Goal: Task Accomplishment & Management: Manage account settings

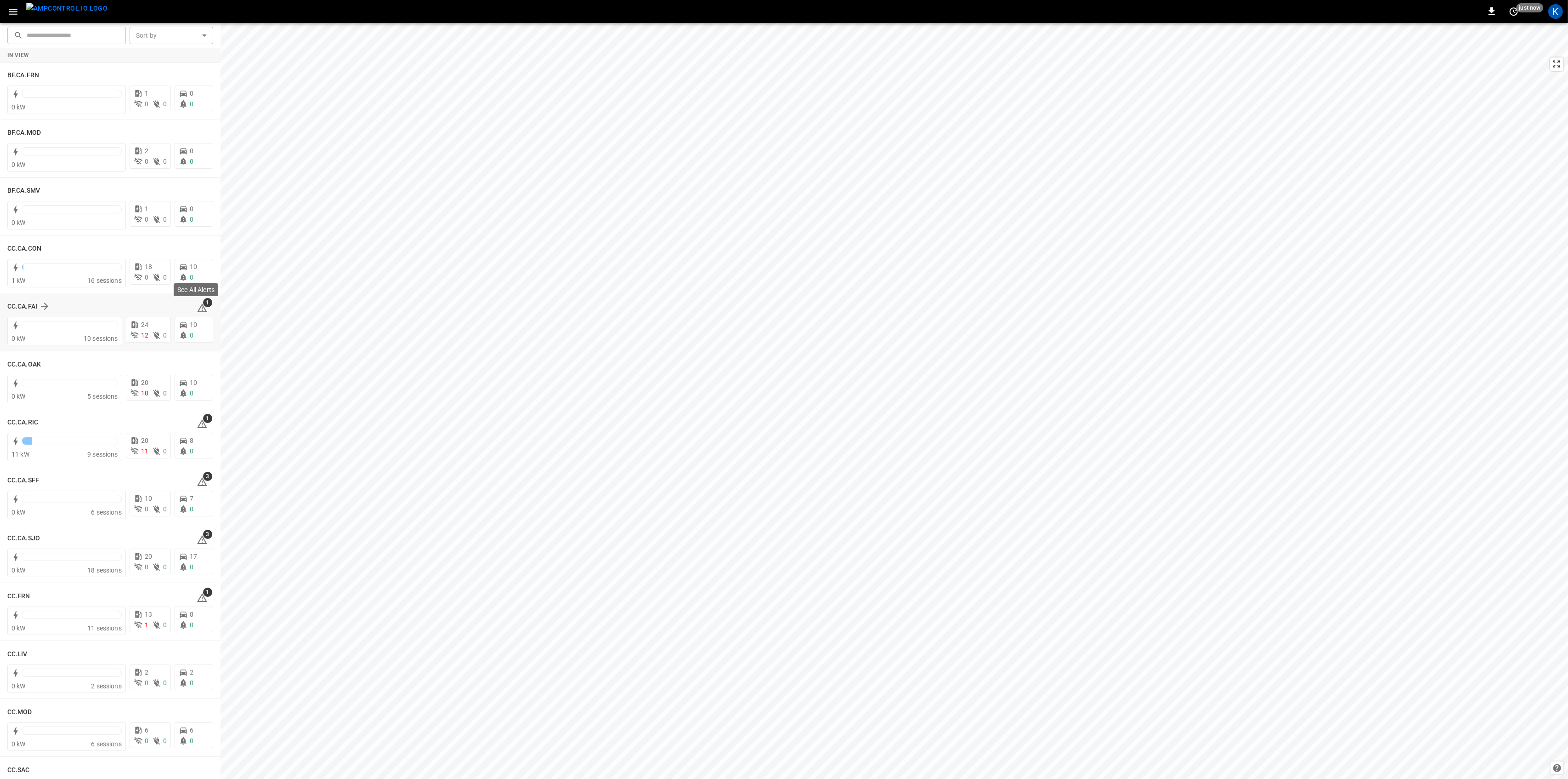
click at [197, 306] on icon at bounding box center [202, 308] width 11 height 11
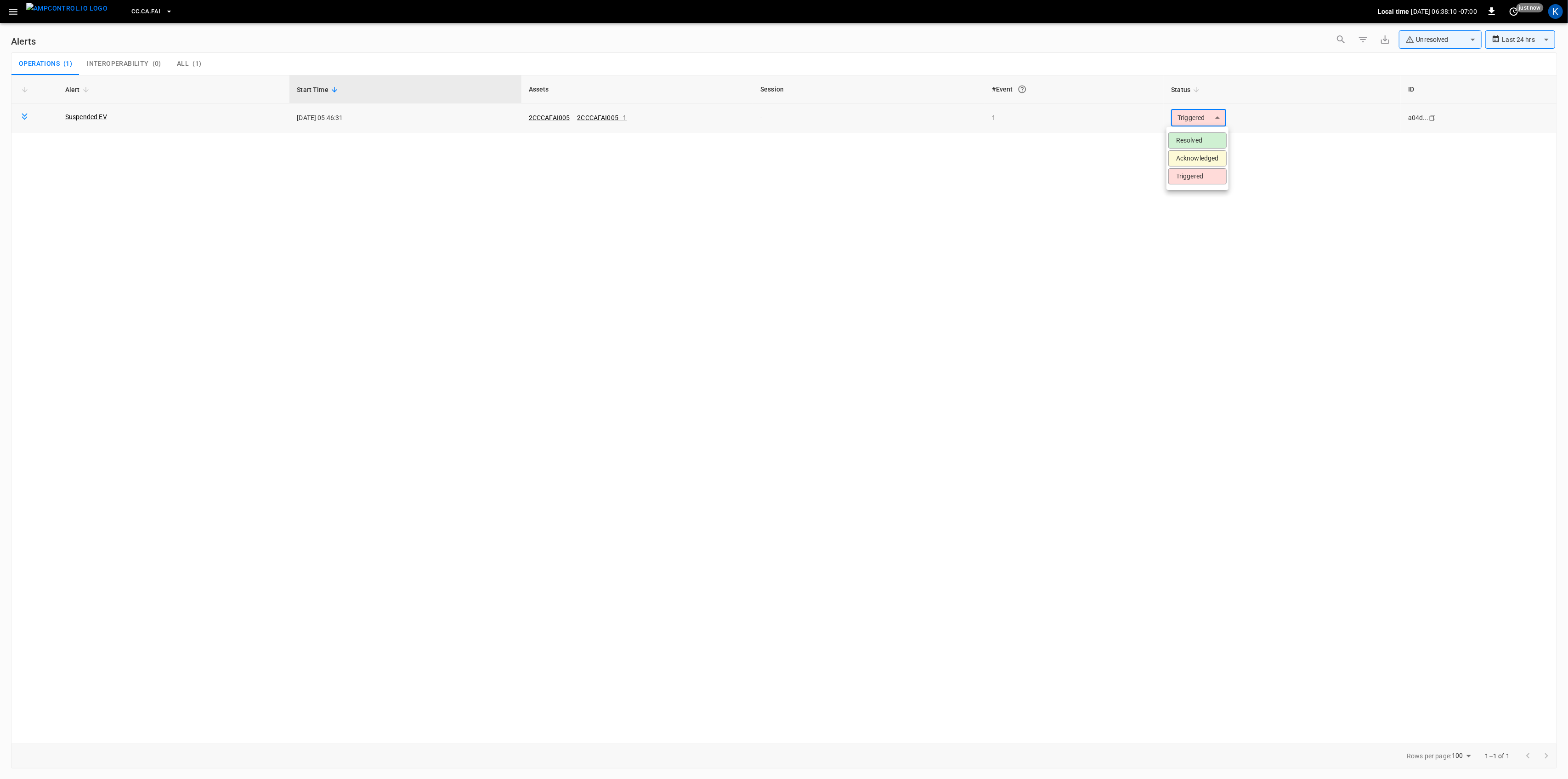
click at [1179, 116] on body "**********" at bounding box center [784, 387] width 1568 height 775
click at [1183, 139] on li "Resolved" at bounding box center [1197, 140] width 58 height 16
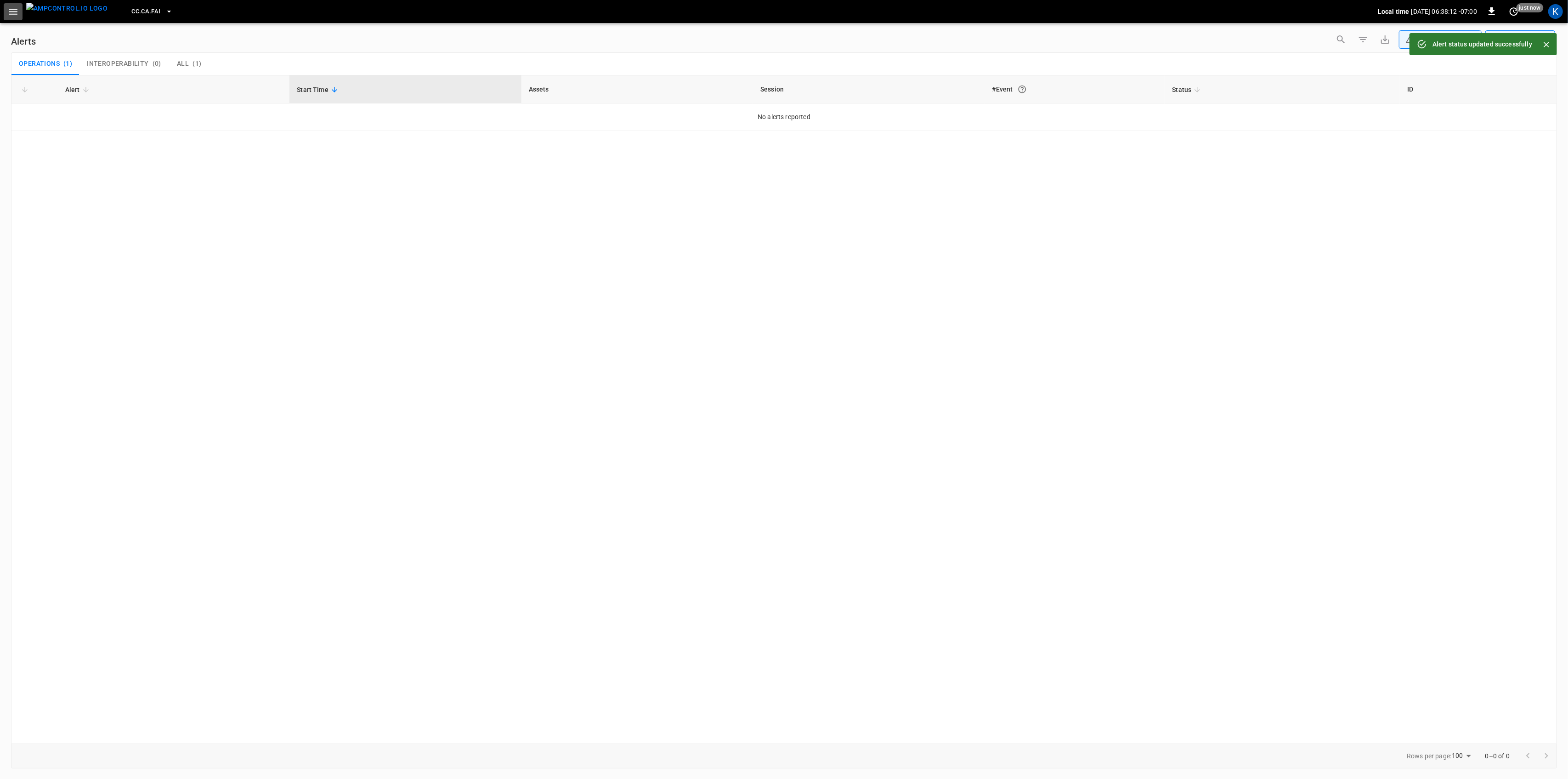
click at [13, 12] on icon "button" at bounding box center [13, 12] width 9 height 6
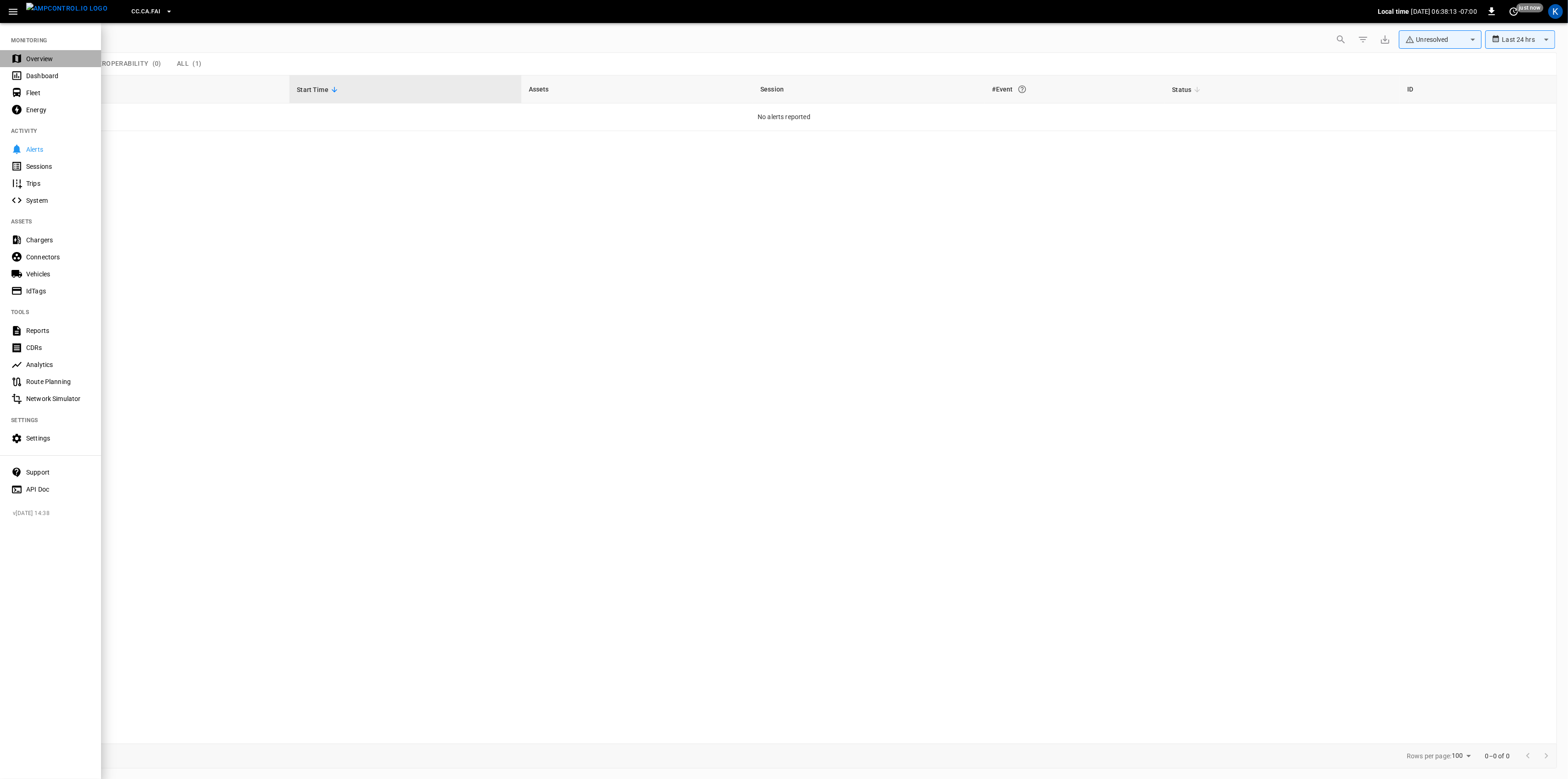
drag, startPoint x: 28, startPoint y: 55, endPoint x: 27, endPoint y: 65, distance: 10.0
click at [28, 55] on div "Overview" at bounding box center [58, 58] width 64 height 9
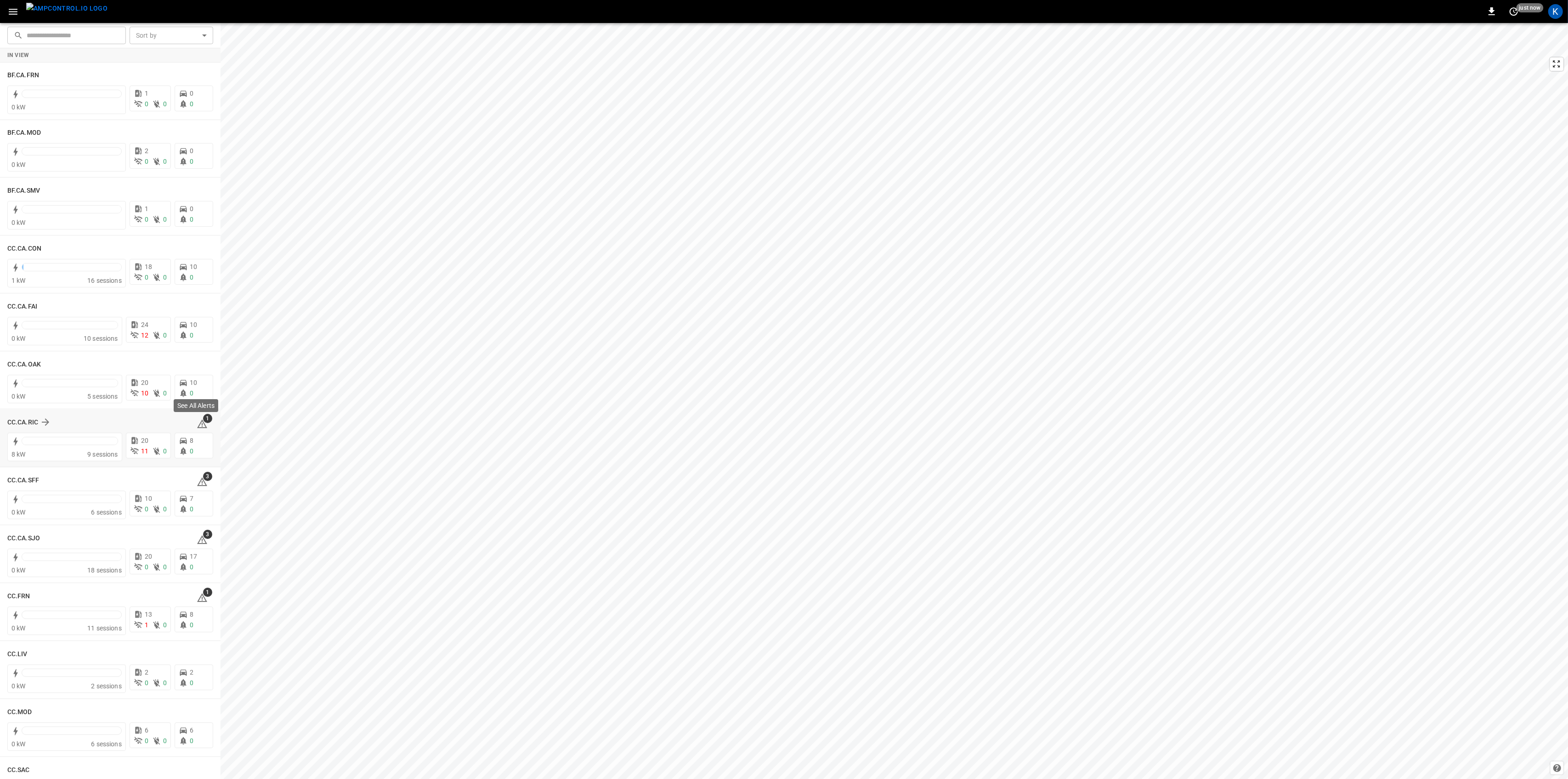
click at [203, 420] on span "1" at bounding box center [208, 418] width 9 height 9
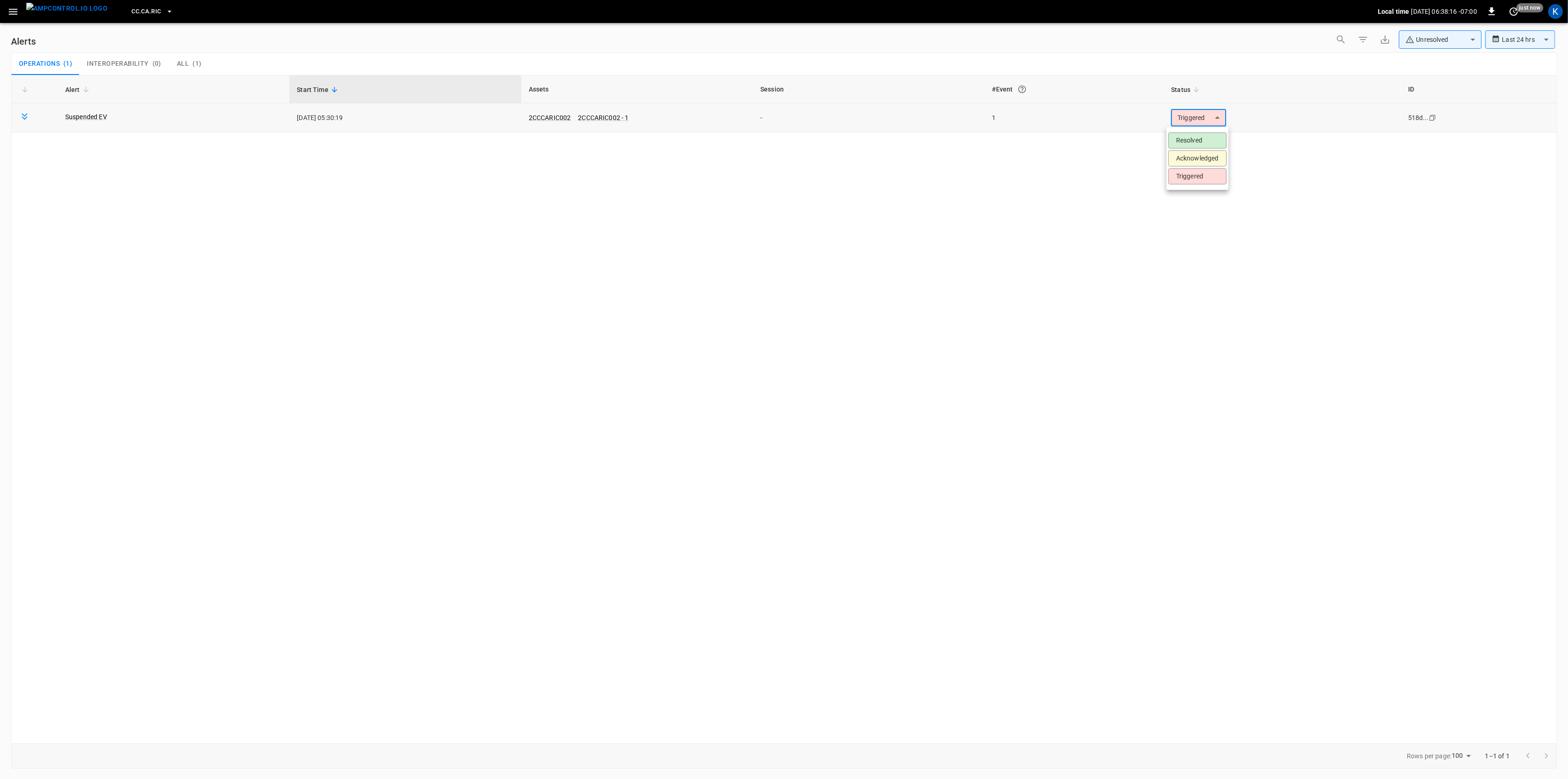
click at [1205, 121] on body "**********" at bounding box center [784, 387] width 1568 height 775
click at [1200, 136] on li "Resolved" at bounding box center [1197, 140] width 58 height 16
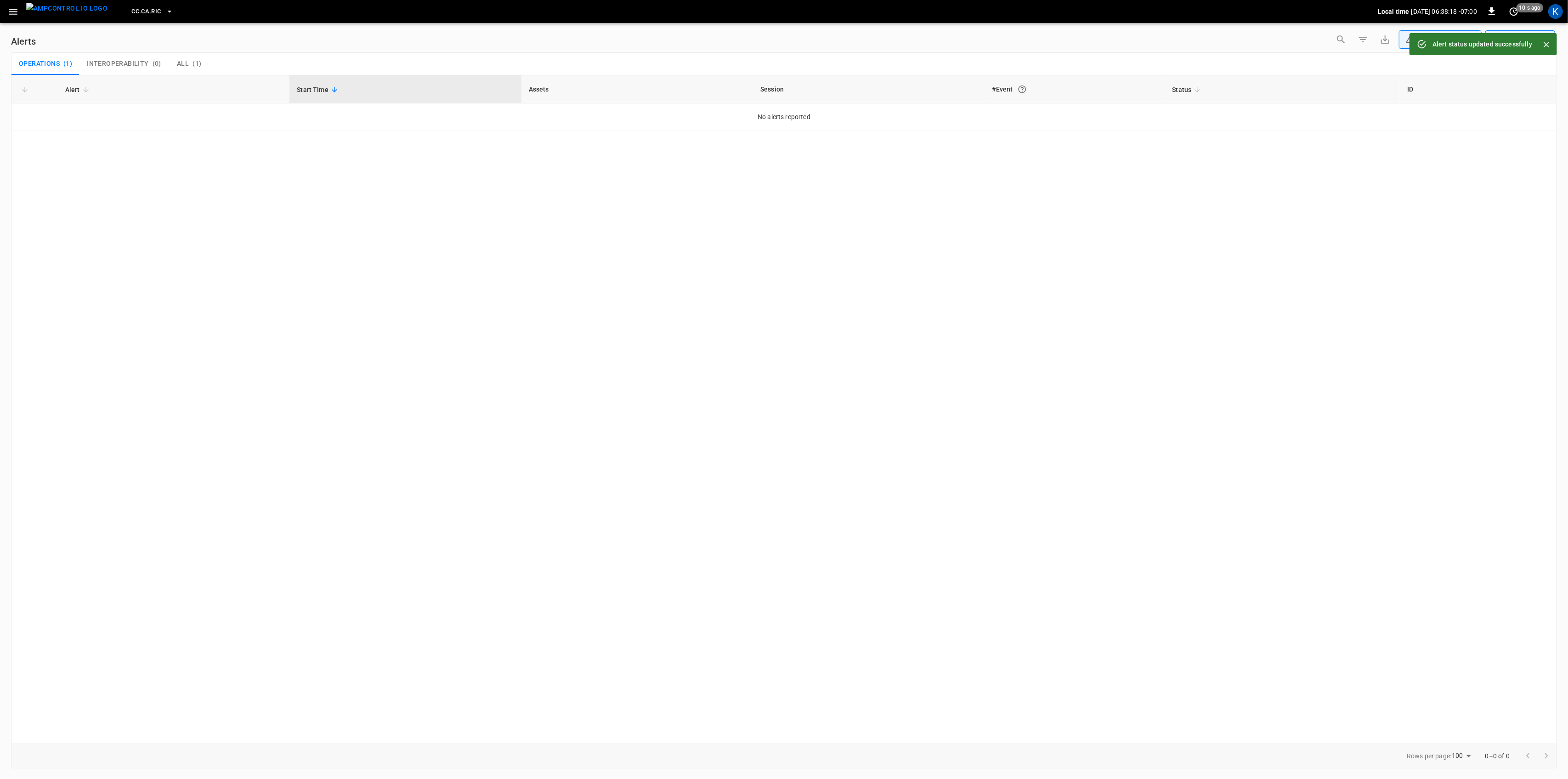
click at [13, 13] on icon "button" at bounding box center [13, 12] width 12 height 12
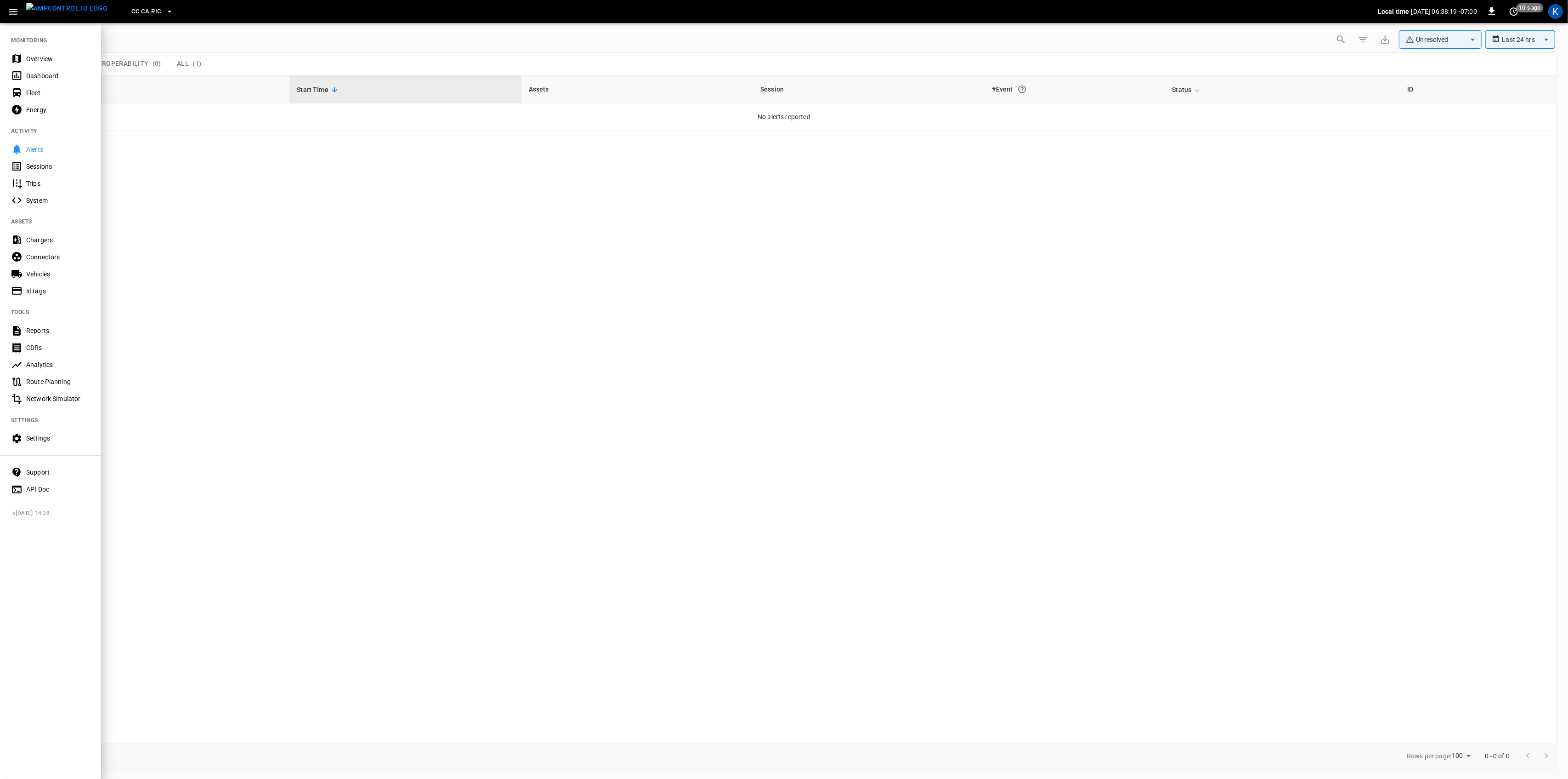
click at [35, 70] on div "Dashboard" at bounding box center [51, 76] width 101 height 17
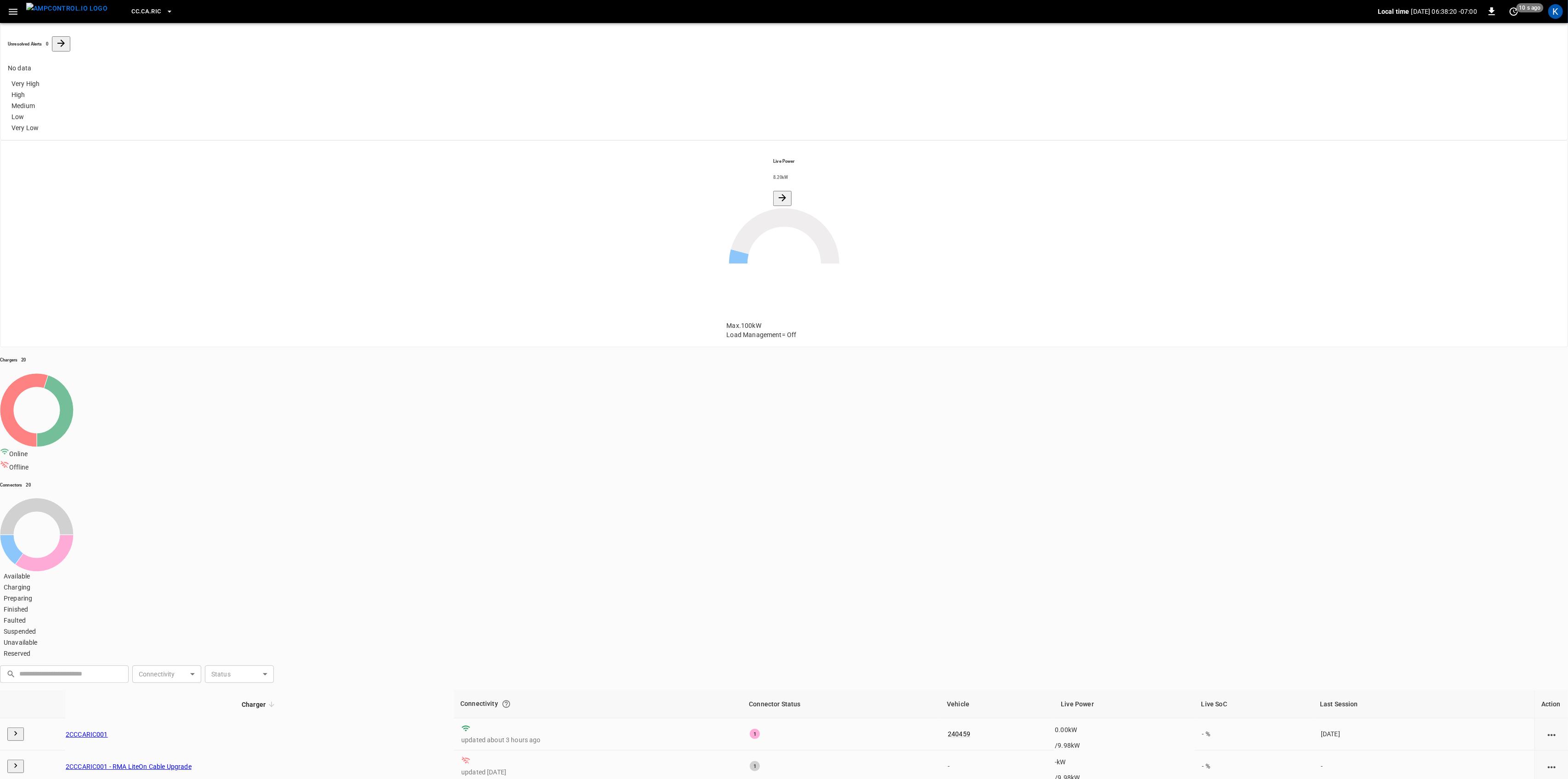
click at [12, 8] on icon "button" at bounding box center [13, 12] width 12 height 12
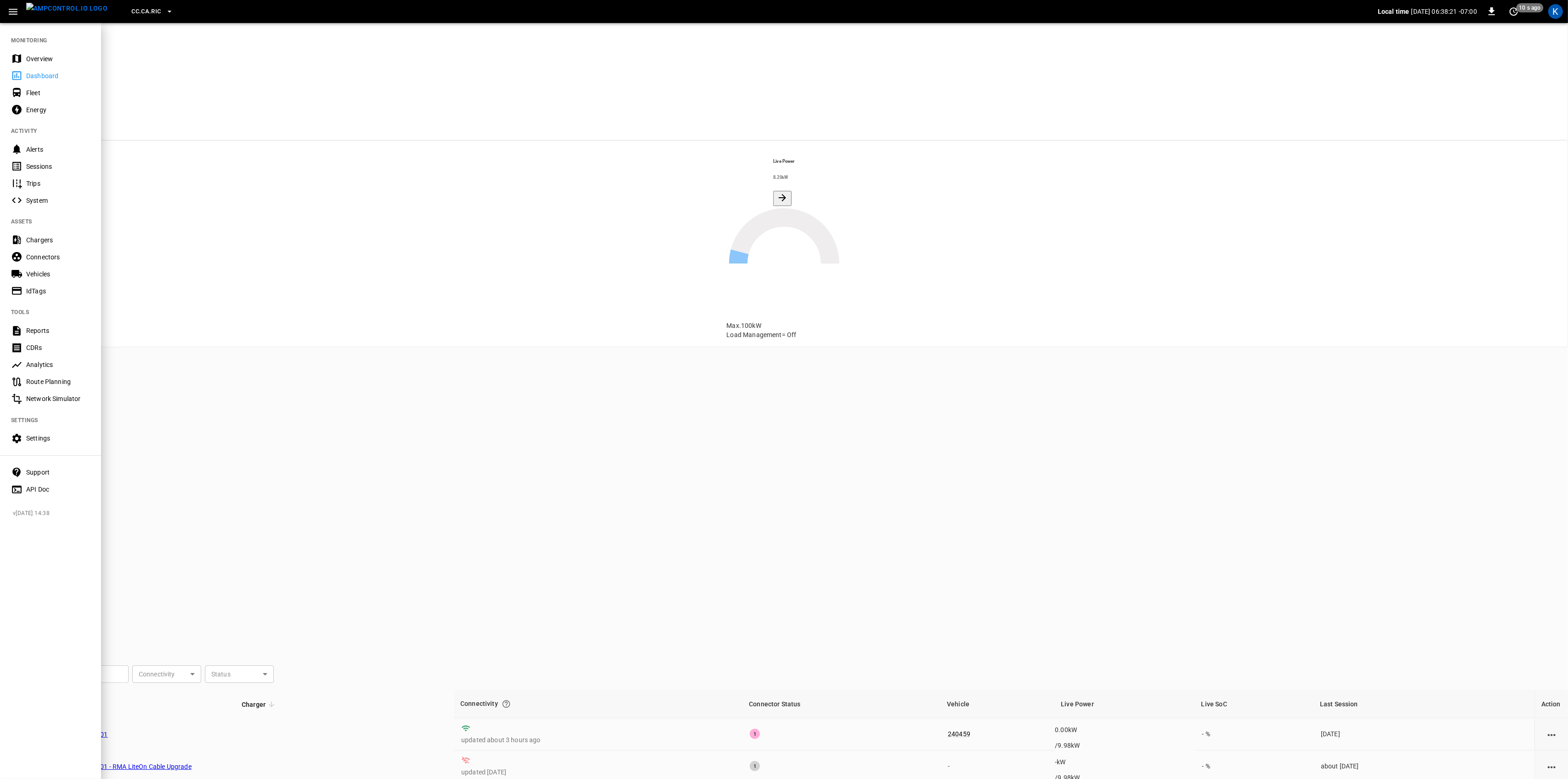
click at [40, 58] on div "Overview" at bounding box center [58, 58] width 64 height 9
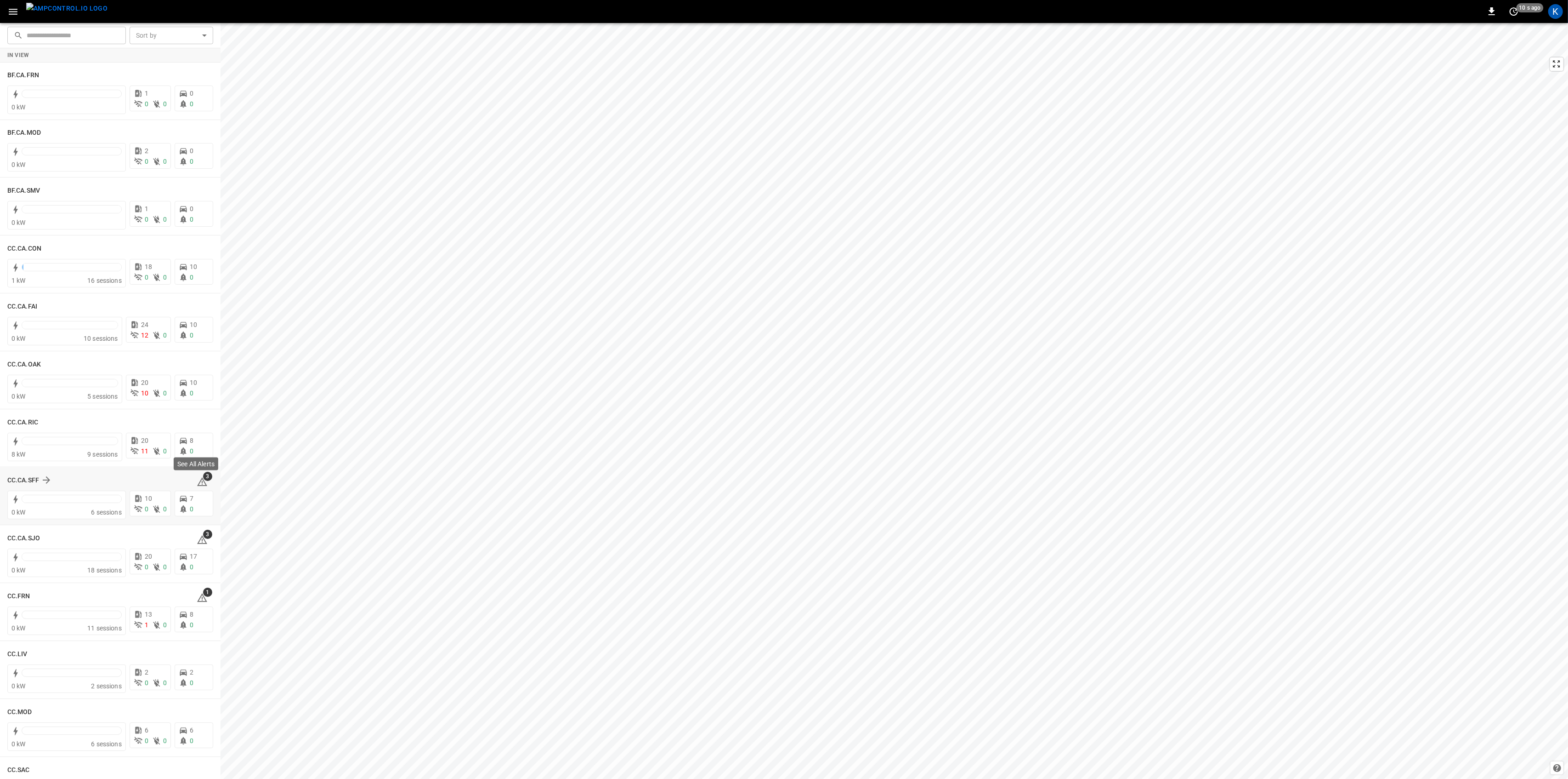
click at [197, 482] on icon at bounding box center [202, 482] width 11 height 11
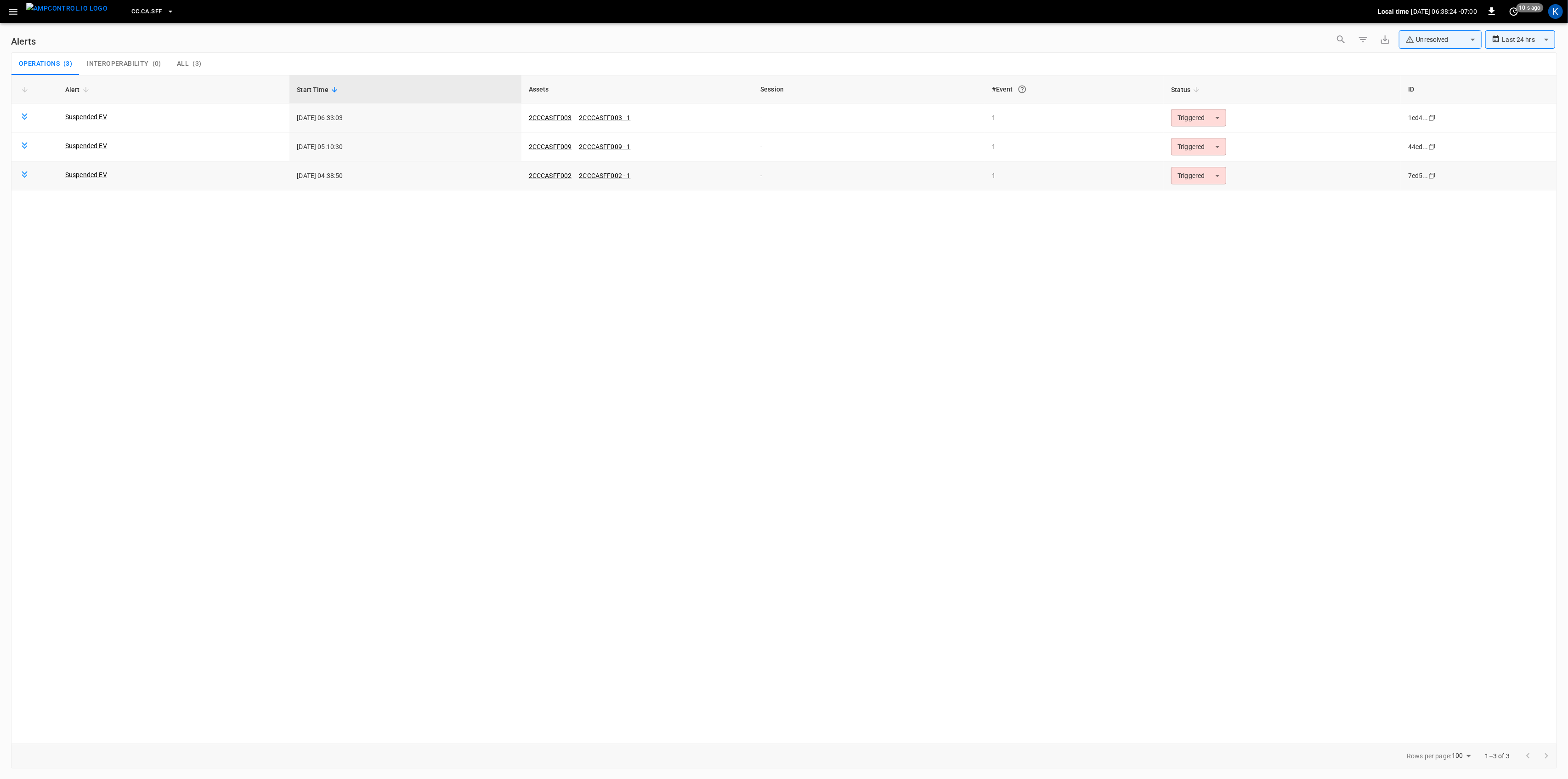
click at [1193, 179] on body "**********" at bounding box center [784, 387] width 1568 height 775
click at [1186, 200] on li "Resolved" at bounding box center [1197, 199] width 58 height 16
click at [1199, 152] on body "**********" at bounding box center [784, 387] width 1568 height 775
click at [1197, 172] on li "Resolved" at bounding box center [1197, 169] width 58 height 16
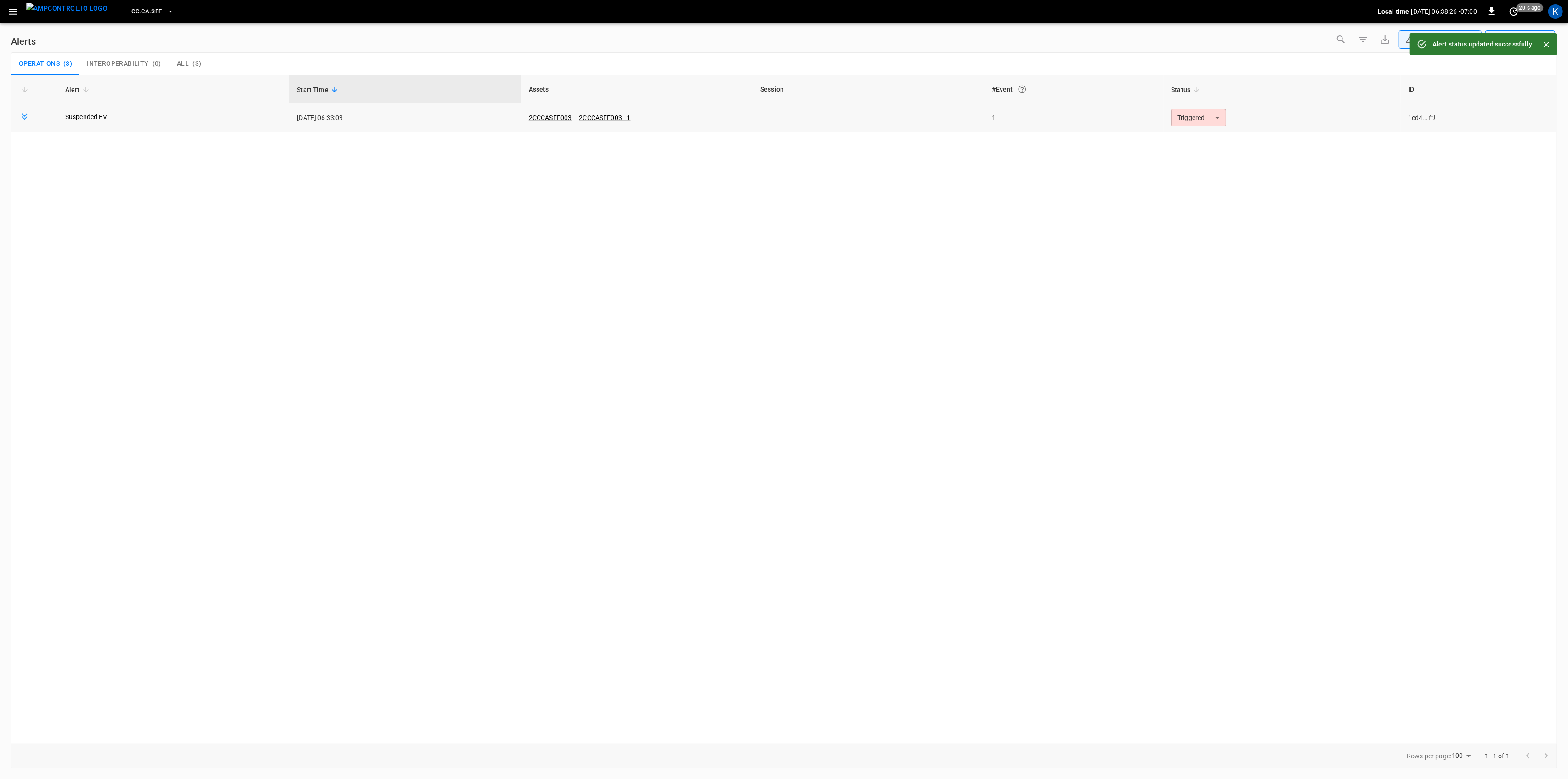
click at [1199, 118] on body "**********" at bounding box center [784, 387] width 1568 height 775
click at [1194, 138] on li "Resolved" at bounding box center [1197, 140] width 58 height 16
click at [10, 18] on button "button" at bounding box center [13, 12] width 19 height 17
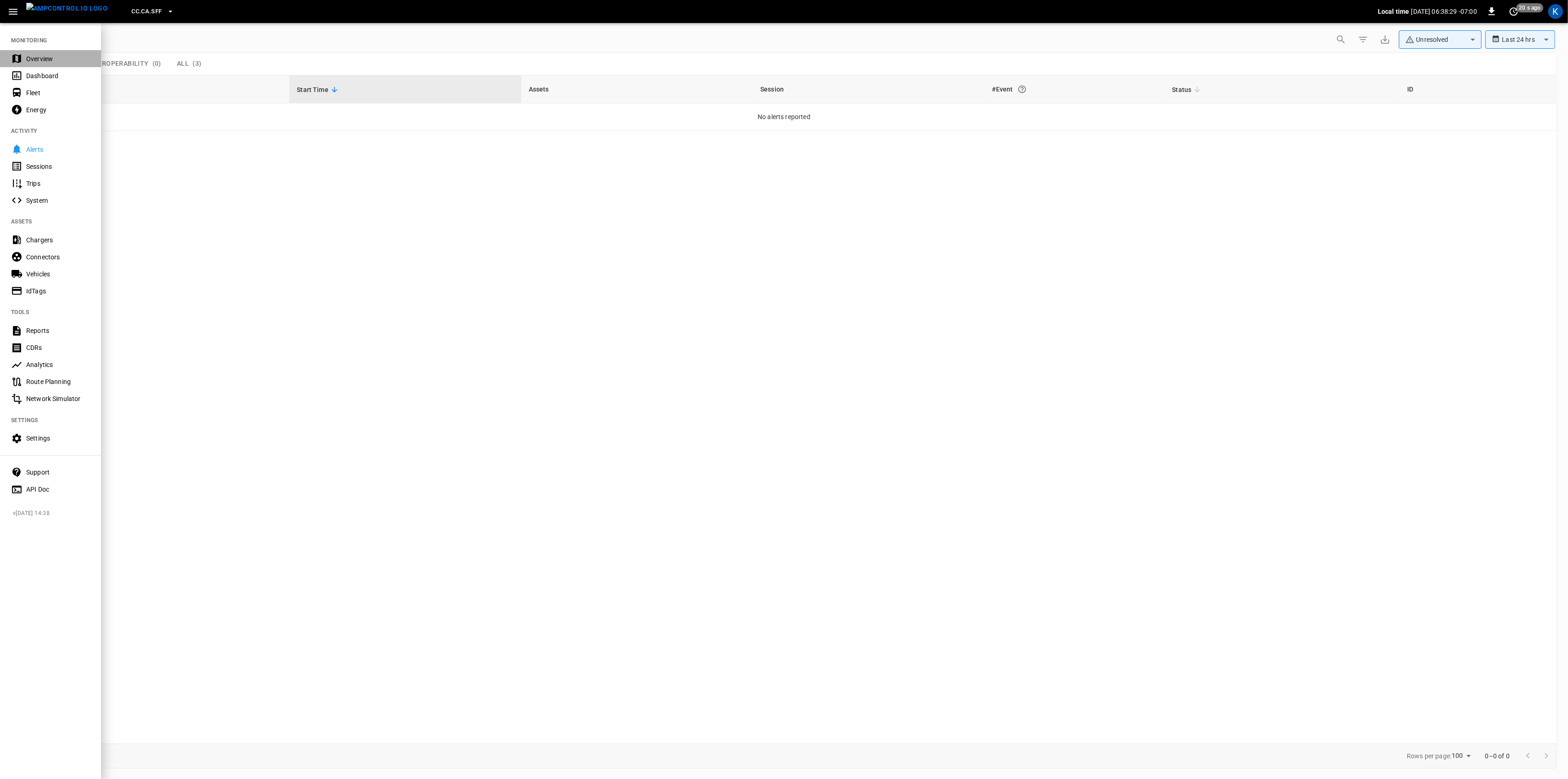
click at [30, 59] on div "Overview" at bounding box center [58, 58] width 64 height 9
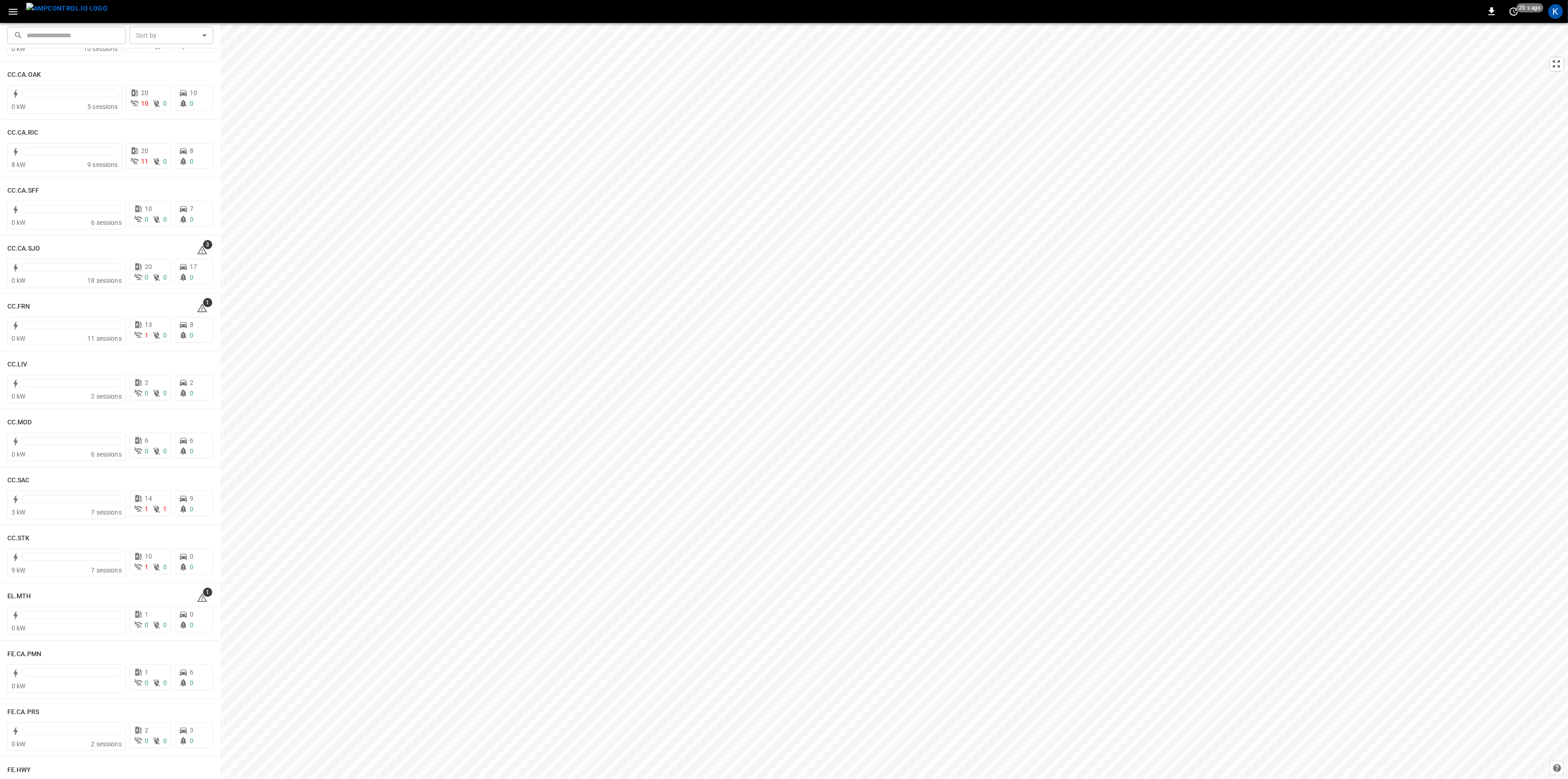
scroll to position [306, 0]
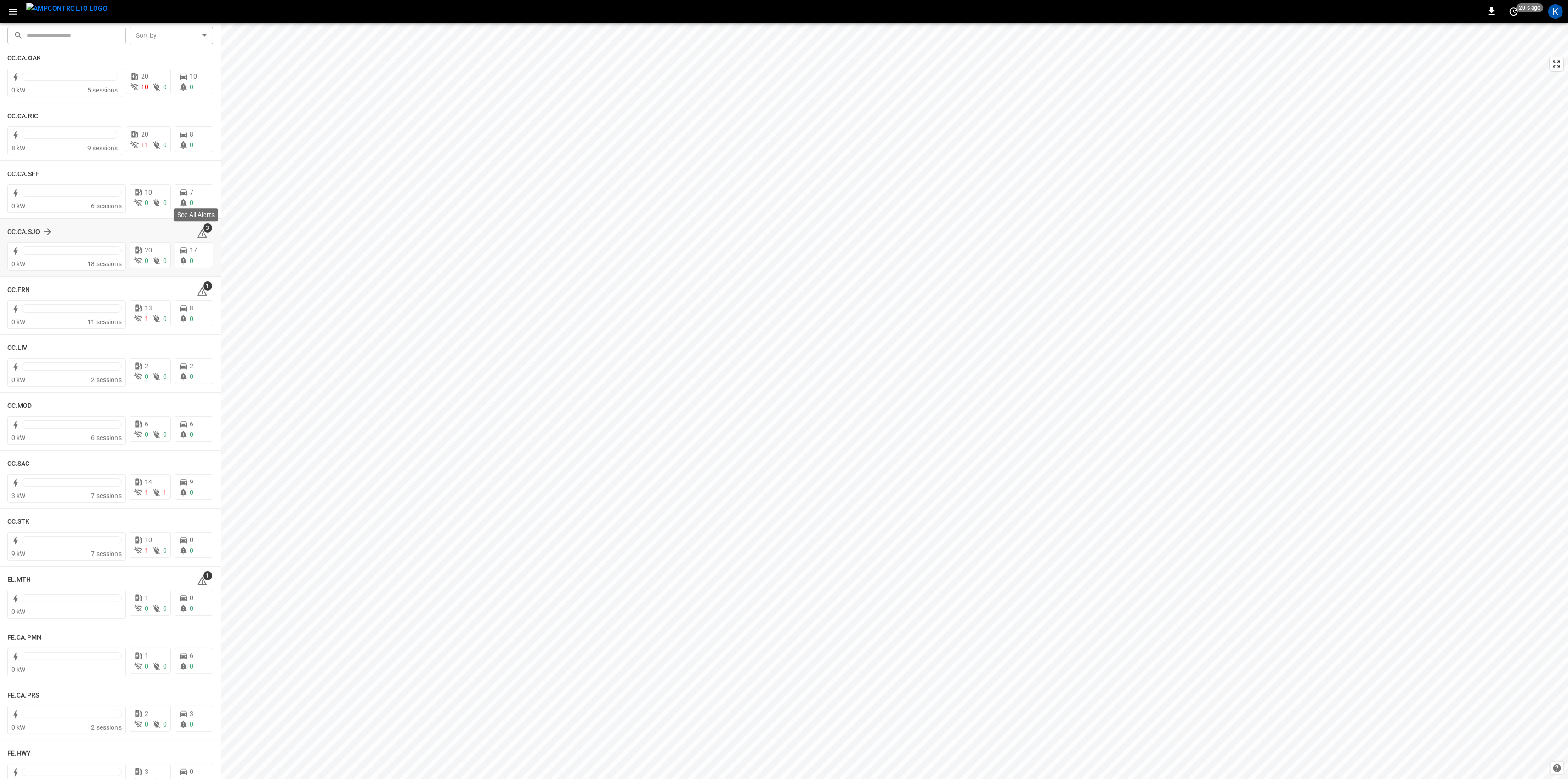
click at [197, 234] on icon at bounding box center [202, 233] width 11 height 11
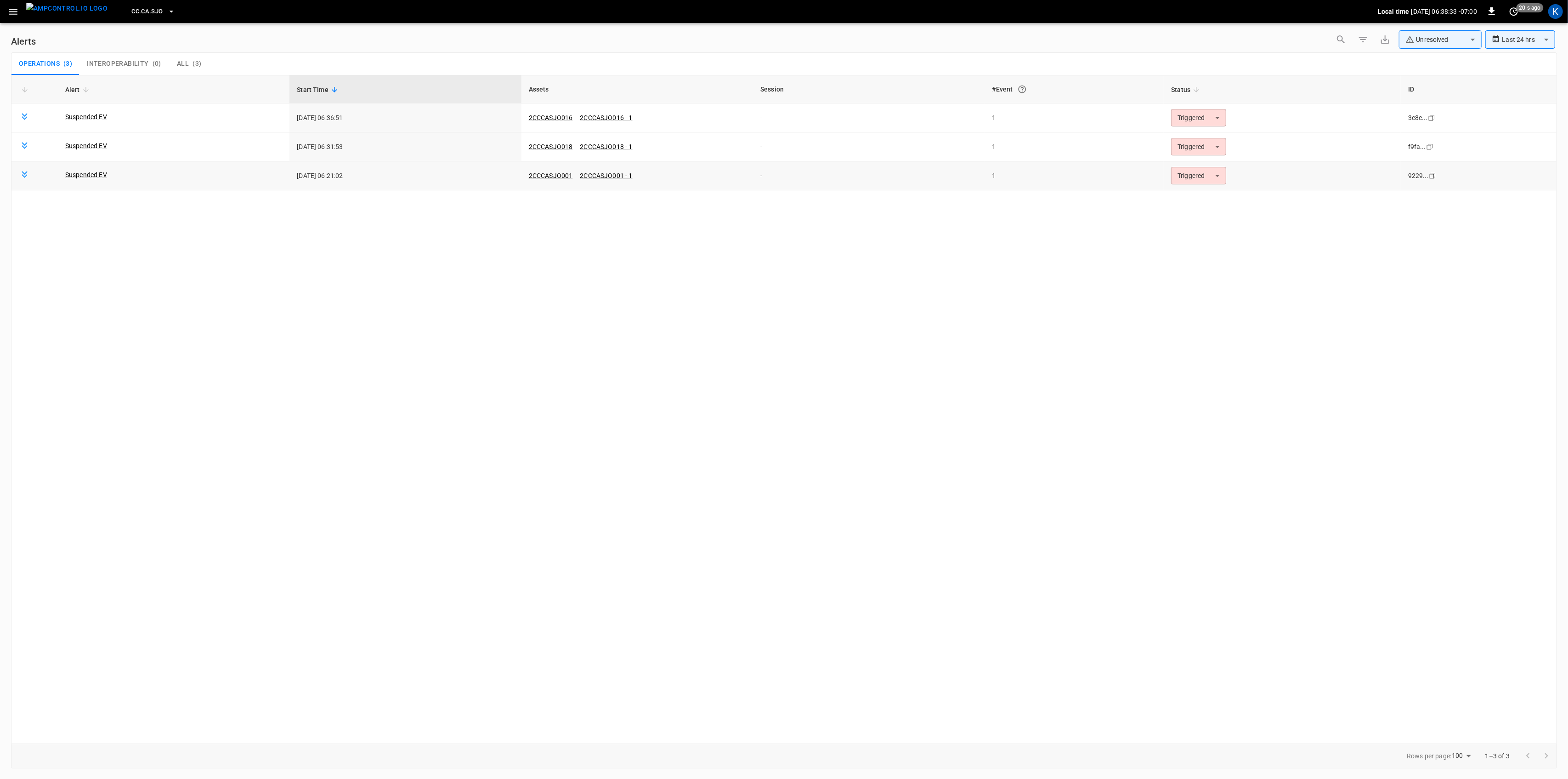
click at [1188, 181] on body "**********" at bounding box center [784, 387] width 1568 height 775
click at [1185, 200] on li "Resolved" at bounding box center [1197, 199] width 58 height 16
click at [1199, 148] on body "**********" at bounding box center [784, 387] width 1568 height 775
click at [1195, 167] on li "Resolved" at bounding box center [1197, 169] width 58 height 16
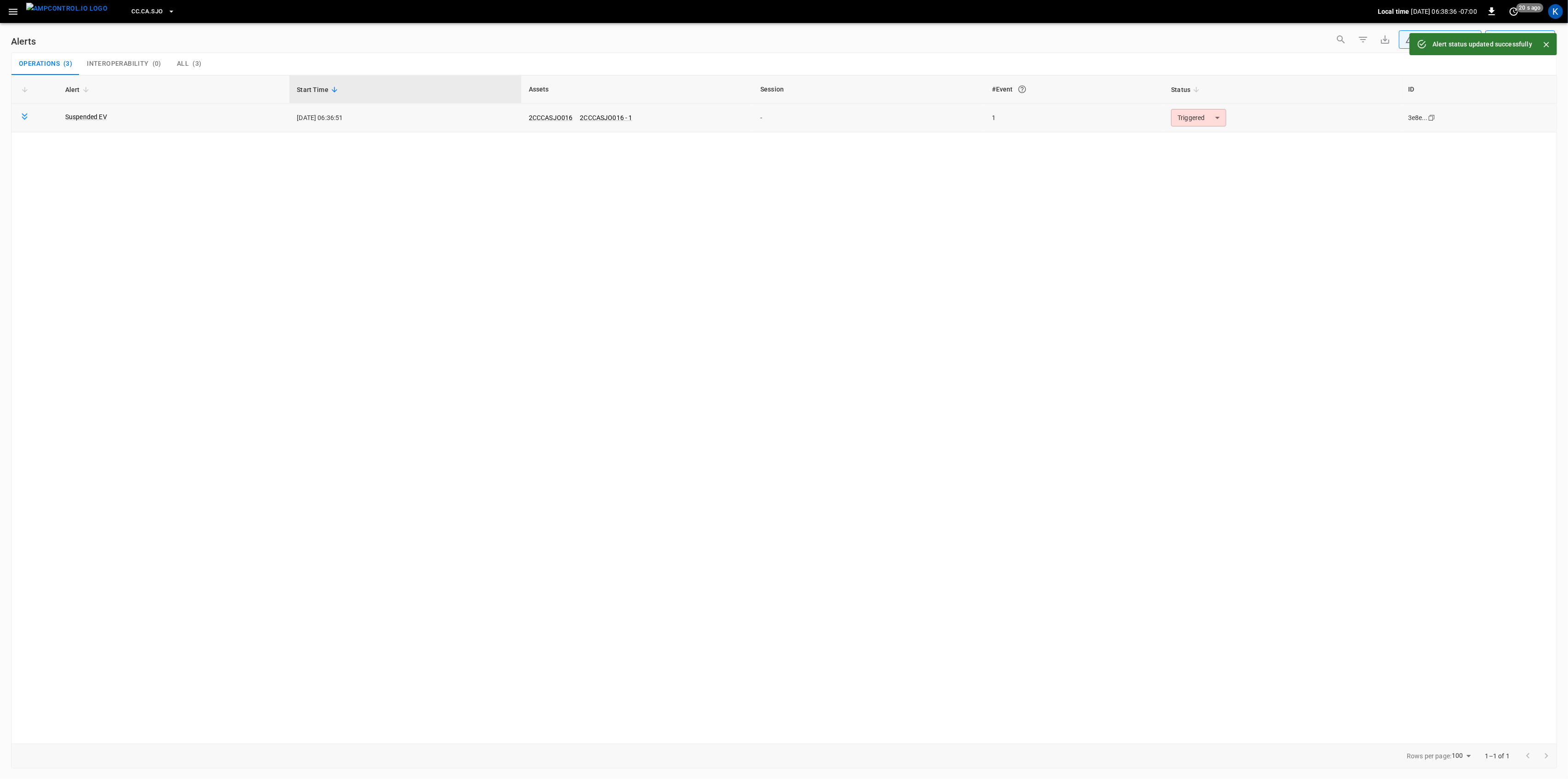
click at [1206, 122] on body "**********" at bounding box center [784, 387] width 1568 height 775
click at [1198, 136] on li "Resolved" at bounding box center [1197, 140] width 58 height 16
click at [13, 5] on button "button" at bounding box center [13, 12] width 19 height 17
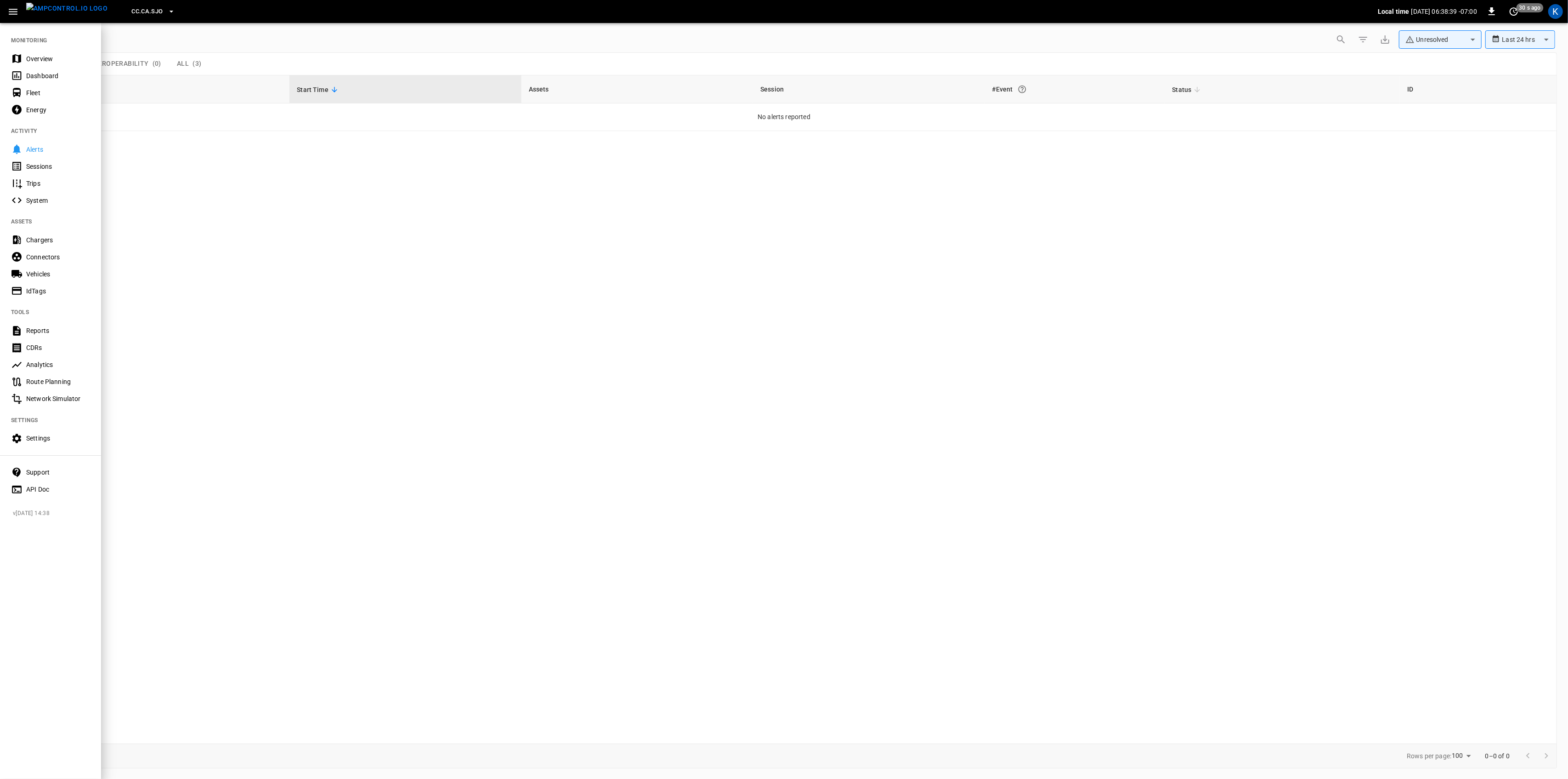
drag, startPoint x: 27, startPoint y: 55, endPoint x: 28, endPoint y: 60, distance: 5.1
click at [28, 55] on div "Overview" at bounding box center [58, 58] width 64 height 9
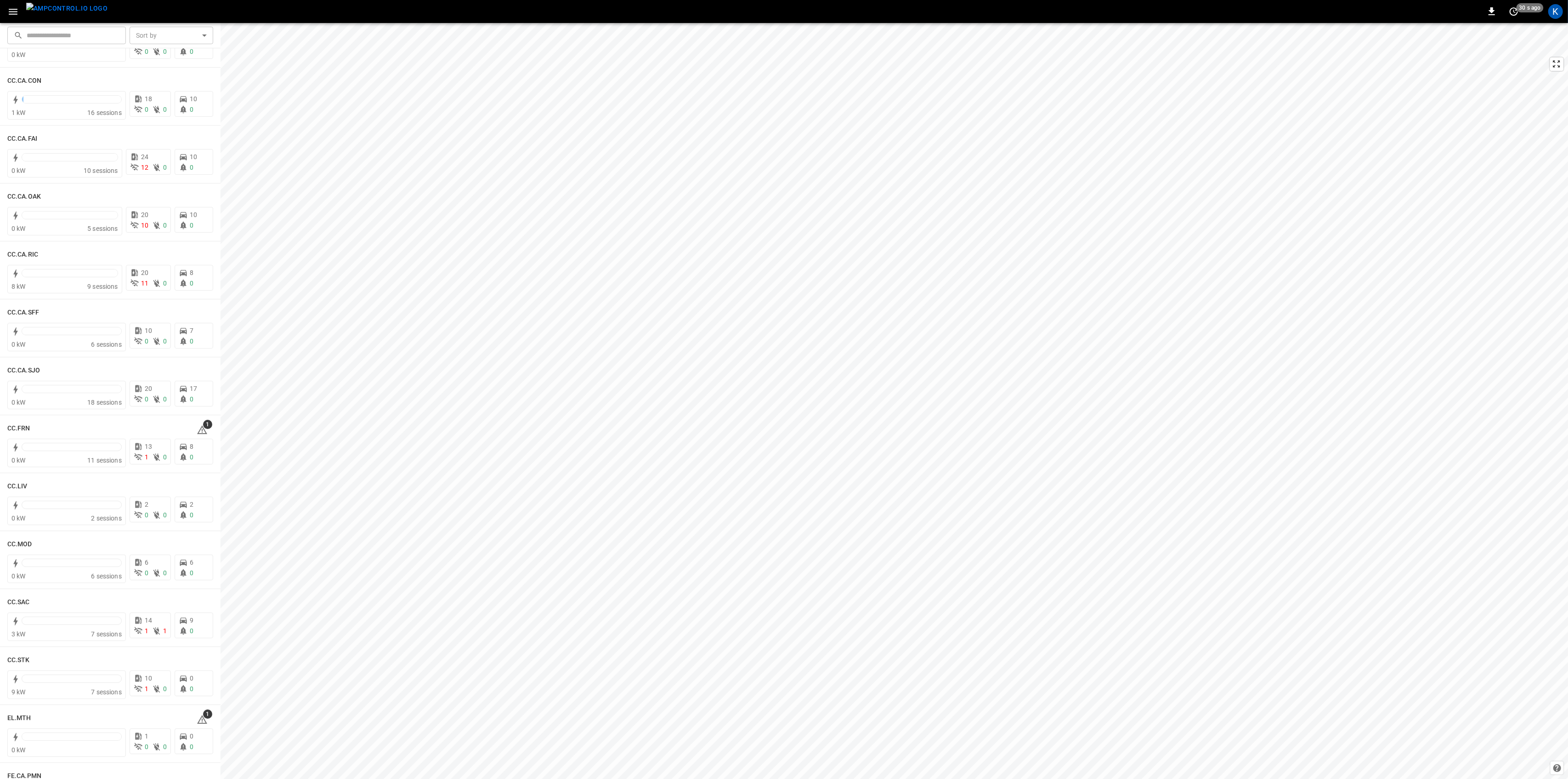
scroll to position [306, 0]
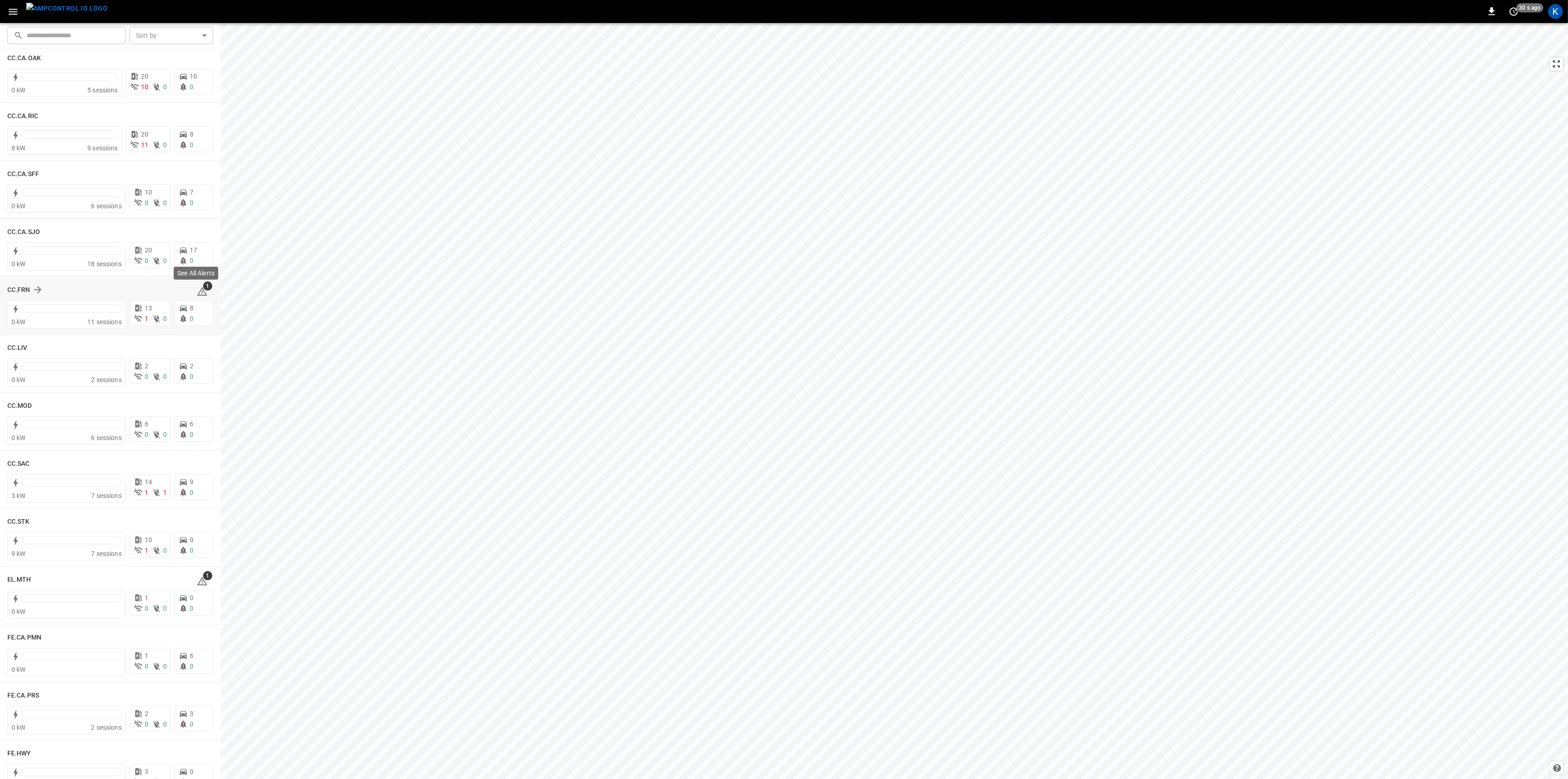
click at [201, 295] on icon at bounding box center [202, 291] width 10 height 9
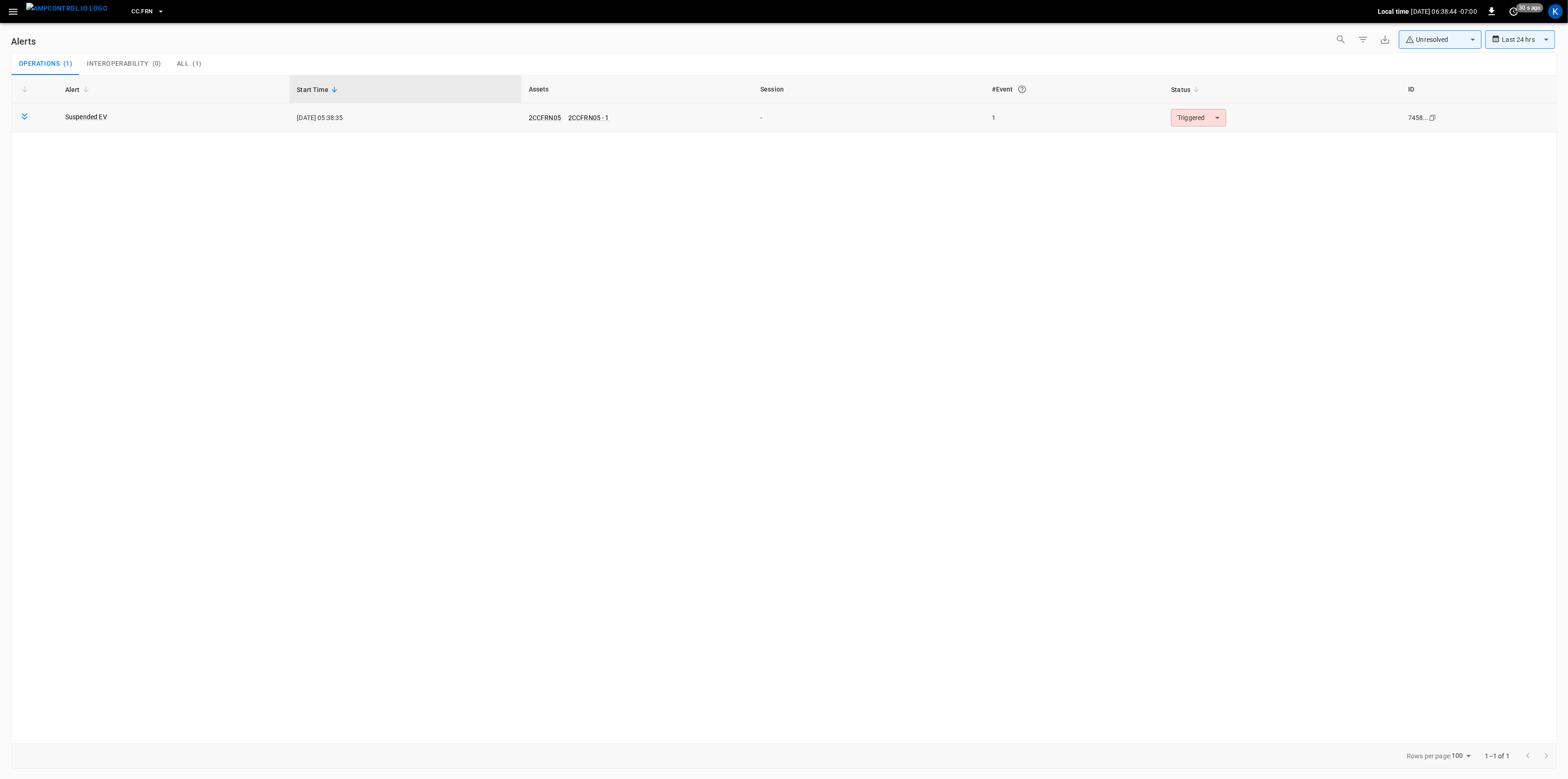
click at [1197, 106] on td "Triggered ********* ​" at bounding box center [1282, 118] width 237 height 29
drag, startPoint x: 1188, startPoint y: 118, endPoint x: 1184, endPoint y: 129, distance: 11.7
click at [1188, 119] on body "**********" at bounding box center [784, 387] width 1568 height 775
click at [1183, 139] on li "Resolved" at bounding box center [1197, 140] width 58 height 16
click at [15, 9] on icon "button" at bounding box center [13, 12] width 9 height 6
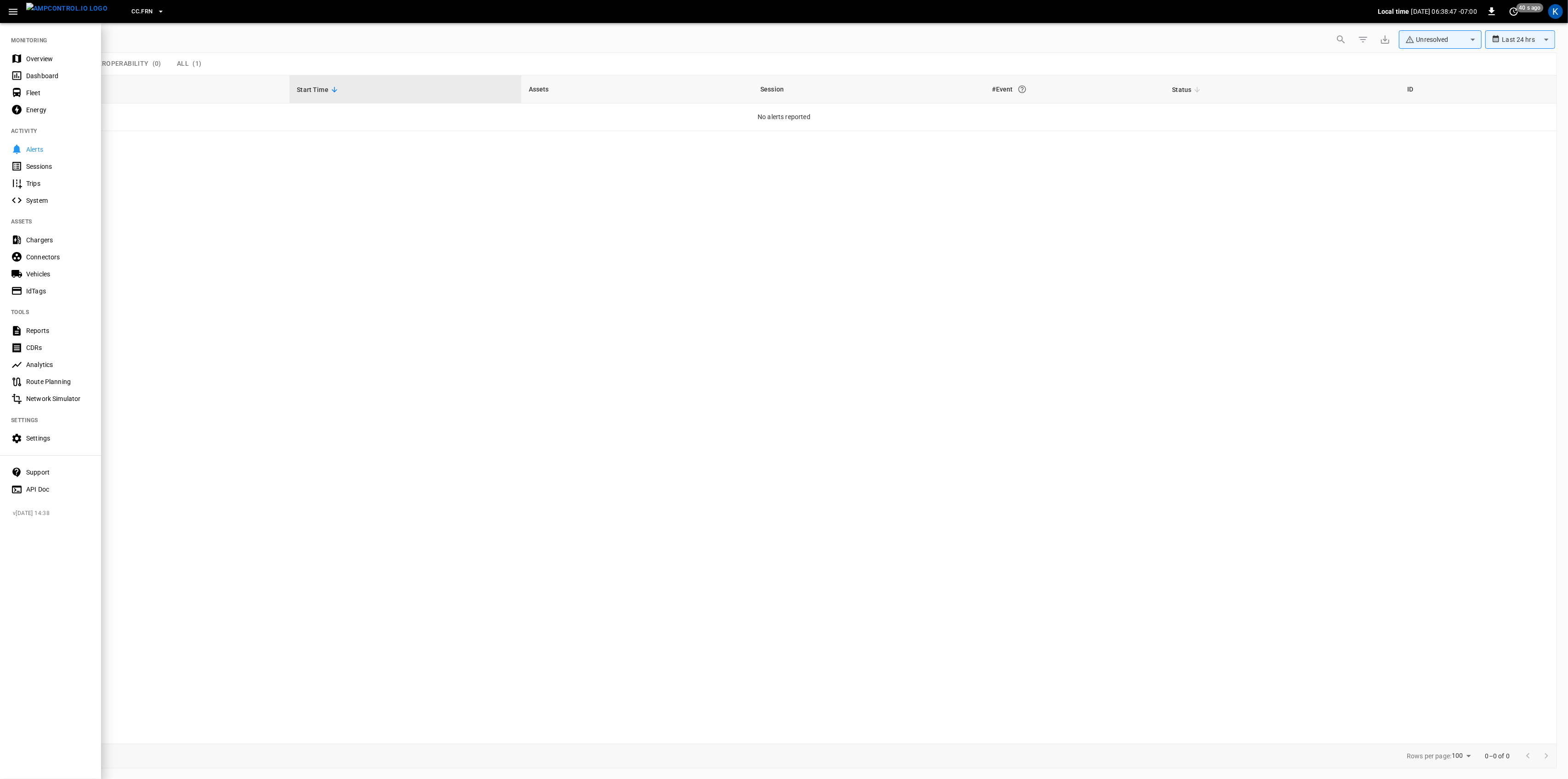
drag, startPoint x: 29, startPoint y: 57, endPoint x: 32, endPoint y: 80, distance: 23.2
click at [30, 57] on div "Overview" at bounding box center [58, 58] width 64 height 9
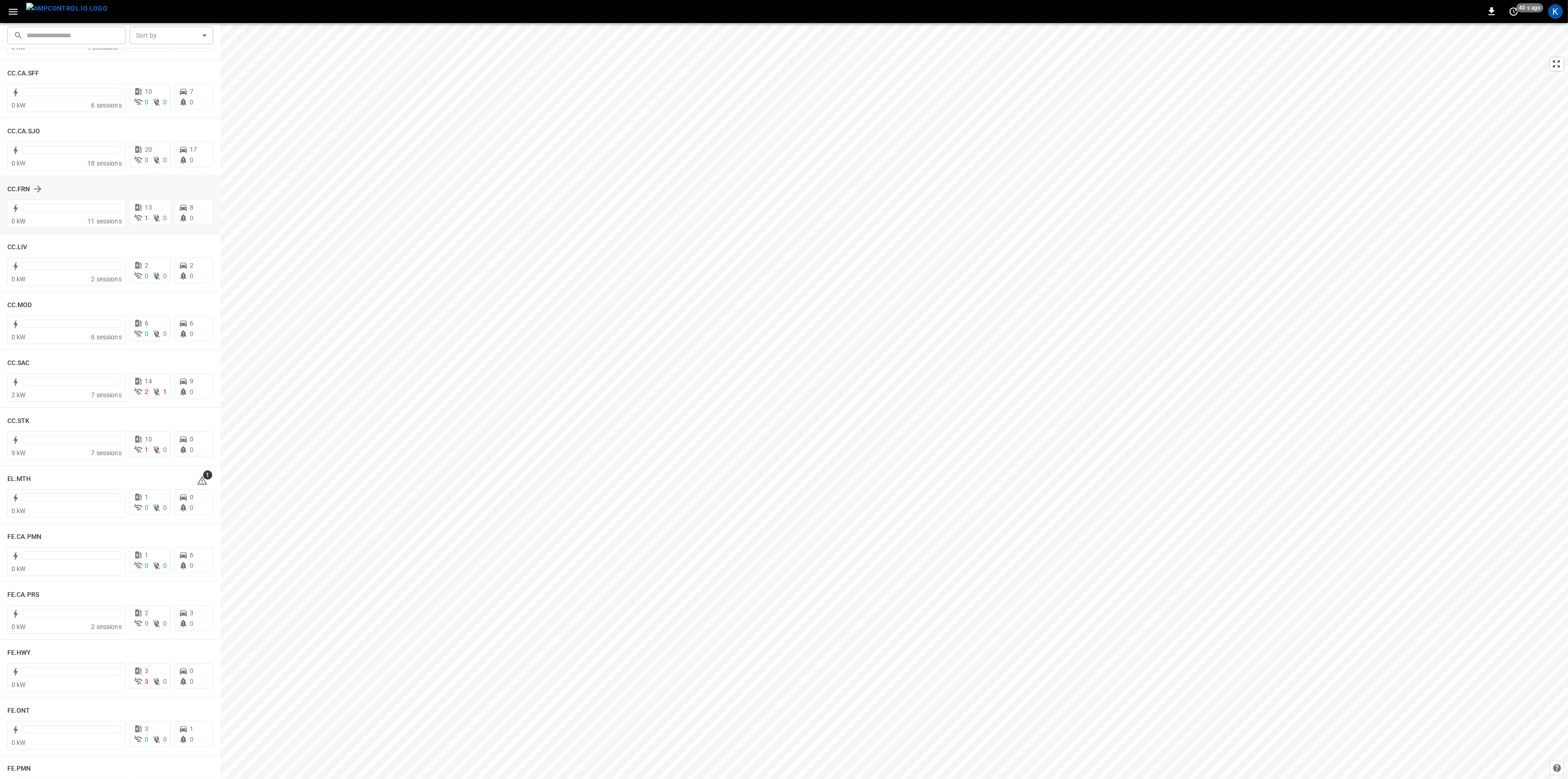
scroll to position [429, 0]
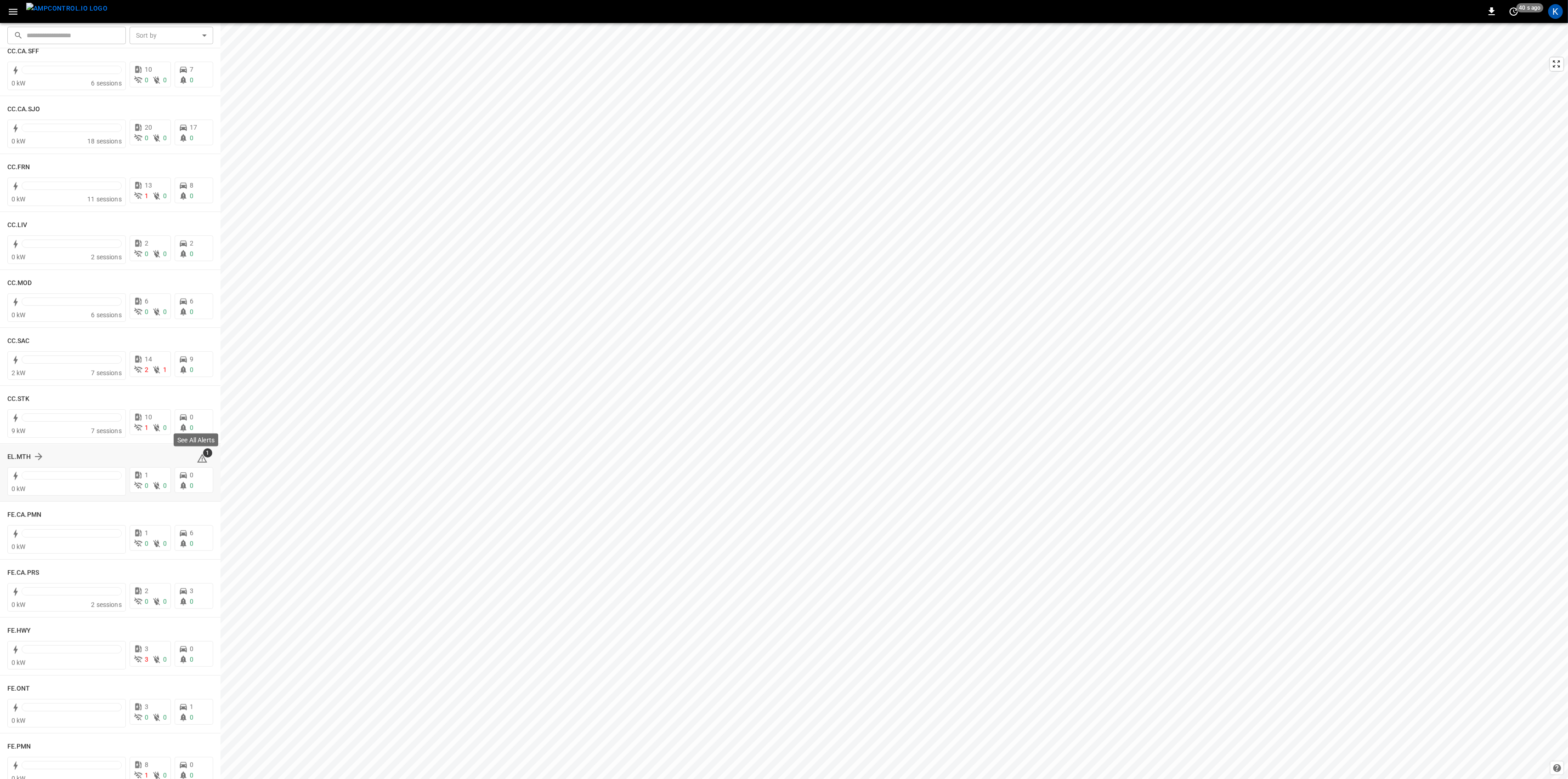
click at [197, 455] on icon at bounding box center [202, 458] width 10 height 9
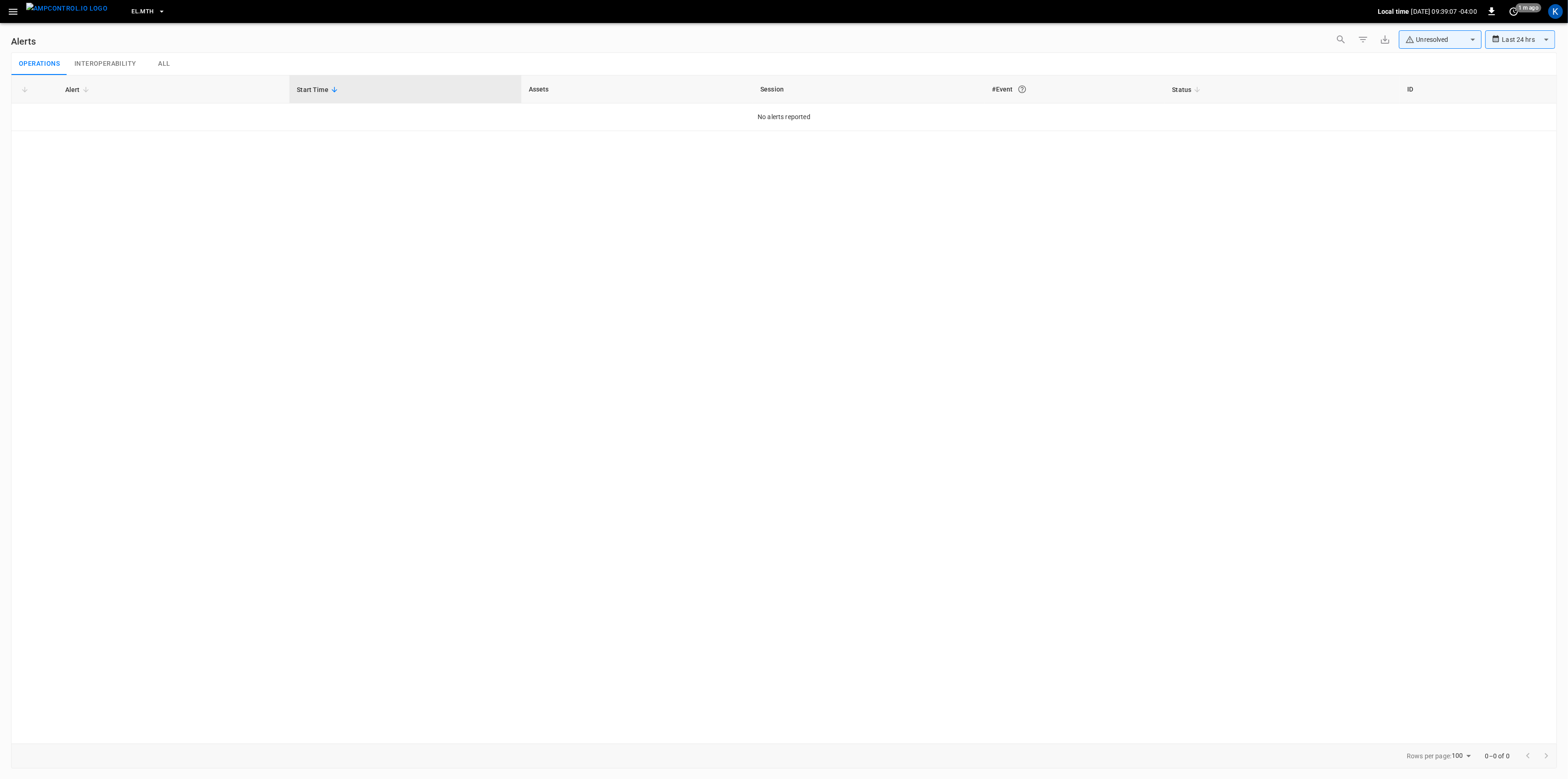
drag, startPoint x: 585, startPoint y: 355, endPoint x: 569, endPoint y: 302, distance: 55.4
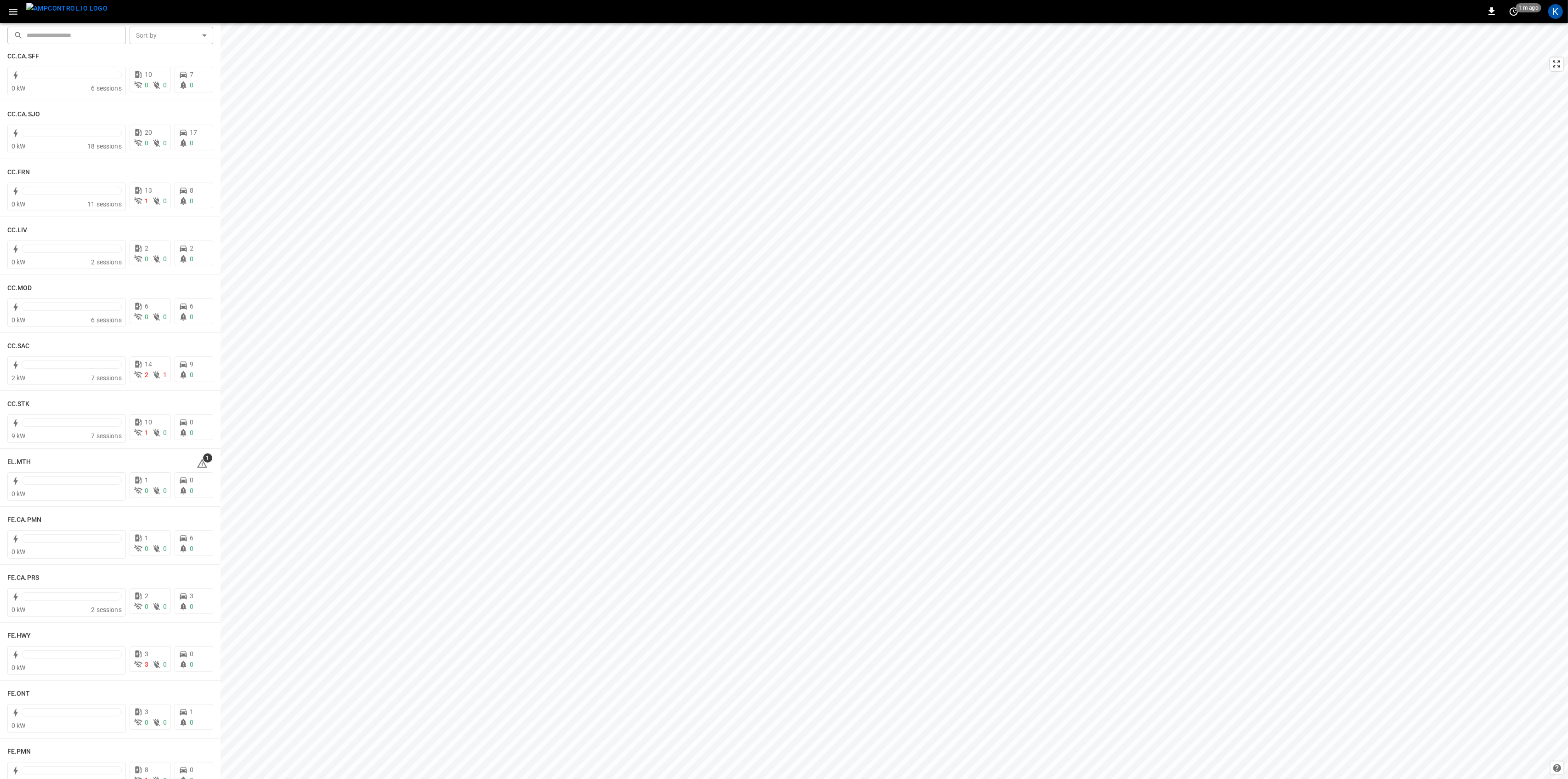
scroll to position [429, 0]
click at [197, 456] on icon at bounding box center [202, 458] width 11 height 11
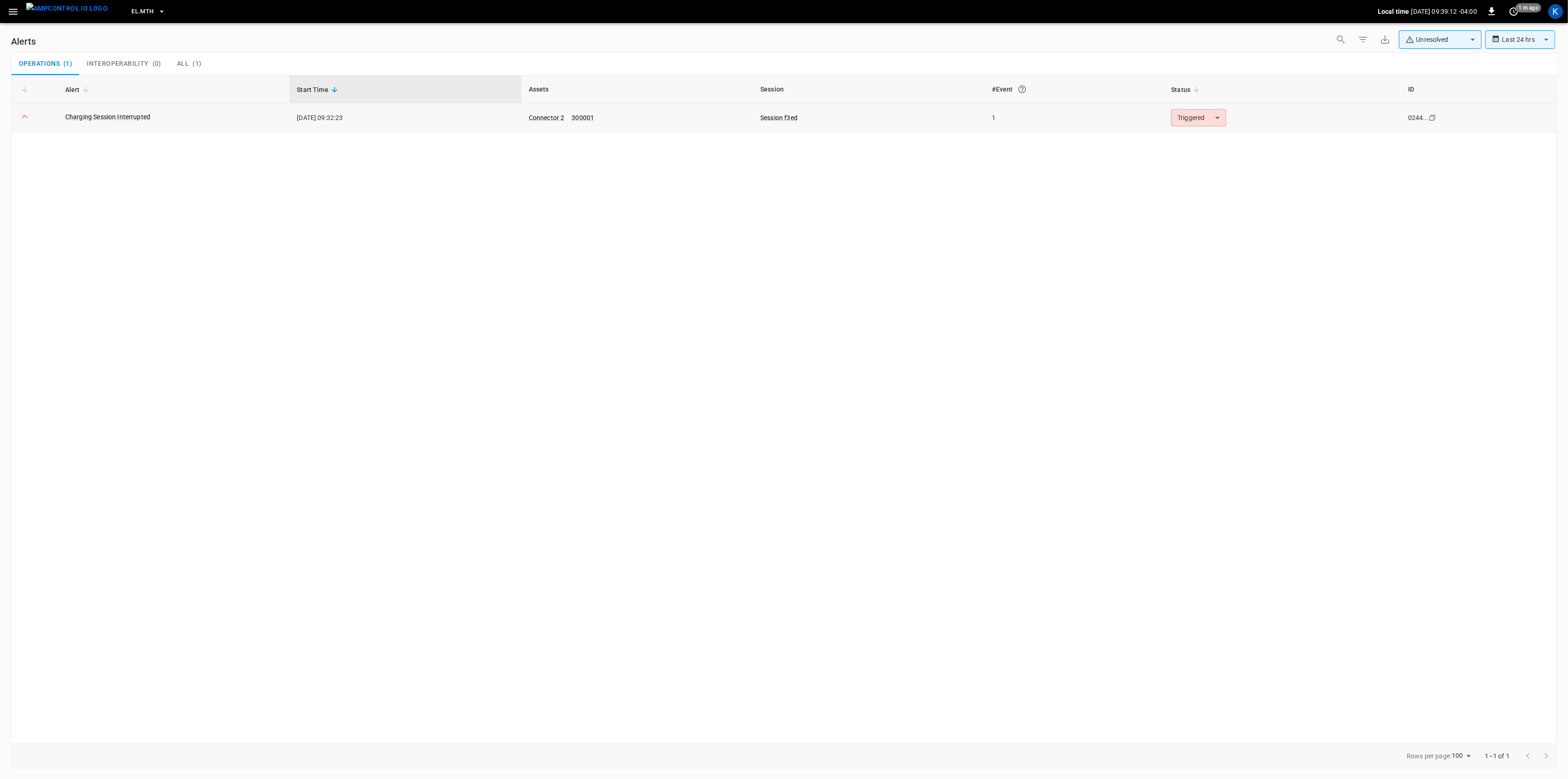
click at [1188, 124] on body "**********" at bounding box center [784, 387] width 1568 height 775
click at [1185, 143] on li "Resolved" at bounding box center [1197, 140] width 58 height 16
click at [12, 9] on icon "button" at bounding box center [13, 12] width 12 height 12
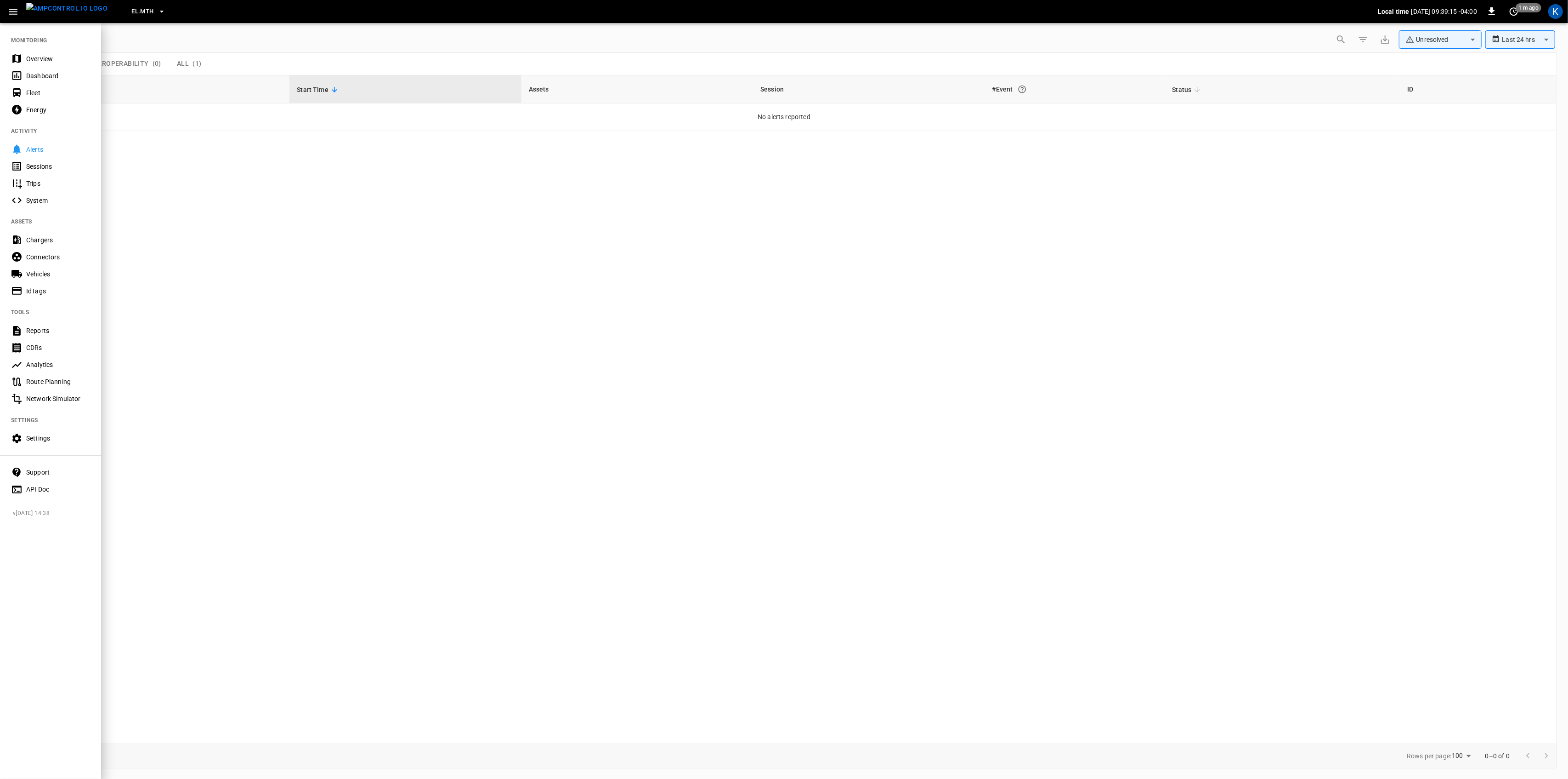
drag, startPoint x: 44, startPoint y: 59, endPoint x: 52, endPoint y: 69, distance: 12.8
click at [44, 59] on div "Overview" at bounding box center [58, 58] width 64 height 9
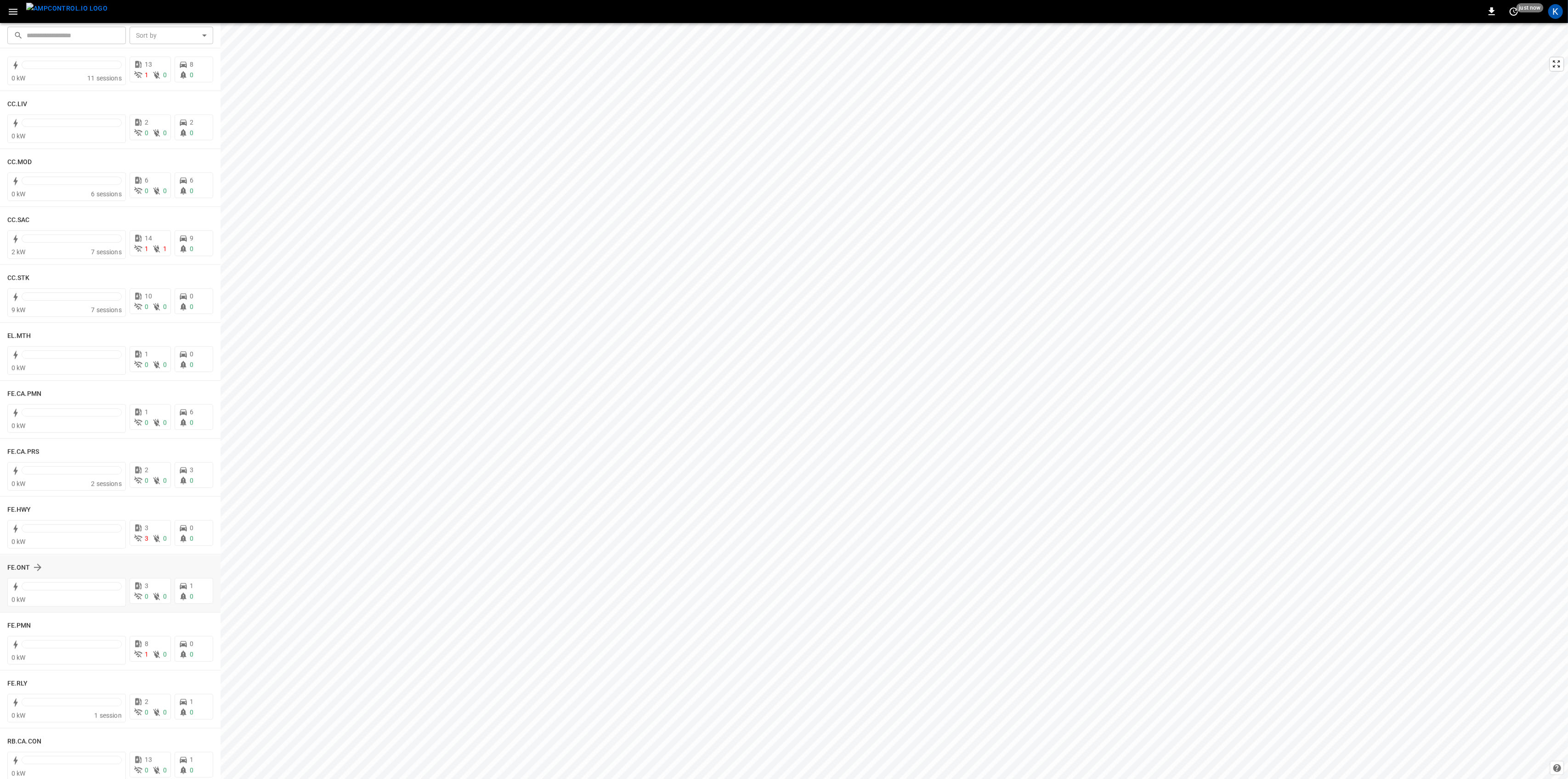
scroll to position [552, 0]
click at [47, 647] on div at bounding box center [71, 644] width 100 height 13
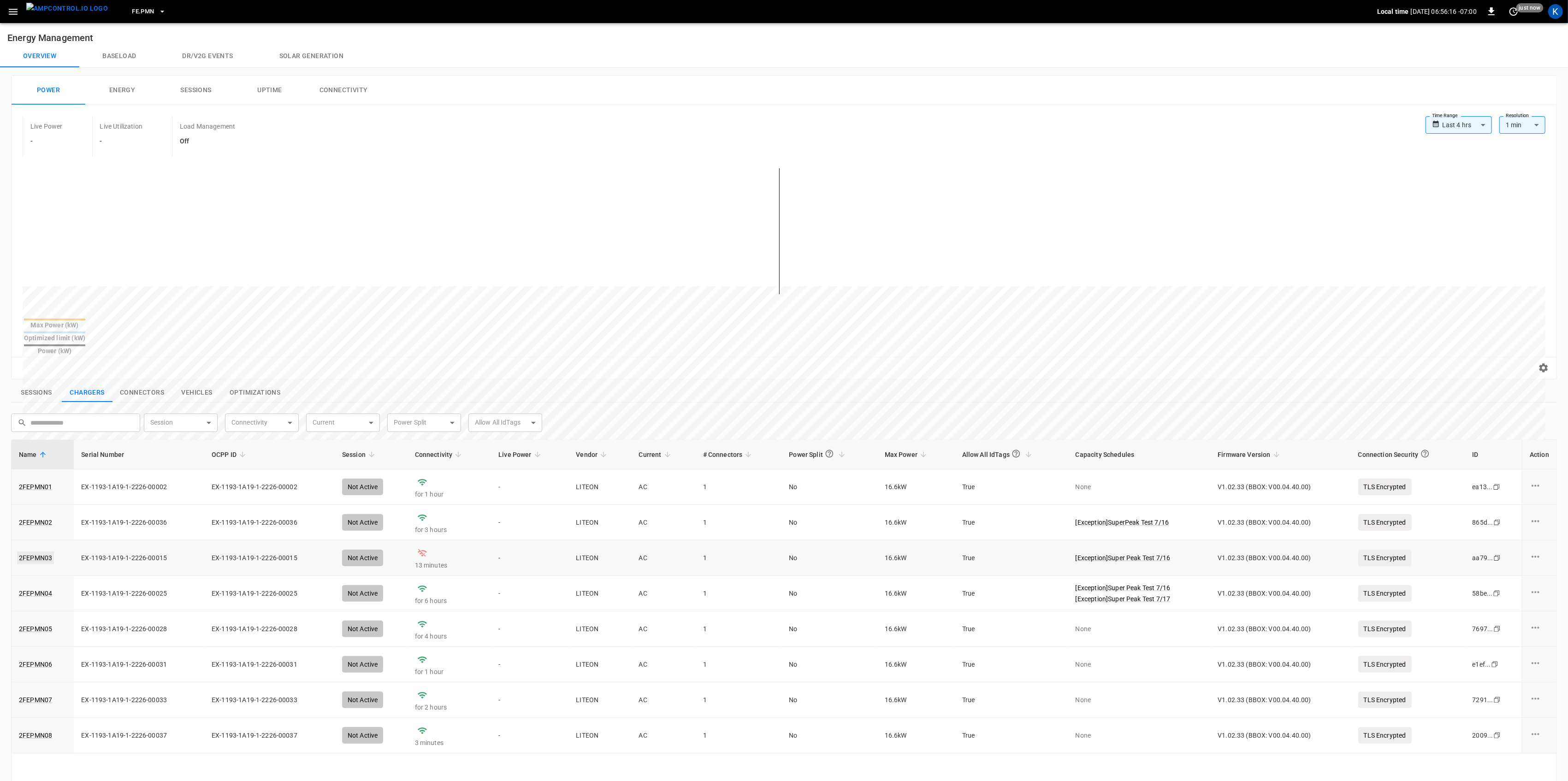
click at [32, 551] on link "2FEPMN03" at bounding box center [35, 558] width 37 height 13
click at [30, 551] on link "2FEPMN03" at bounding box center [35, 558] width 37 height 13
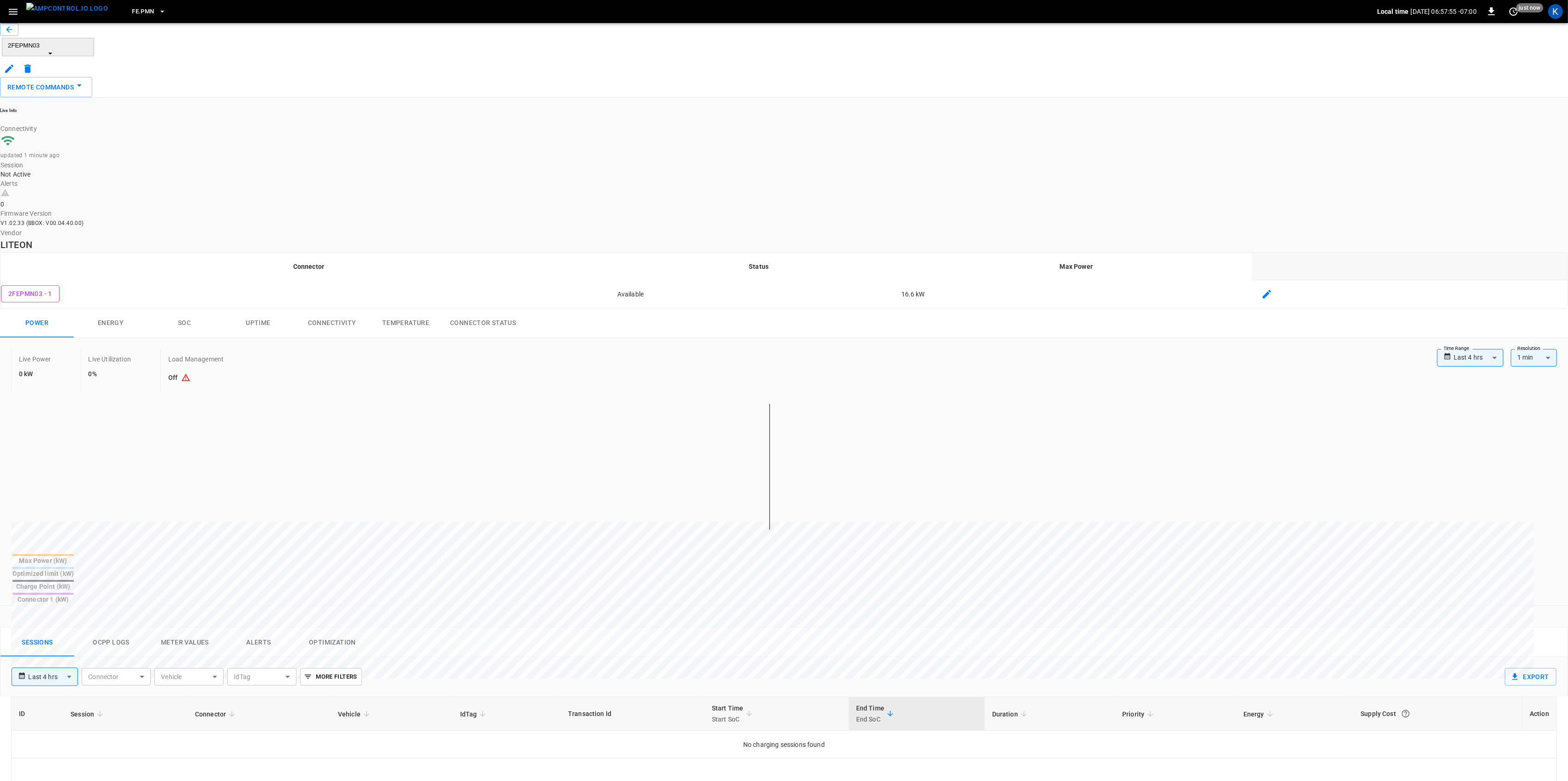
click at [12, 12] on icon "button" at bounding box center [13, 12] width 12 height 12
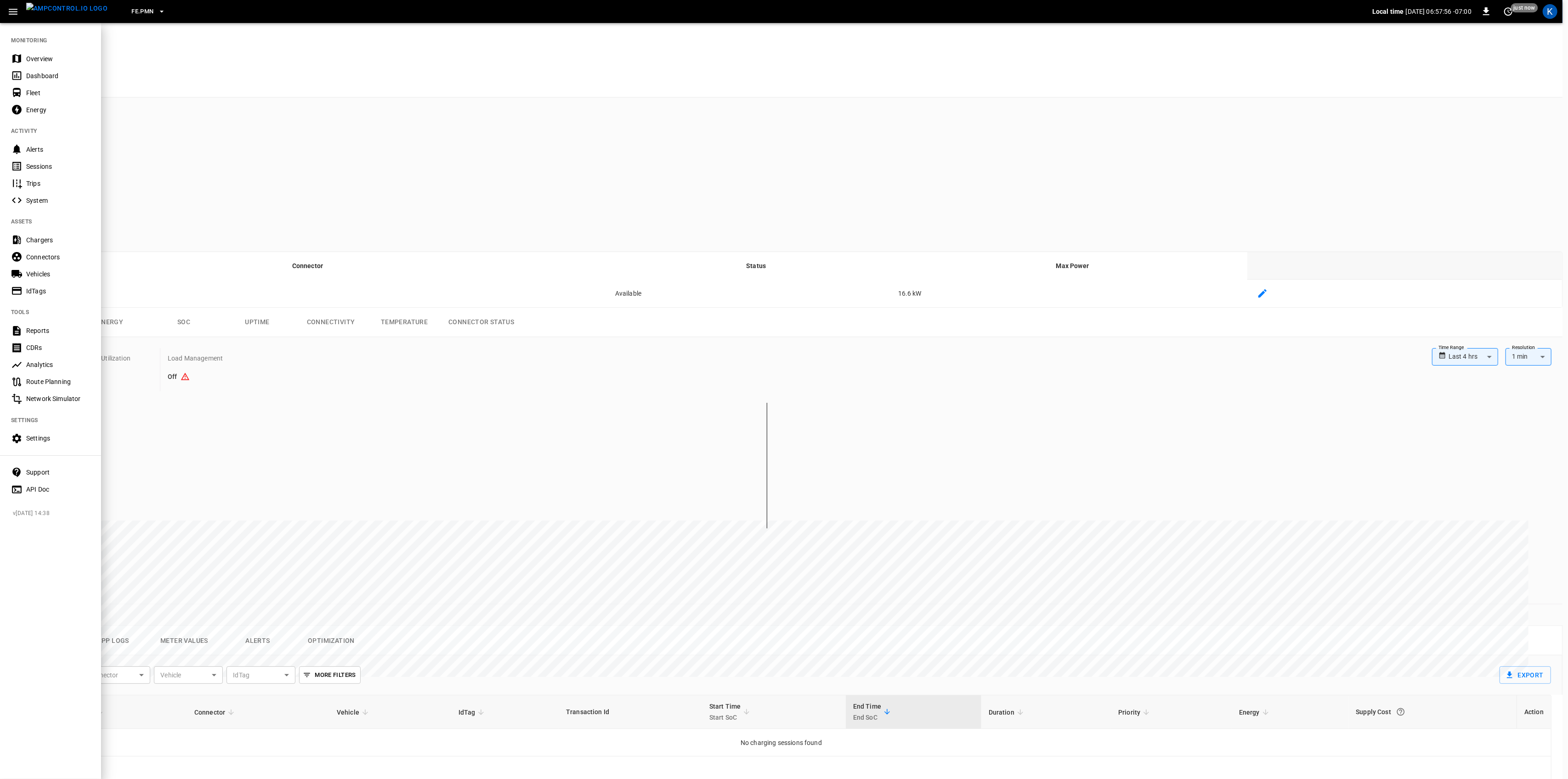
click at [24, 50] on div "Overview" at bounding box center [51, 58] width 101 height 17
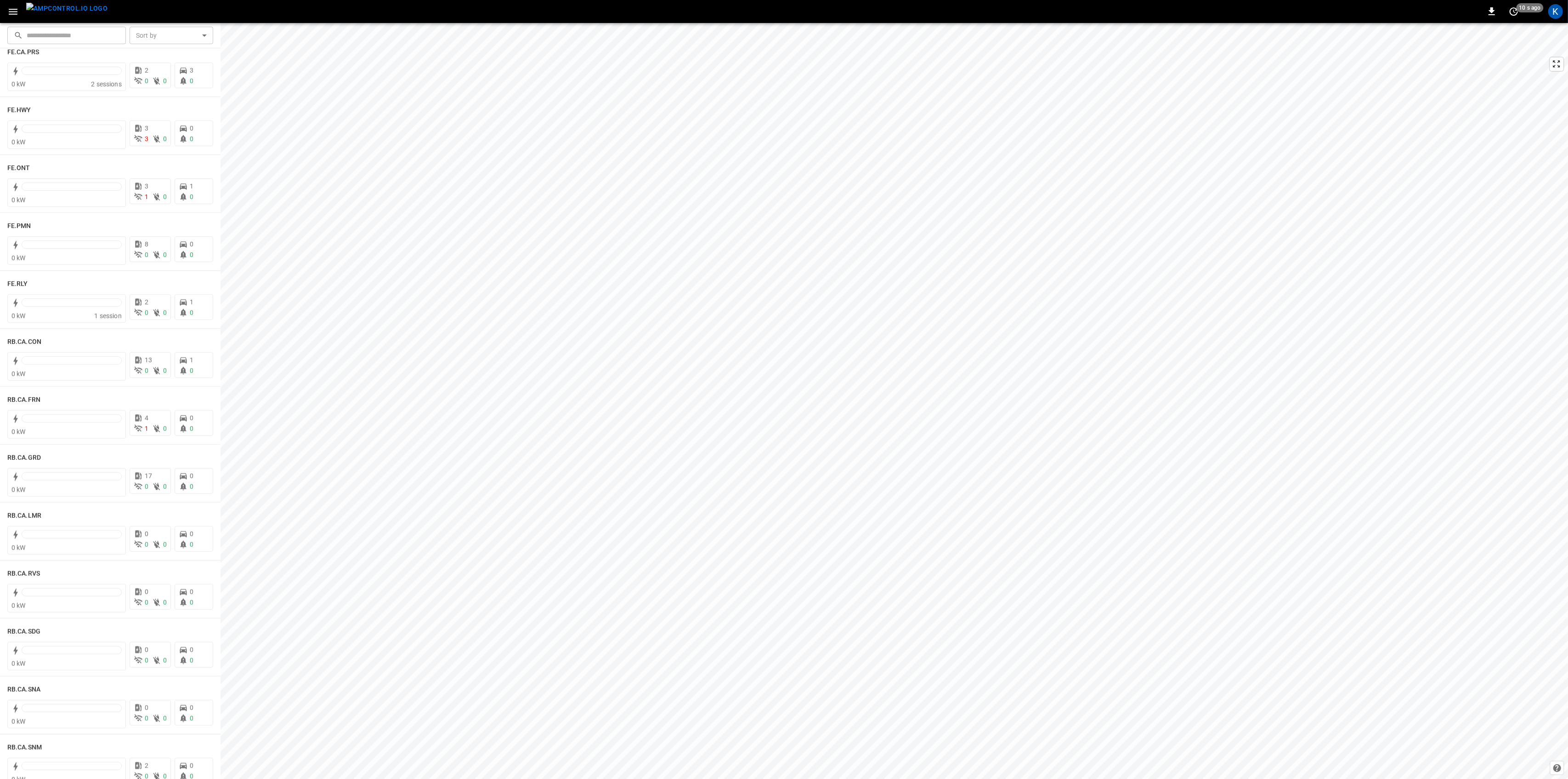
scroll to position [1103, 0]
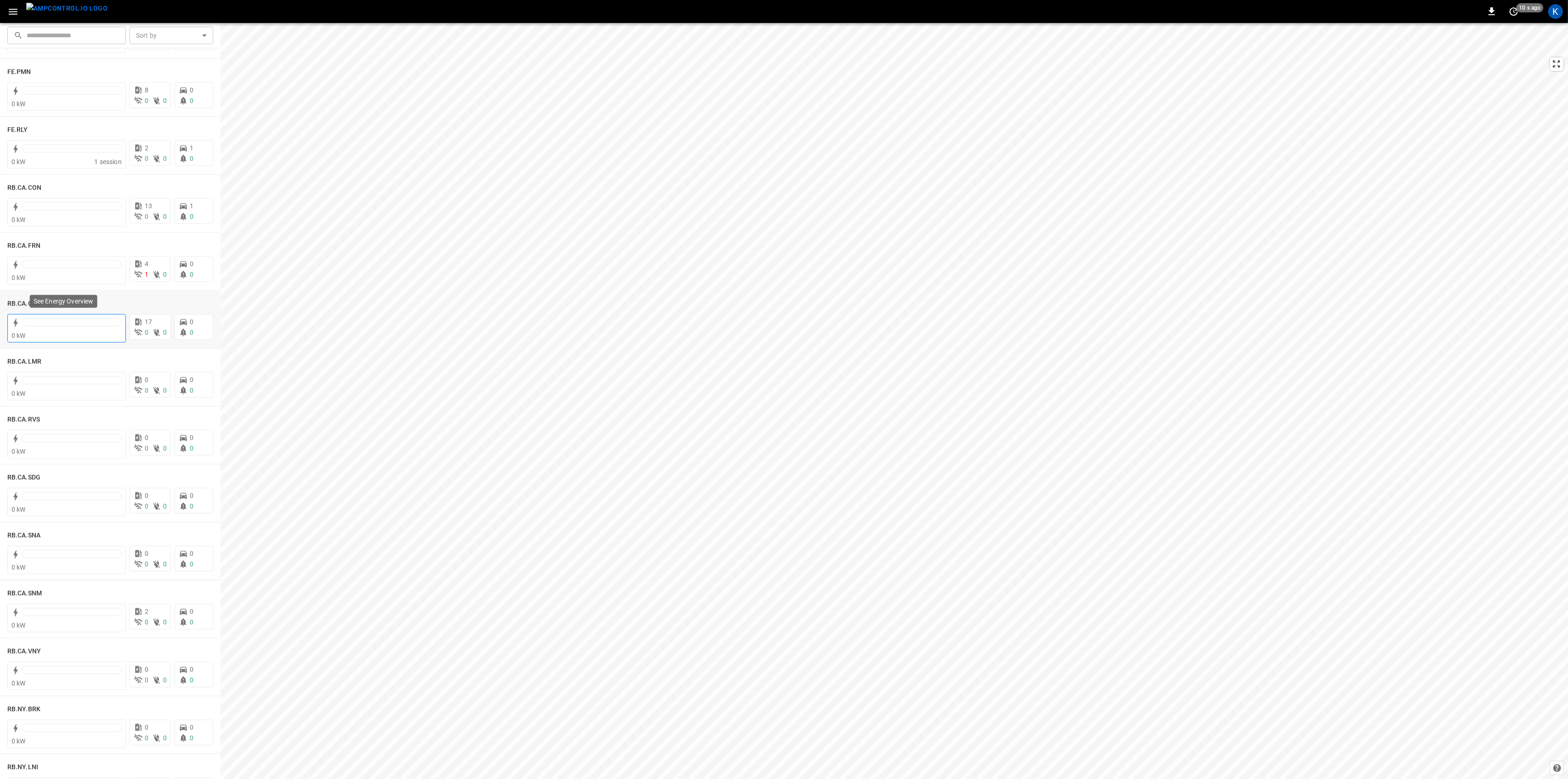
click at [55, 331] on div "0 kW" at bounding box center [66, 335] width 110 height 9
click at [153, 334] on icon at bounding box center [156, 332] width 9 height 9
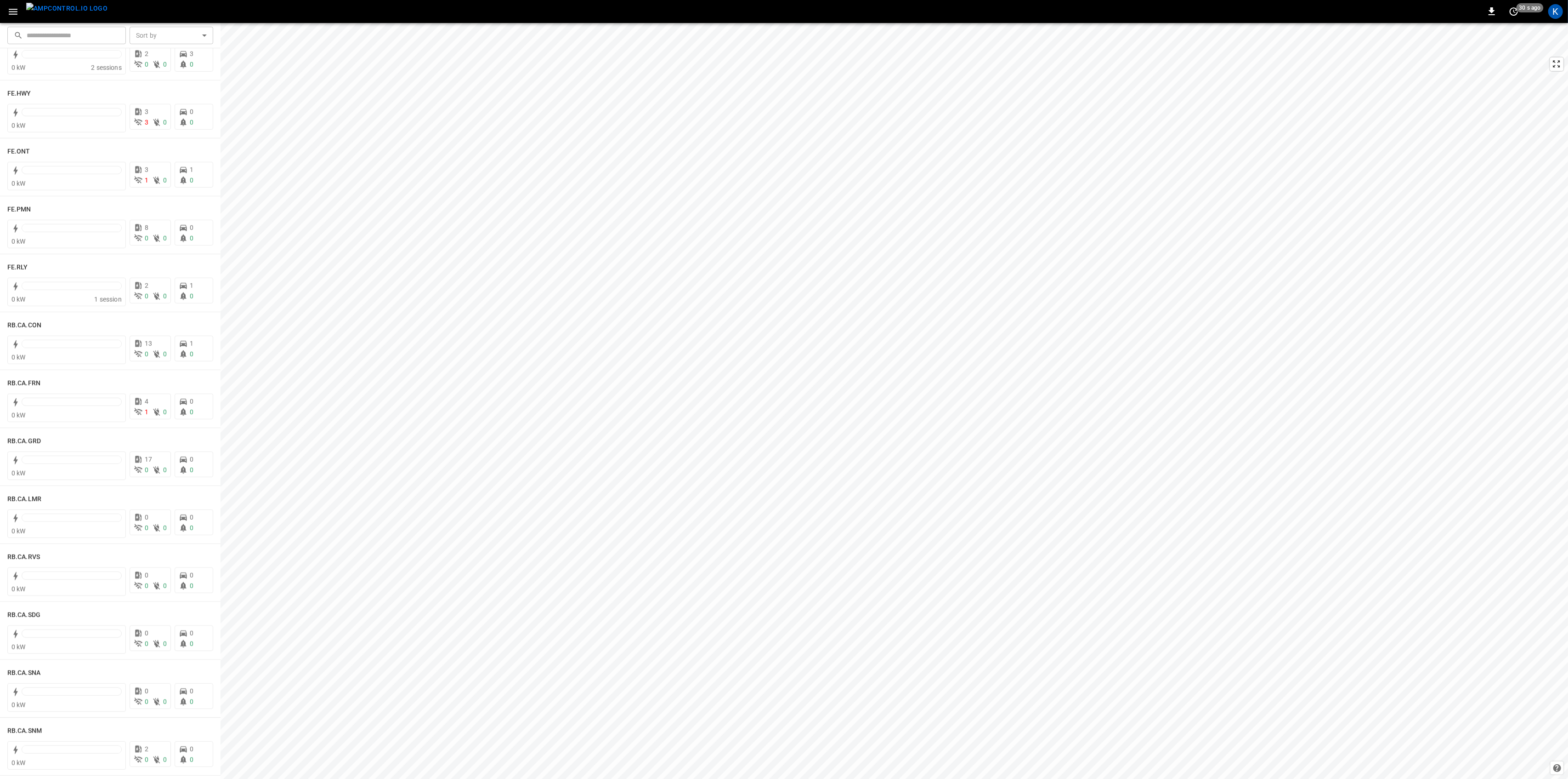
scroll to position [981, 0]
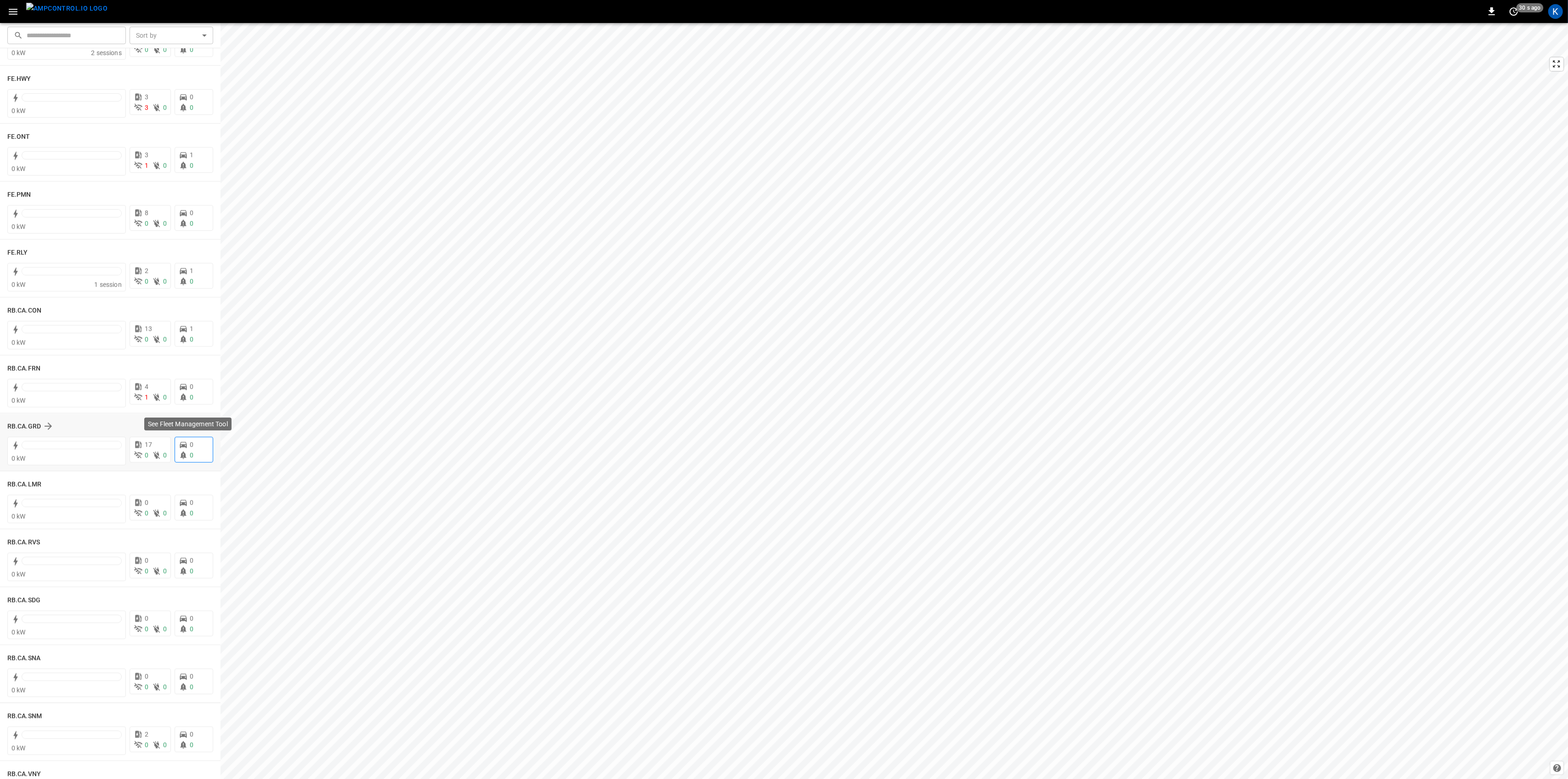
click at [196, 453] on div "0" at bounding box center [194, 456] width 30 height 10
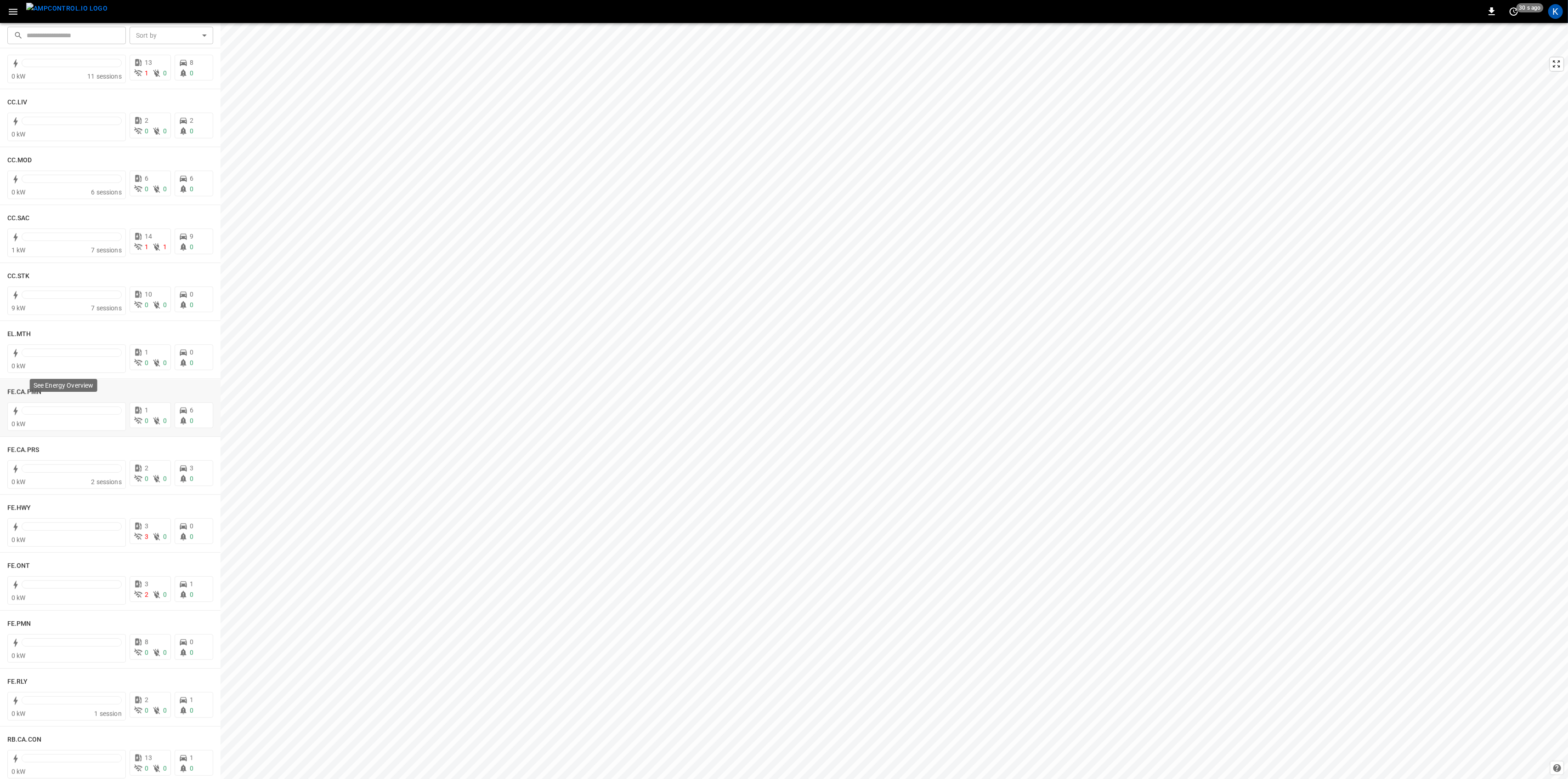
scroll to position [920, 0]
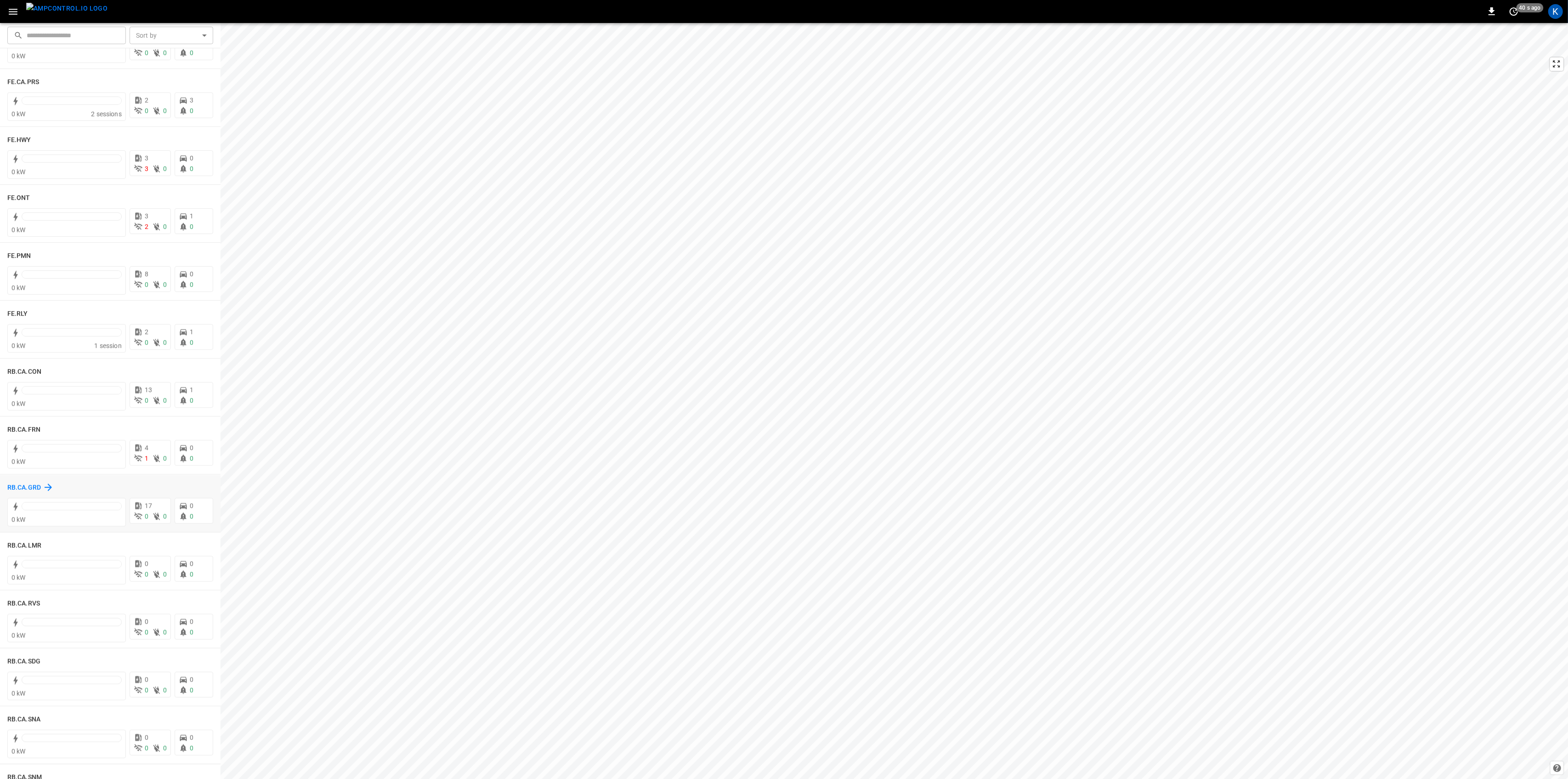
click at [31, 487] on h6 "RB.CA.GRD" at bounding box center [24, 487] width 33 height 10
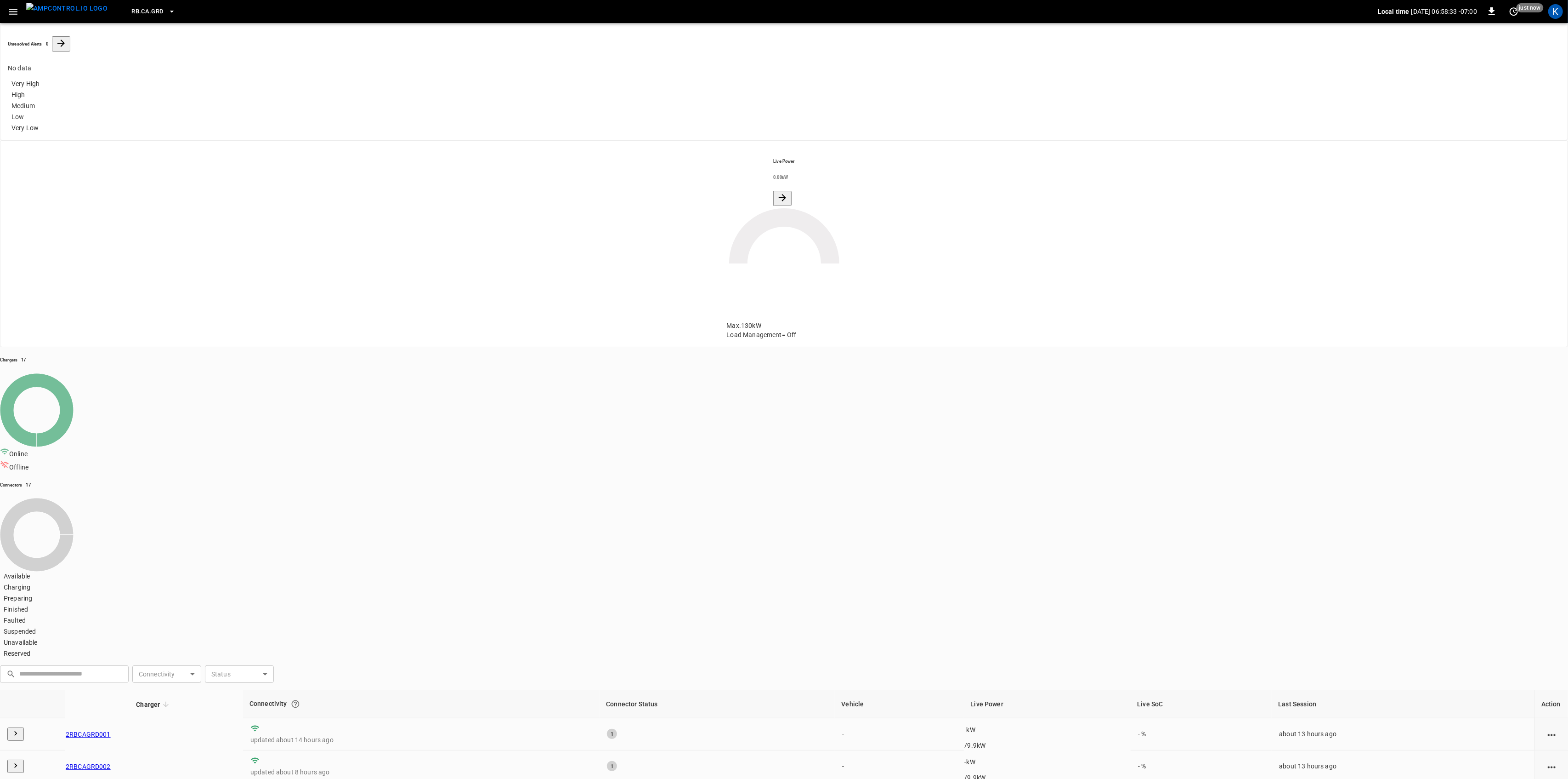
click at [14, 10] on icon "button" at bounding box center [13, 12] width 12 height 12
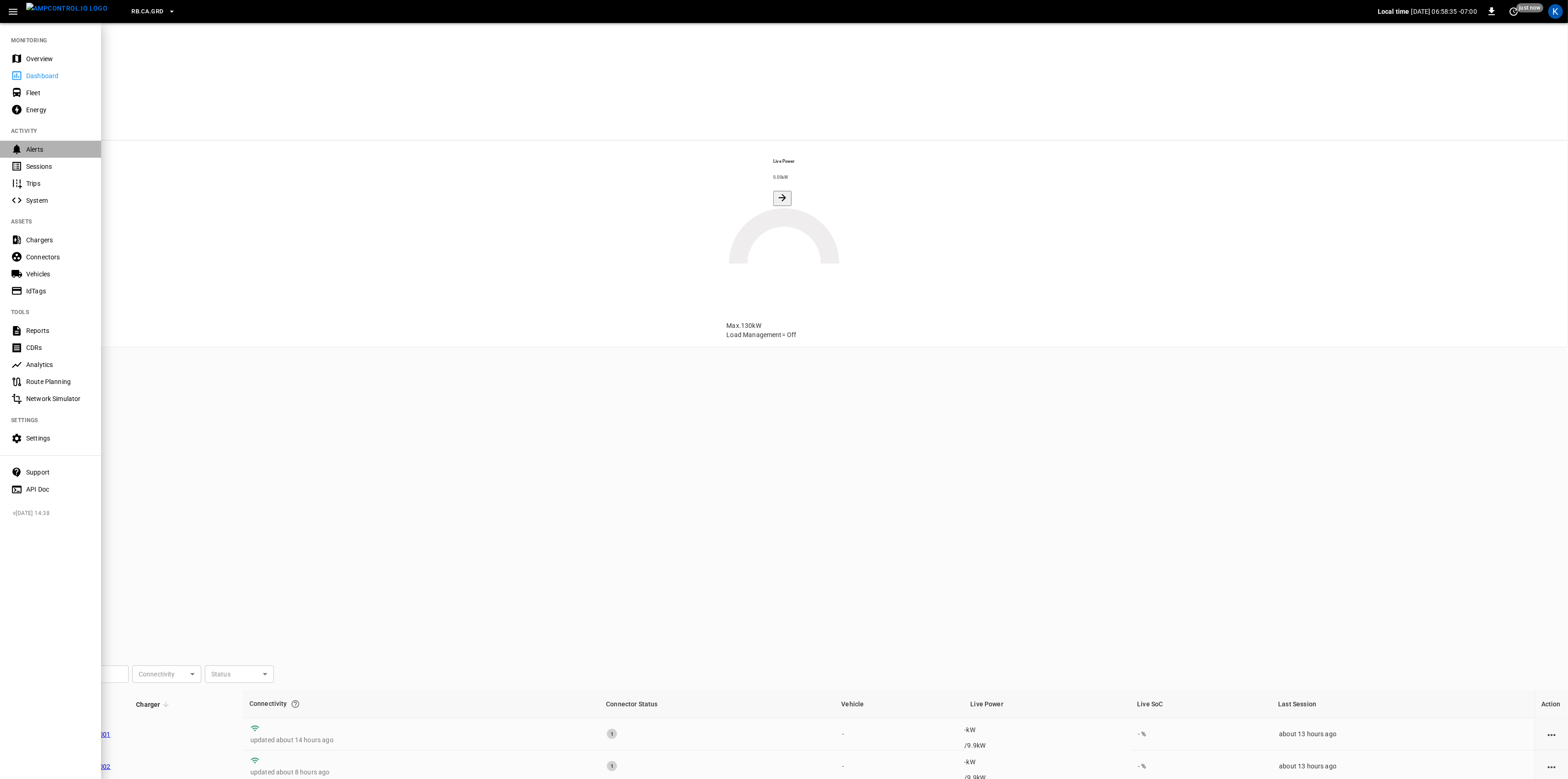
click at [26, 149] on div "Alerts" at bounding box center [58, 149] width 64 height 9
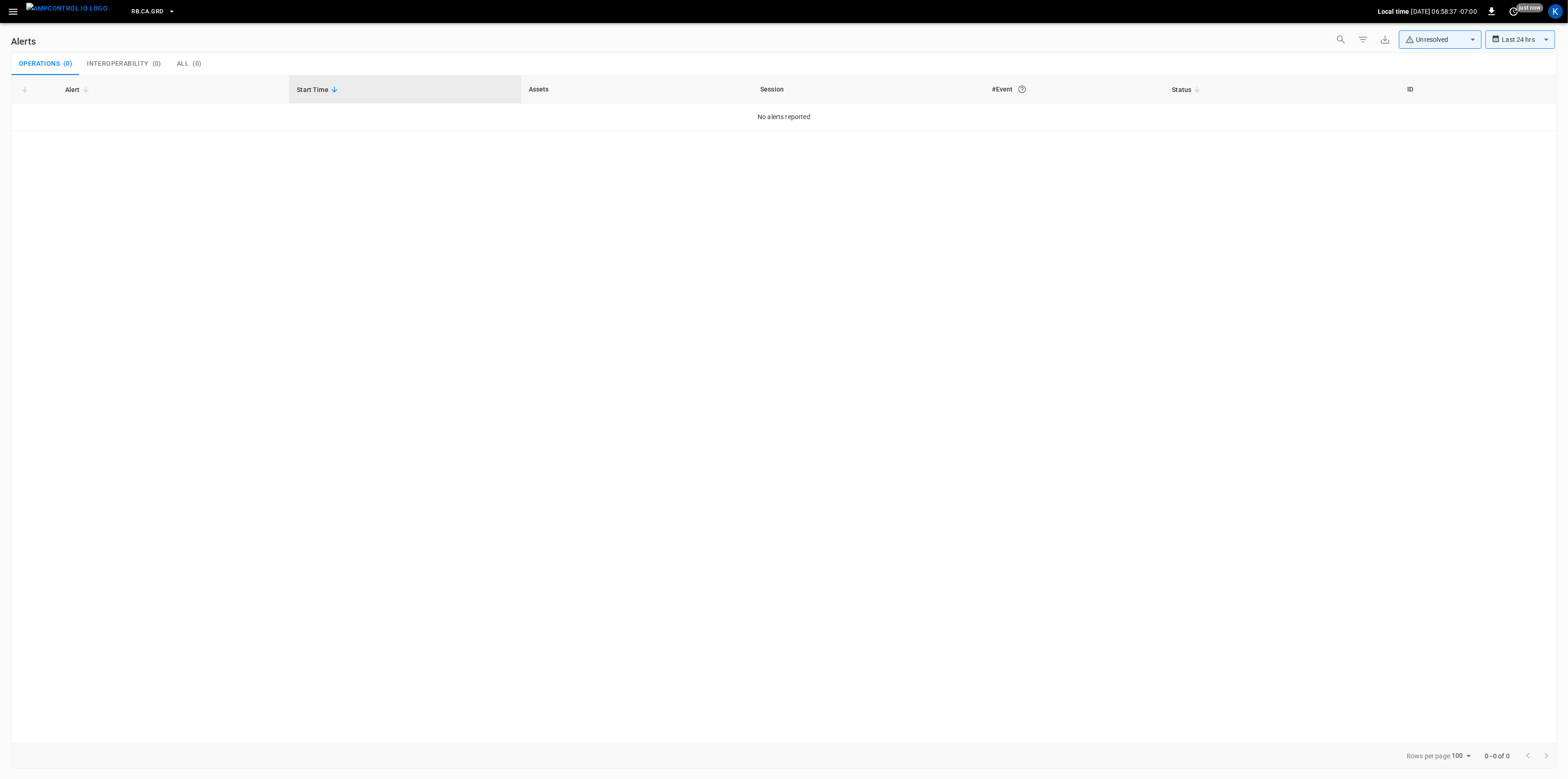
click at [1436, 41] on body "**********" at bounding box center [784, 387] width 1568 height 775
click at [1427, 58] on li "Resolved" at bounding box center [1441, 62] width 83 height 18
type input "**********"
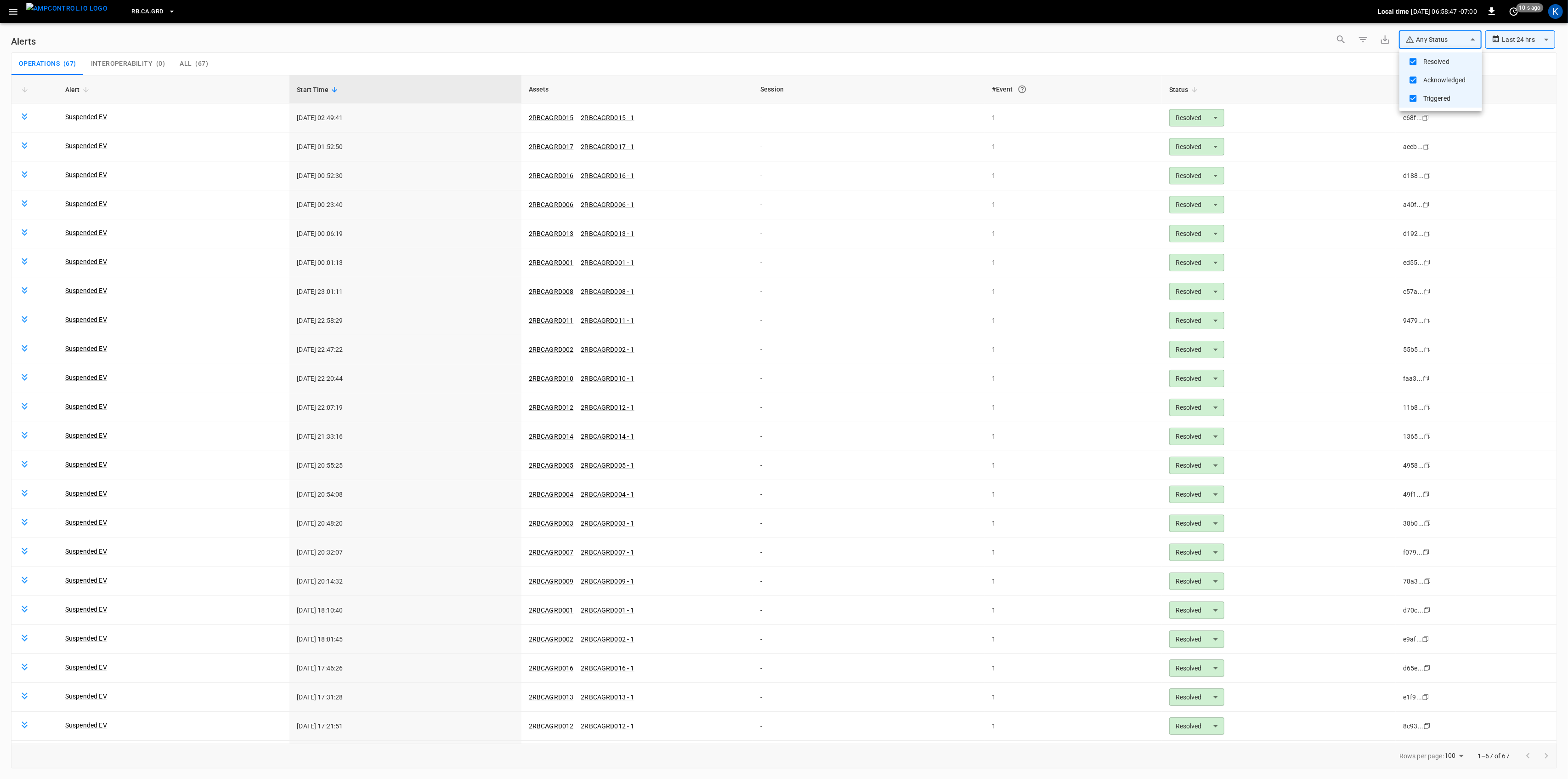
click at [945, 52] on div at bounding box center [784, 389] width 1568 height 779
click at [91, 115] on link "Suspended EV" at bounding box center [86, 116] width 46 height 13
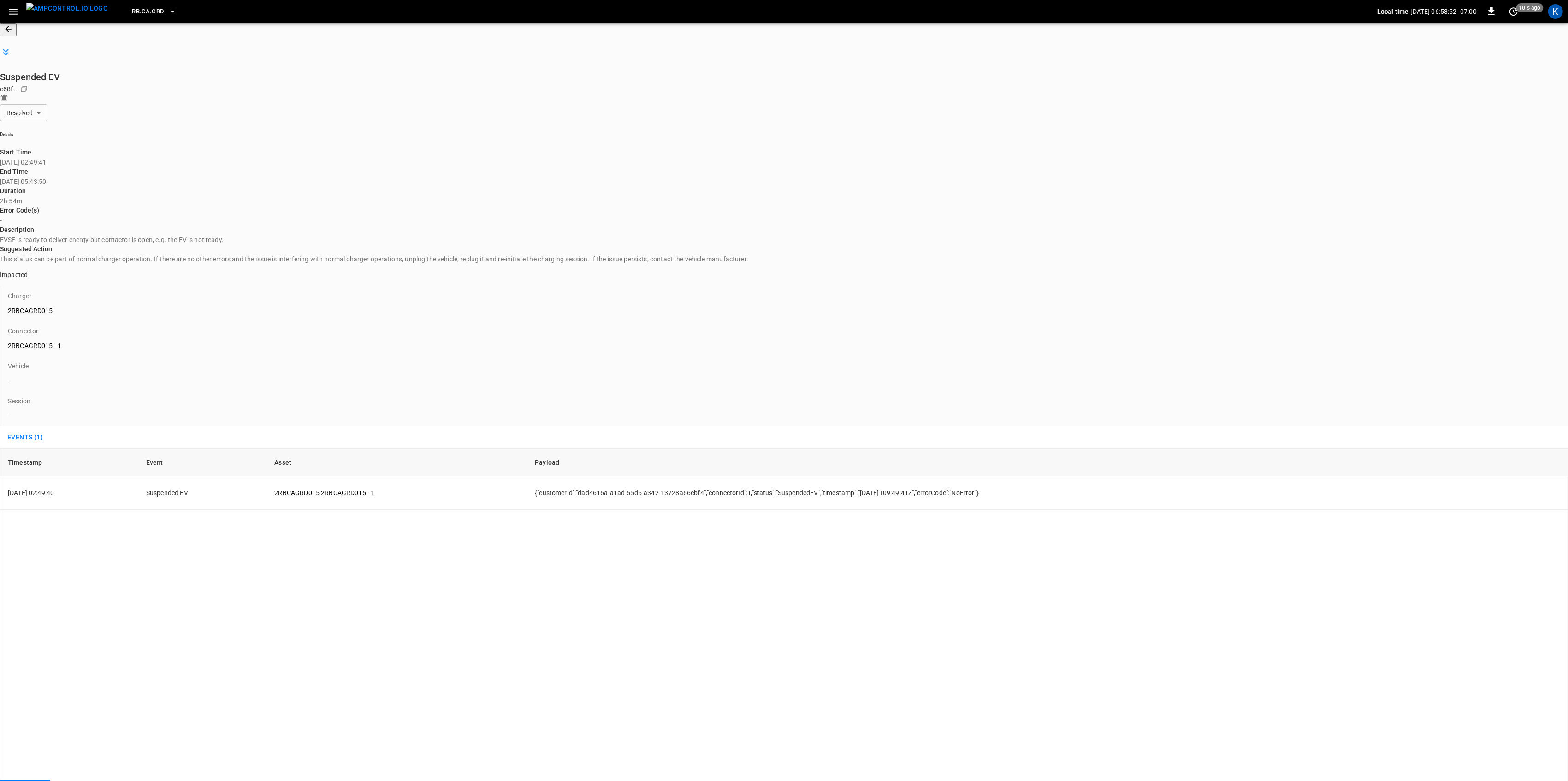
drag, startPoint x: 266, startPoint y: 96, endPoint x: 360, endPoint y: 99, distance: 94.0
click at [360, 167] on div "End Time [DATE] 05:43:50" at bounding box center [784, 176] width 1568 height 20
click at [346, 177] on p "[DATE] 05:43:50" at bounding box center [784, 181] width 1568 height 9
drag, startPoint x: 266, startPoint y: 93, endPoint x: 369, endPoint y: 98, distance: 103.1
click at [369, 167] on div "End Time [DATE] 05:43:50" at bounding box center [784, 176] width 1568 height 20
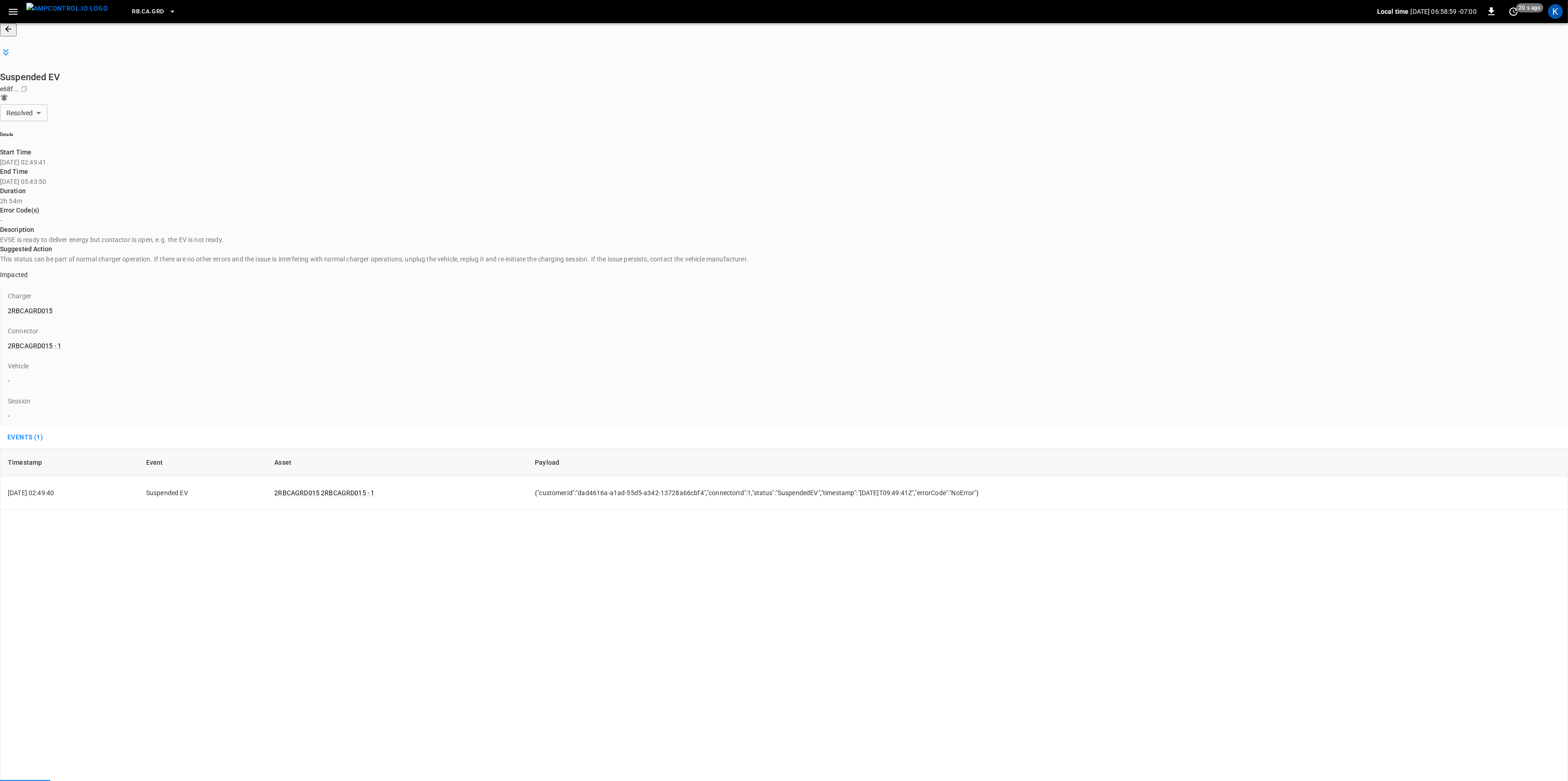
click at [353, 177] on p "[DATE] 05:43:50" at bounding box center [784, 181] width 1568 height 9
drag, startPoint x: 302, startPoint y: 92, endPoint x: 388, endPoint y: 89, distance: 86.1
click at [388, 167] on div "End Time [DATE] 05:43:50" at bounding box center [784, 176] width 1568 height 20
click at [360, 177] on p "[DATE] 05:43:50" at bounding box center [784, 181] width 1568 height 9
drag, startPoint x: 304, startPoint y: 96, endPoint x: 345, endPoint y: 96, distance: 41.0
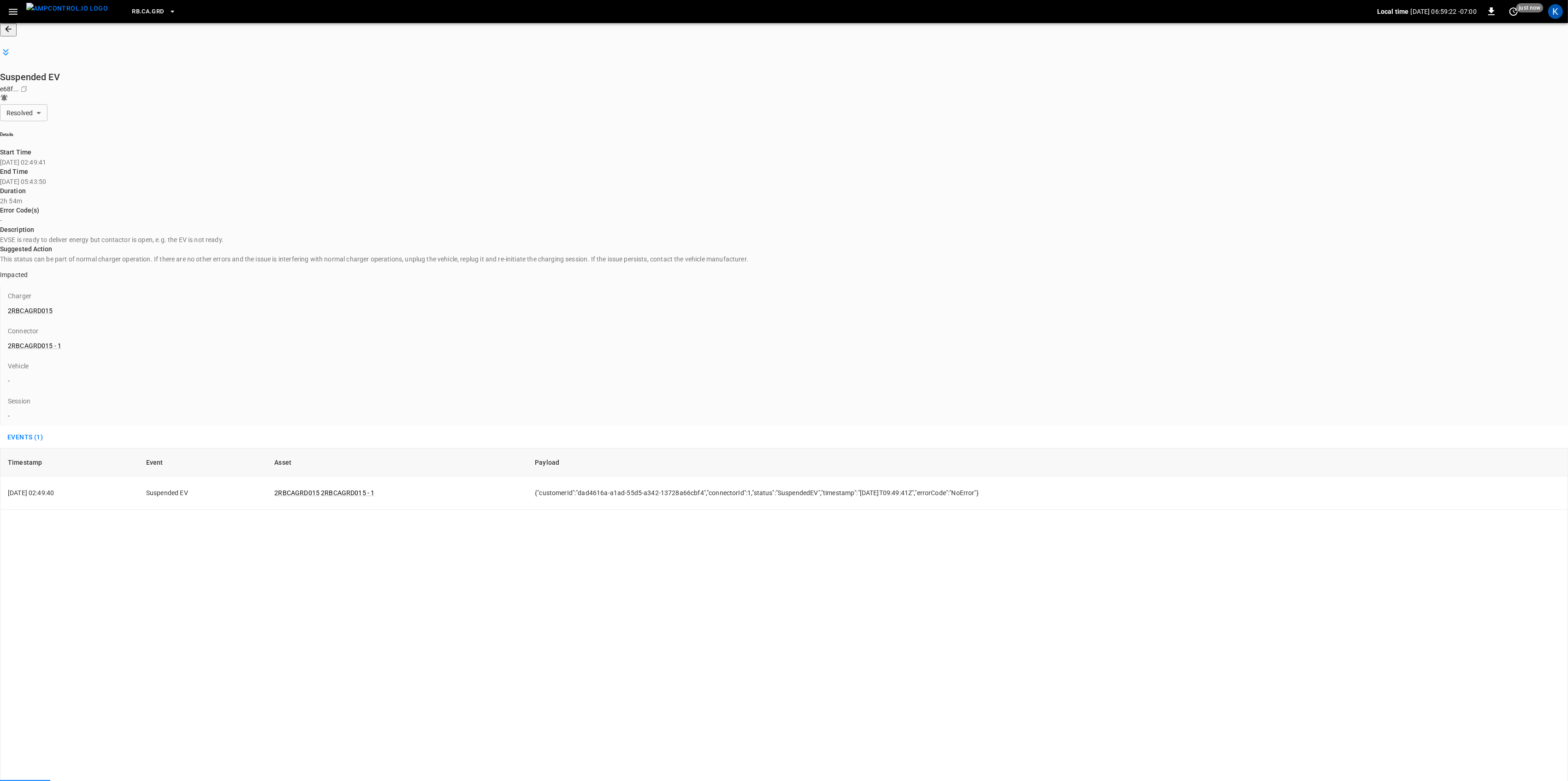
click at [345, 177] on p "[DATE] 05:43:50" at bounding box center [784, 181] width 1568 height 9
click at [323, 177] on p "[DATE] 05:43:50" at bounding box center [784, 181] width 1568 height 9
drag, startPoint x: 302, startPoint y: 89, endPoint x: 340, endPoint y: 93, distance: 38.2
click at [338, 167] on div "End Time [DATE] 05:43:50" at bounding box center [784, 176] width 1568 height 20
click at [340, 177] on p "[DATE] 05:43:50" at bounding box center [784, 181] width 1568 height 9
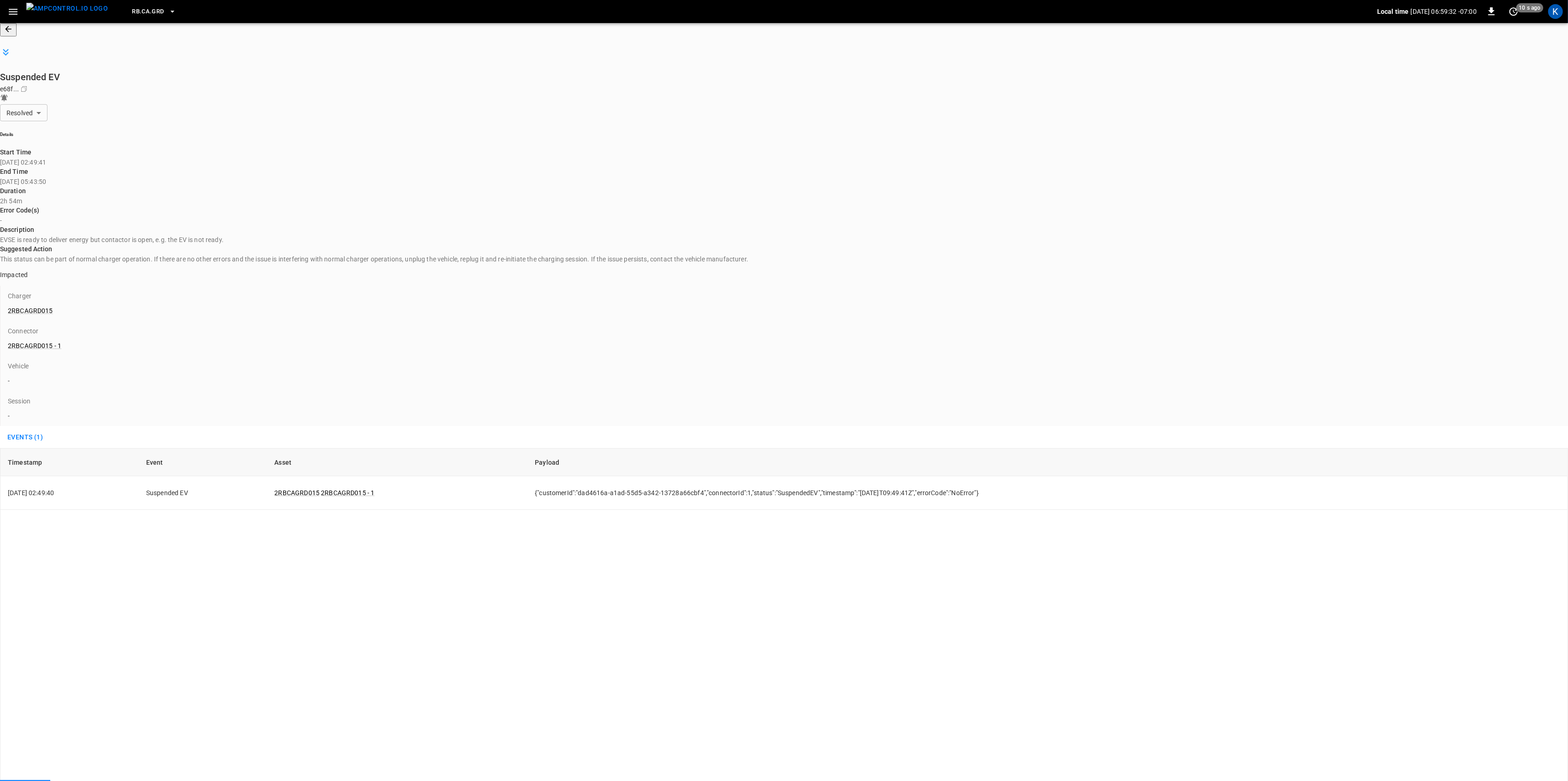
click at [13, 9] on icon "button" at bounding box center [13, 12] width 12 height 12
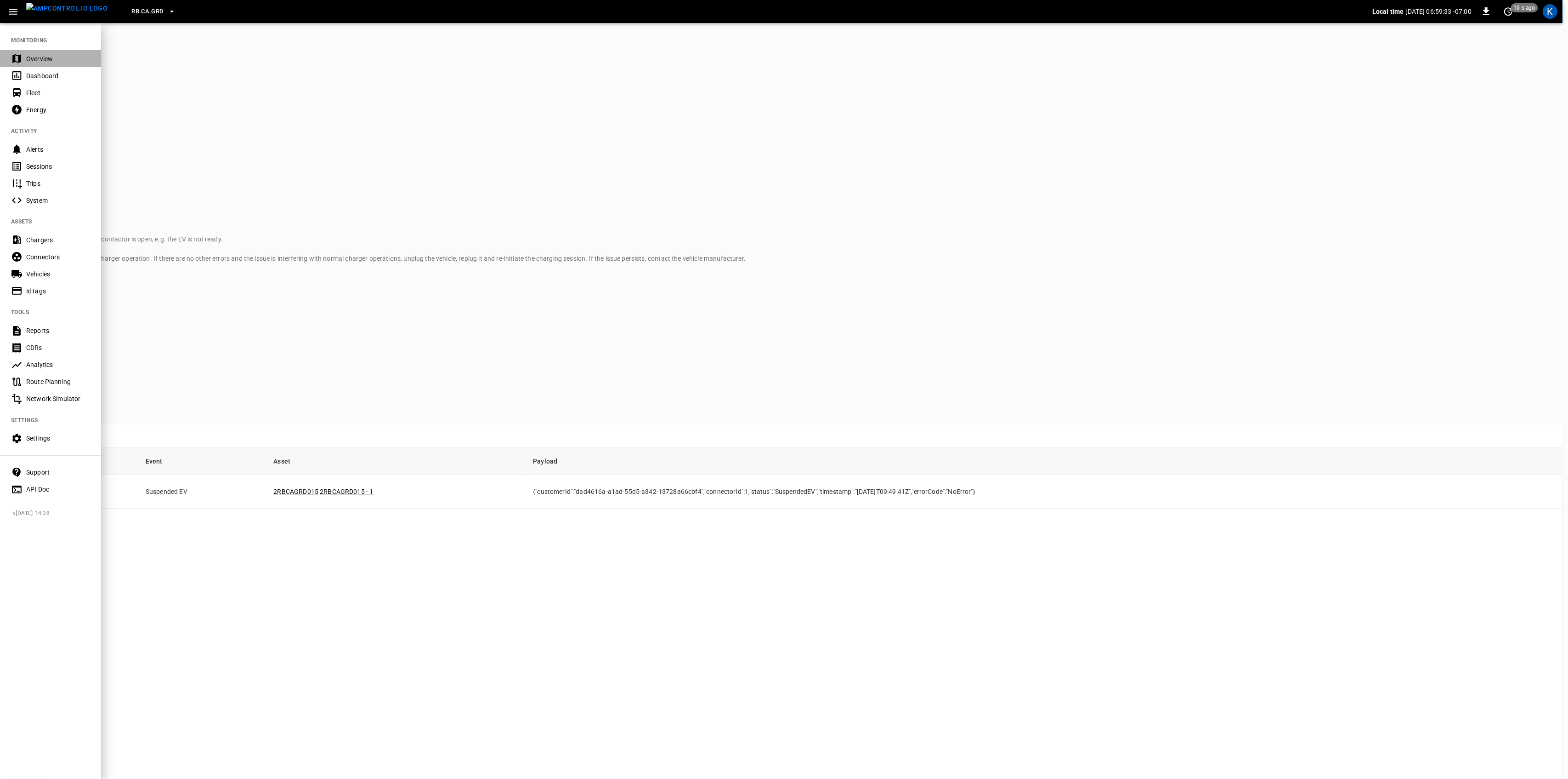
click at [38, 52] on div "Overview" at bounding box center [51, 58] width 101 height 17
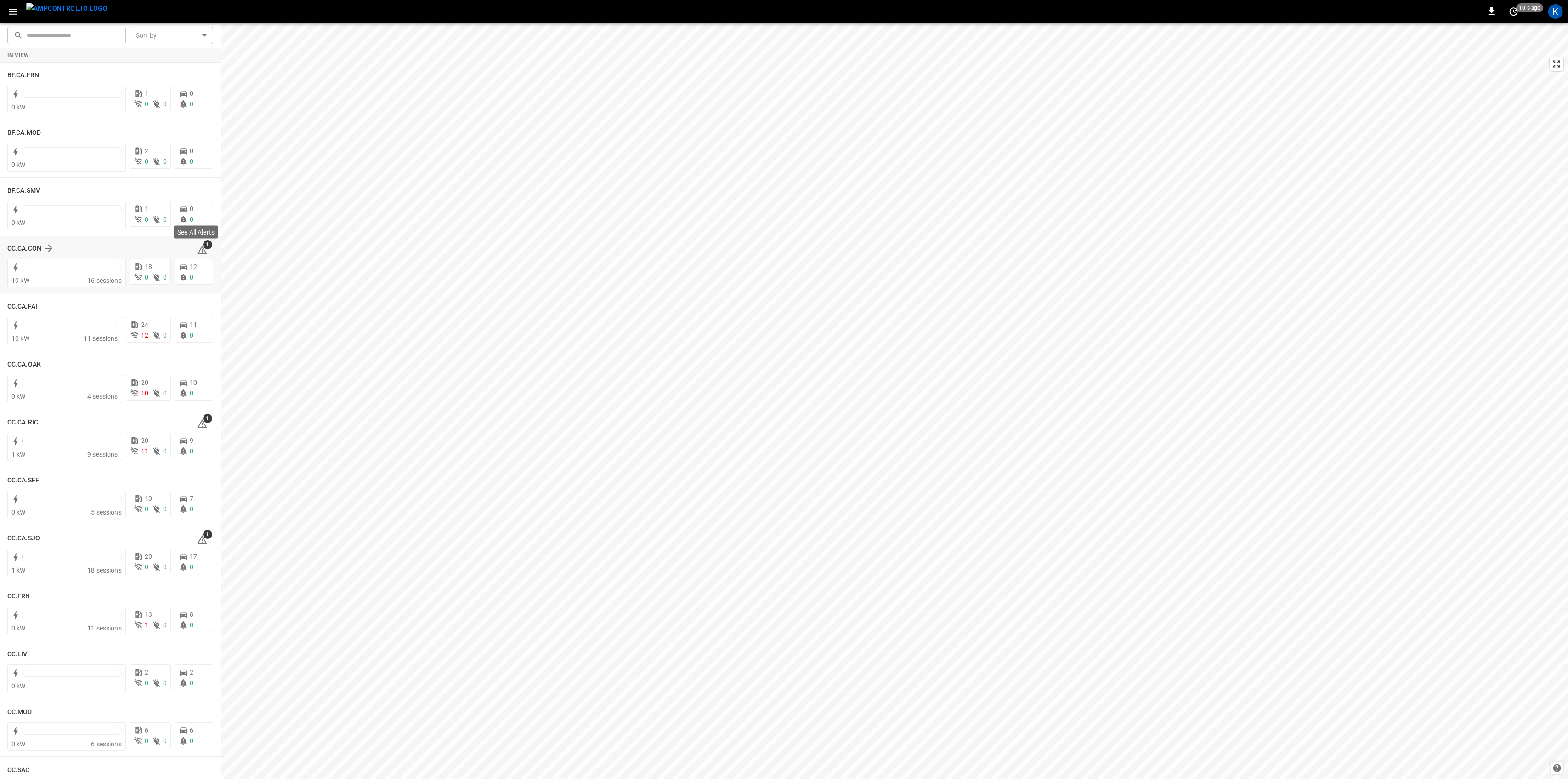
click at [203, 247] on span "1" at bounding box center [208, 244] width 9 height 9
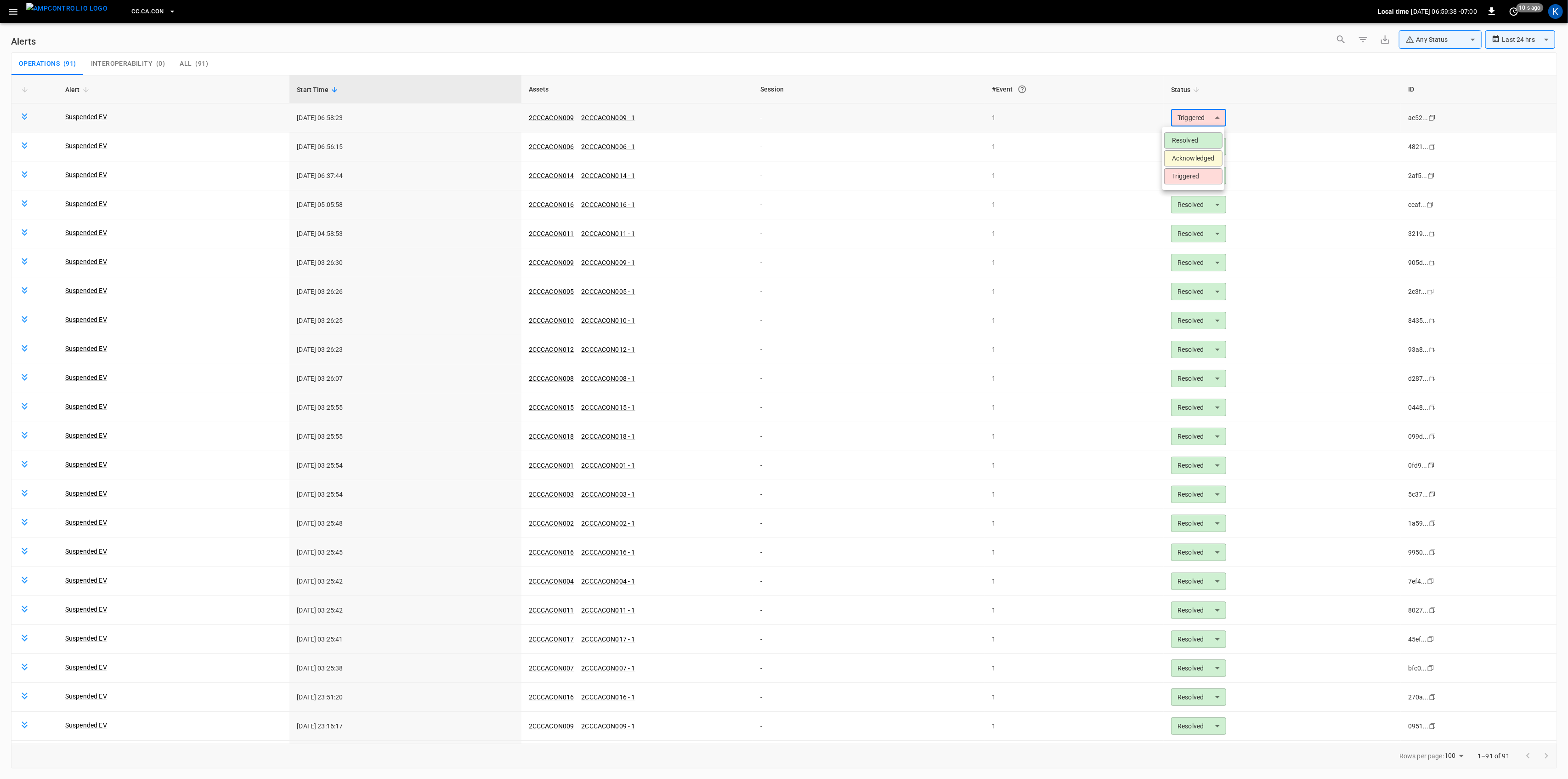
click at [1181, 118] on body "**********" at bounding box center [784, 387] width 1568 height 775
click at [1194, 138] on li "Resolved" at bounding box center [1194, 140] width 58 height 16
click at [1455, 37] on div "Alert status updated successfully" at bounding box center [1483, 44] width 147 height 22
type input "********"
click at [1404, 40] on body "**********" at bounding box center [784, 387] width 1568 height 775
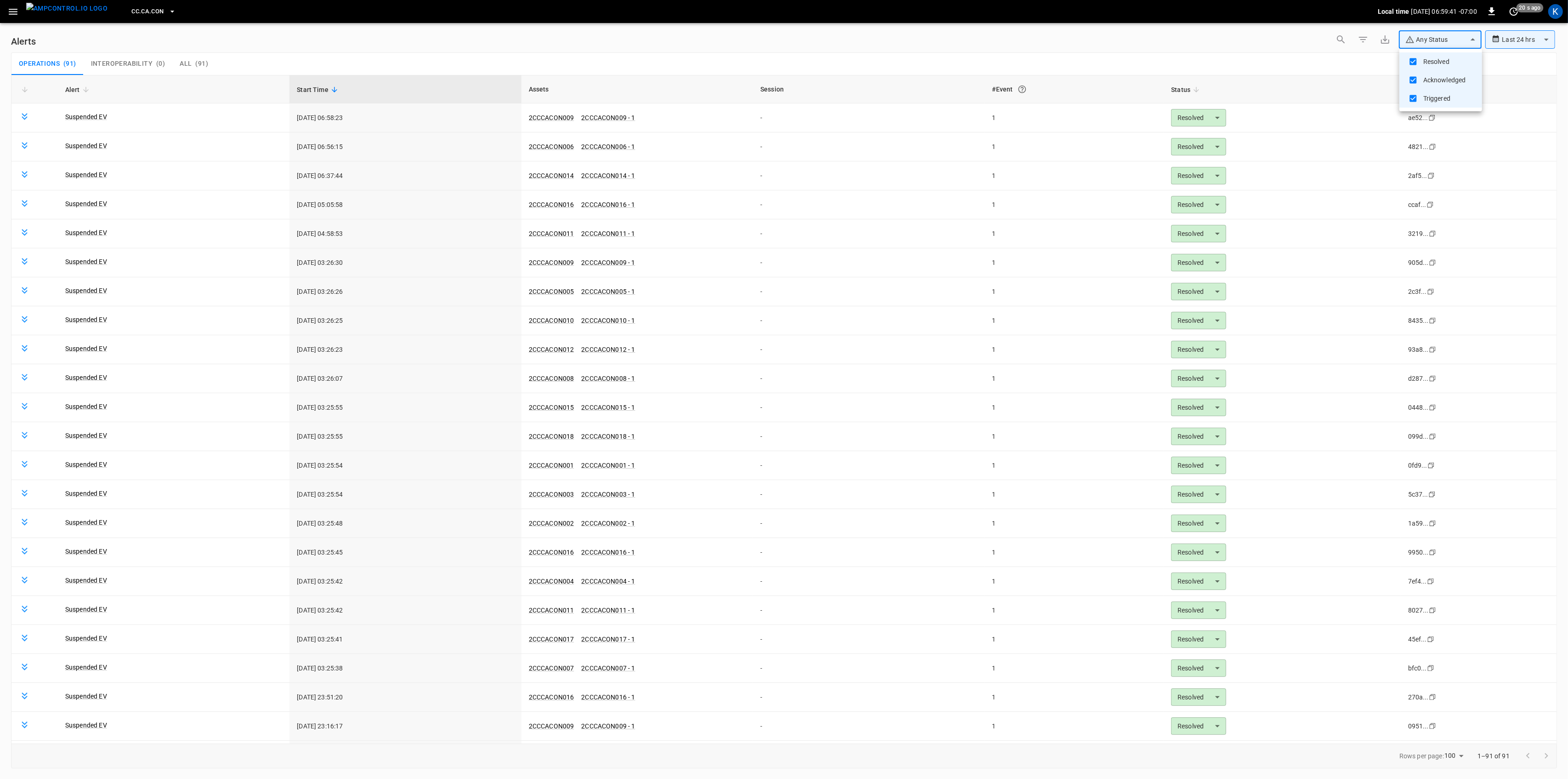
type input "**********"
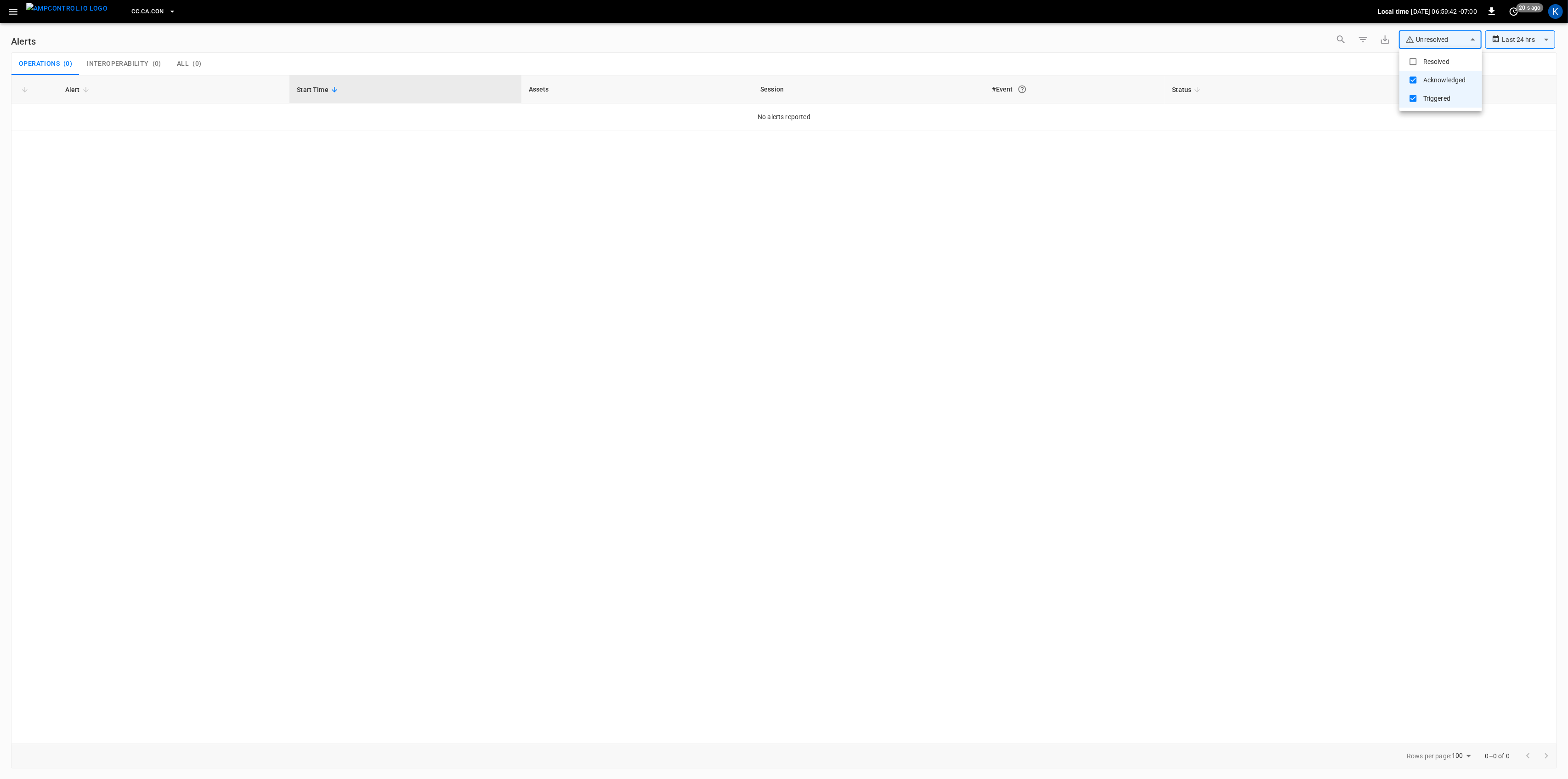
drag, startPoint x: 765, startPoint y: 50, endPoint x: 728, endPoint y: 54, distance: 37.2
click at [761, 51] on div at bounding box center [784, 389] width 1568 height 779
click at [7, 10] on icon "button" at bounding box center [13, 12] width 12 height 12
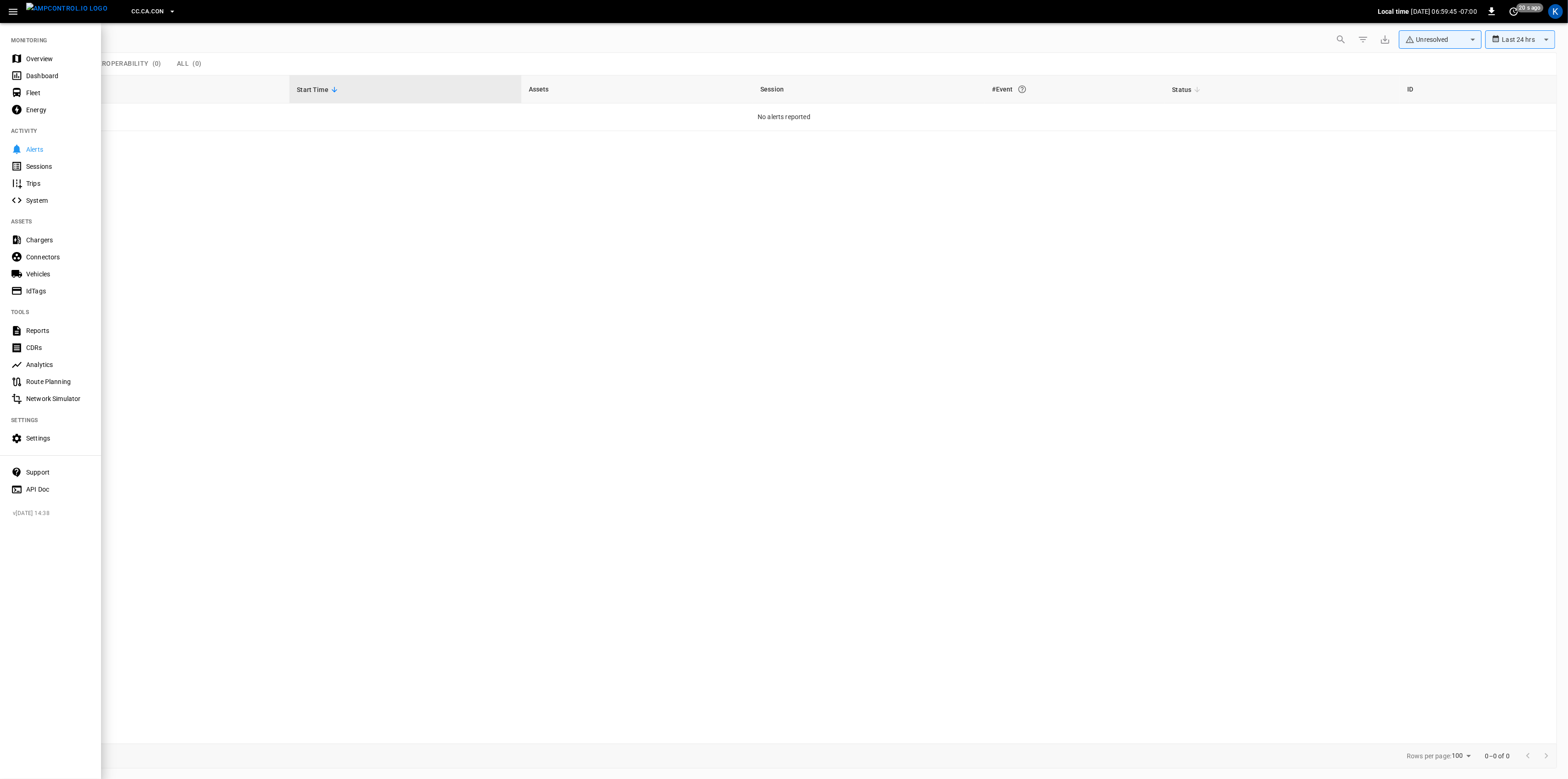
click at [30, 58] on div "Overview" at bounding box center [58, 58] width 64 height 9
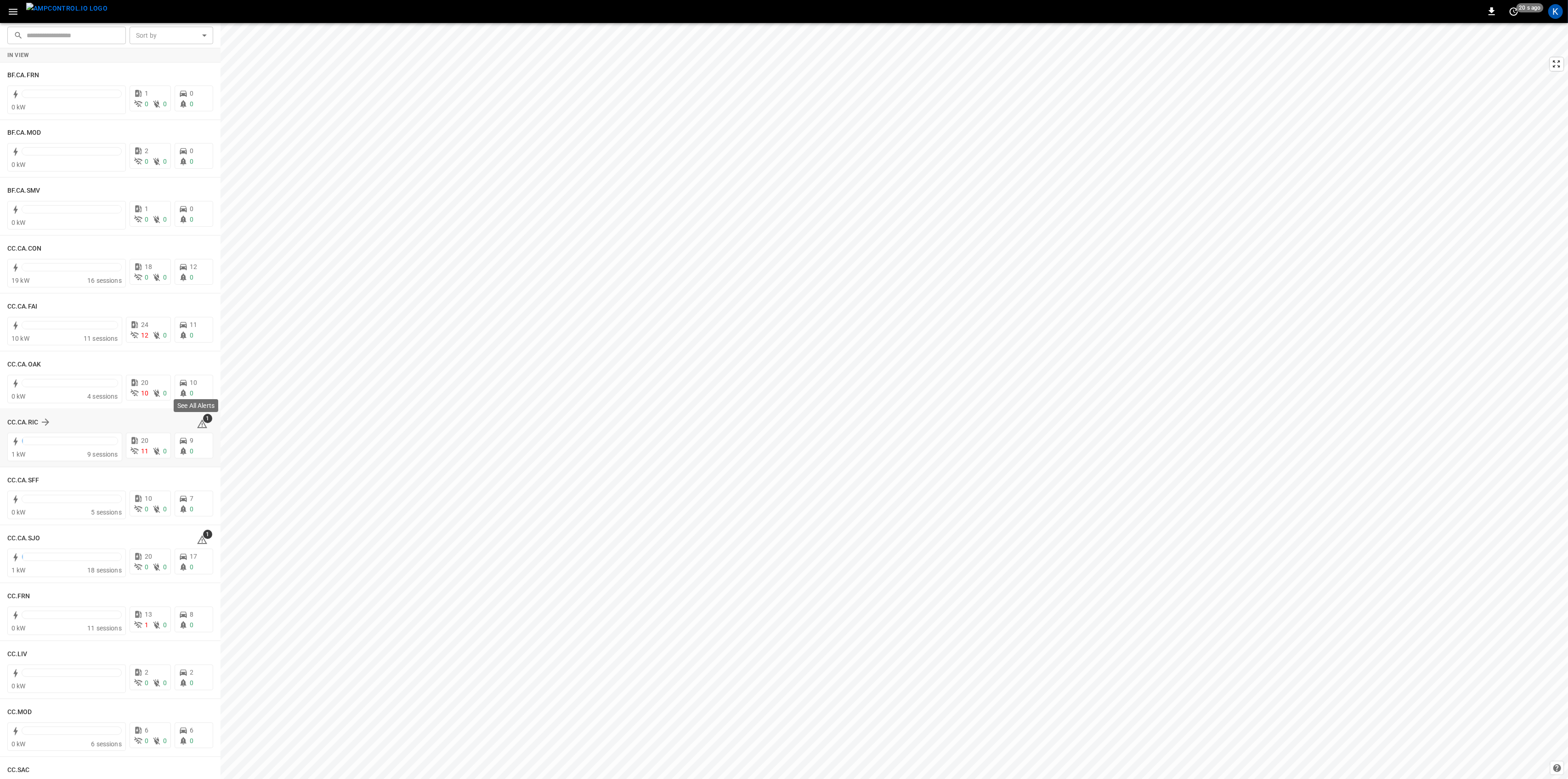
click at [203, 421] on span "1" at bounding box center [208, 418] width 9 height 9
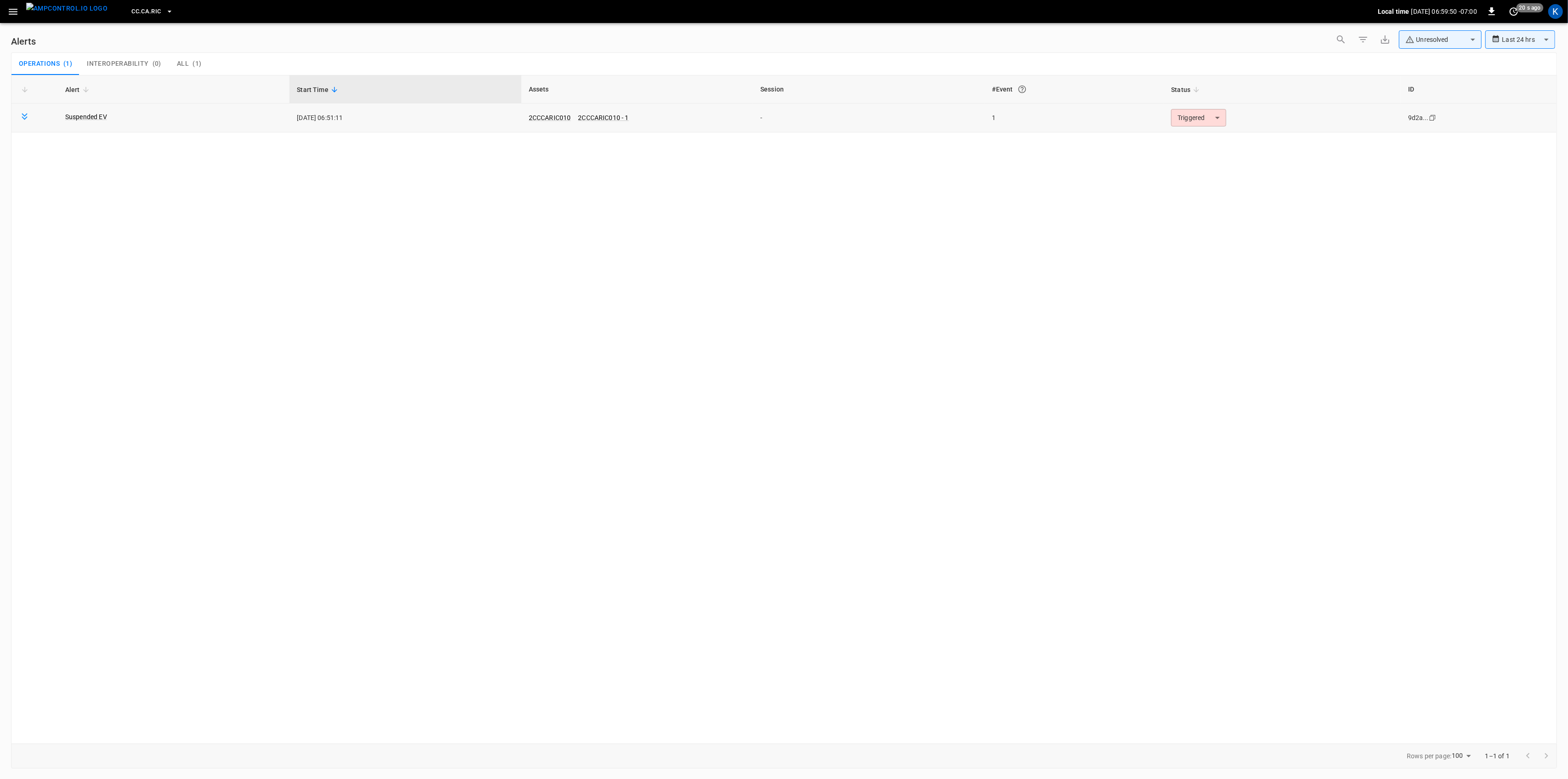
click at [1209, 114] on body "**********" at bounding box center [784, 387] width 1568 height 775
click at [1194, 143] on li "Resolved" at bounding box center [1197, 140] width 58 height 16
click at [12, 8] on icon "button" at bounding box center [13, 12] width 12 height 12
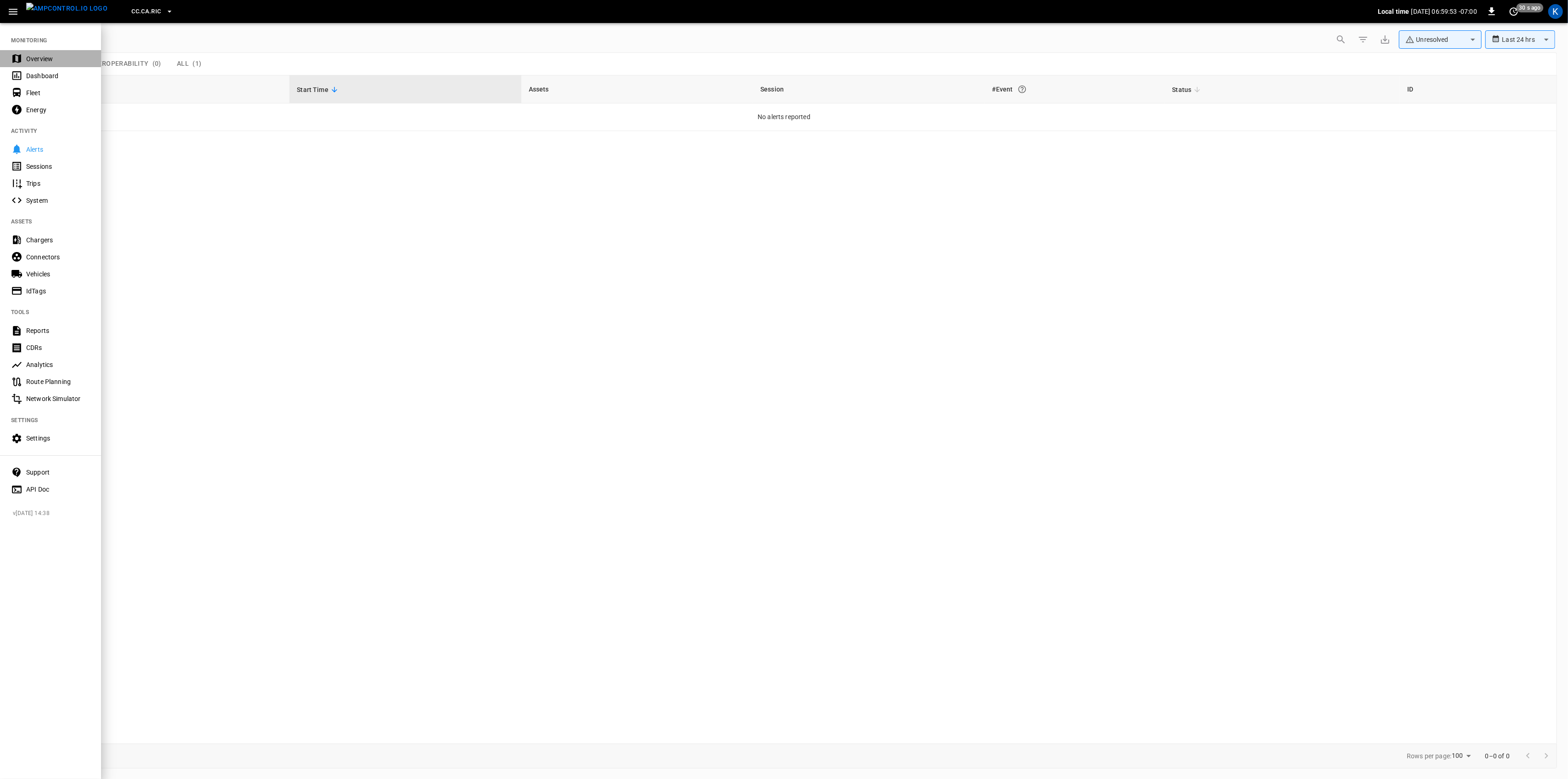
click at [27, 57] on div "Overview" at bounding box center [58, 58] width 64 height 9
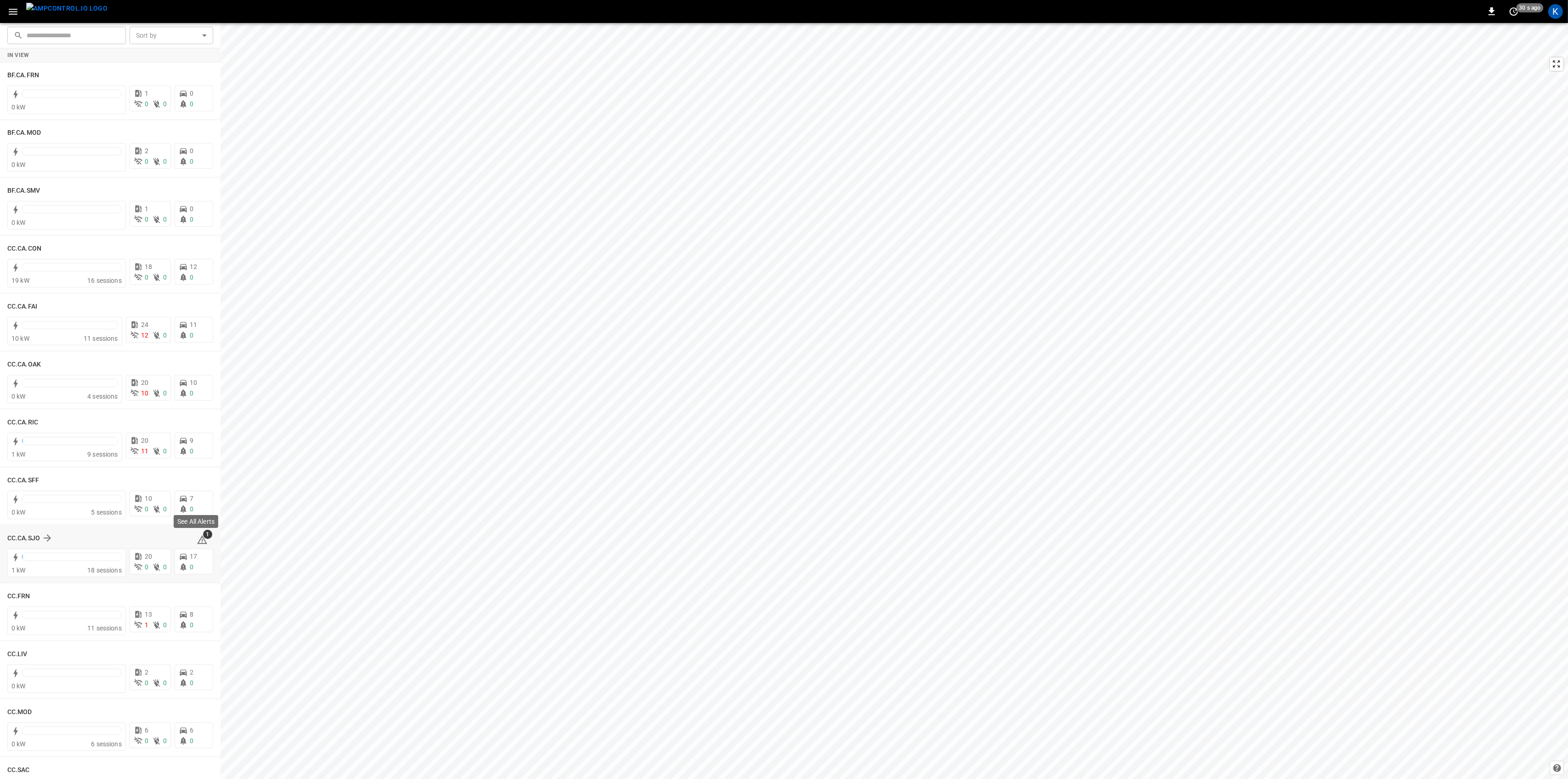
click at [203, 537] on span "1" at bounding box center [208, 534] width 9 height 9
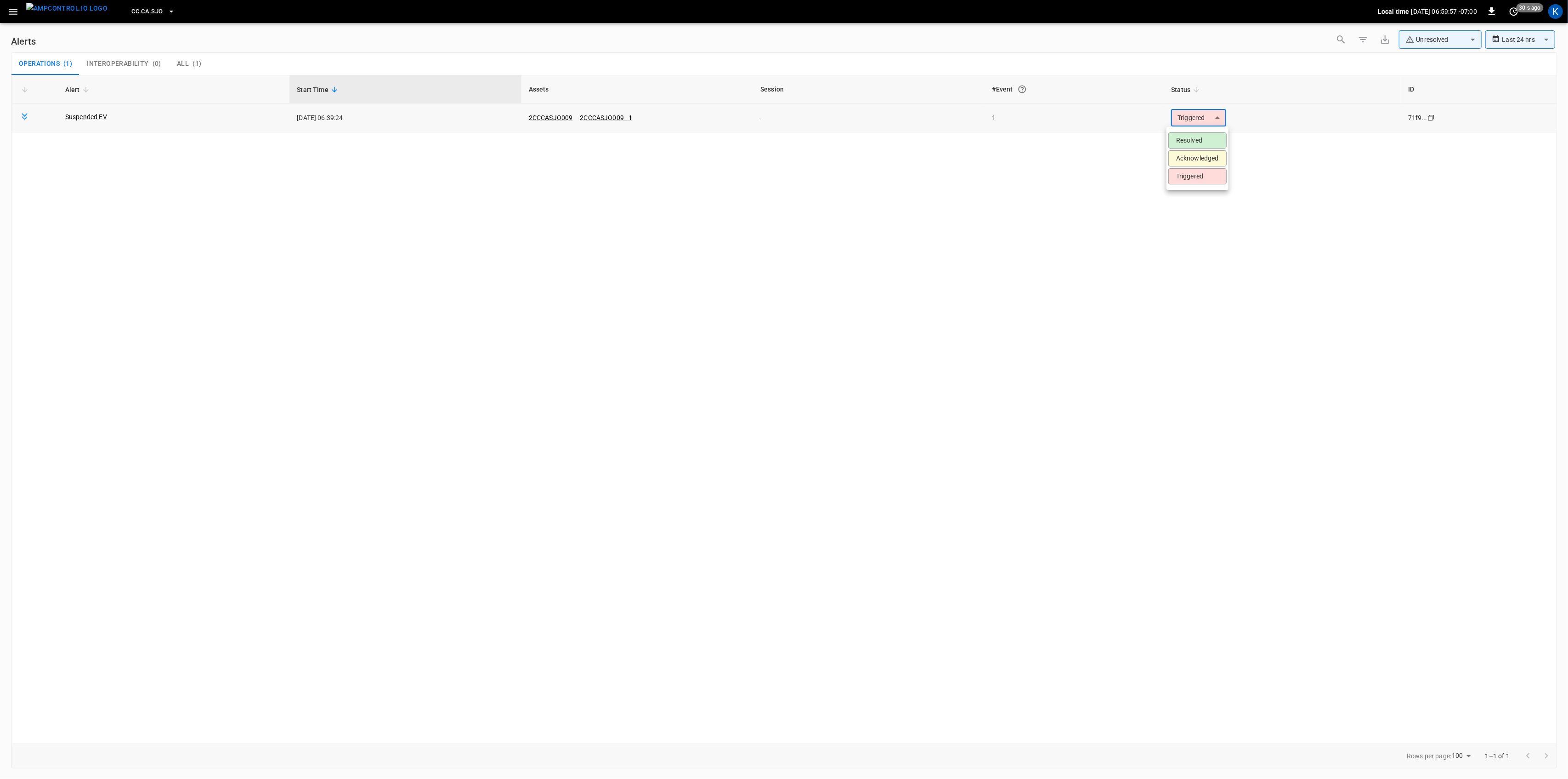
click at [1208, 121] on body "**********" at bounding box center [784, 387] width 1568 height 775
click at [1200, 138] on li "Resolved" at bounding box center [1197, 140] width 58 height 16
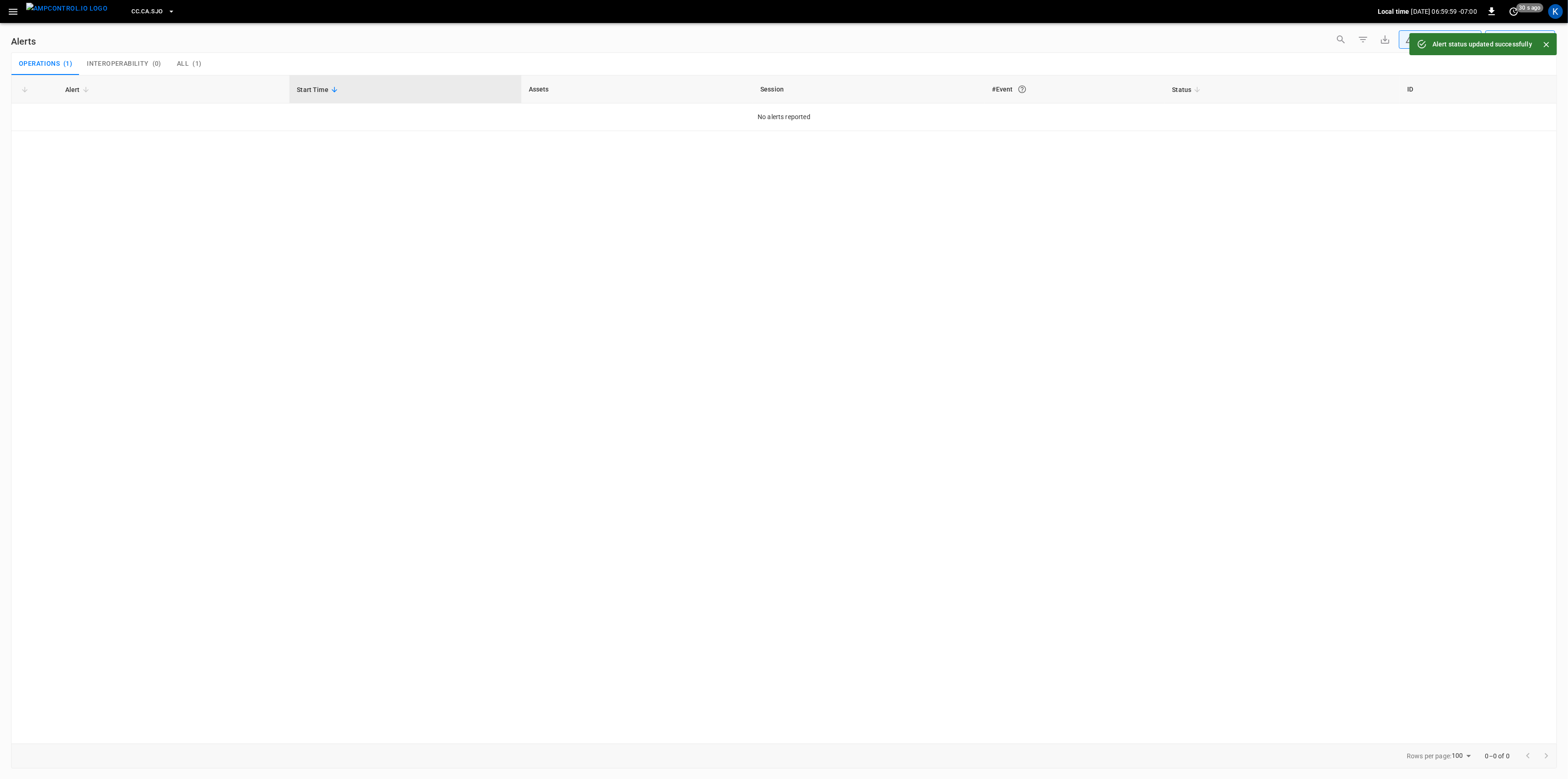
click at [12, 15] on icon "button" at bounding box center [13, 12] width 12 height 12
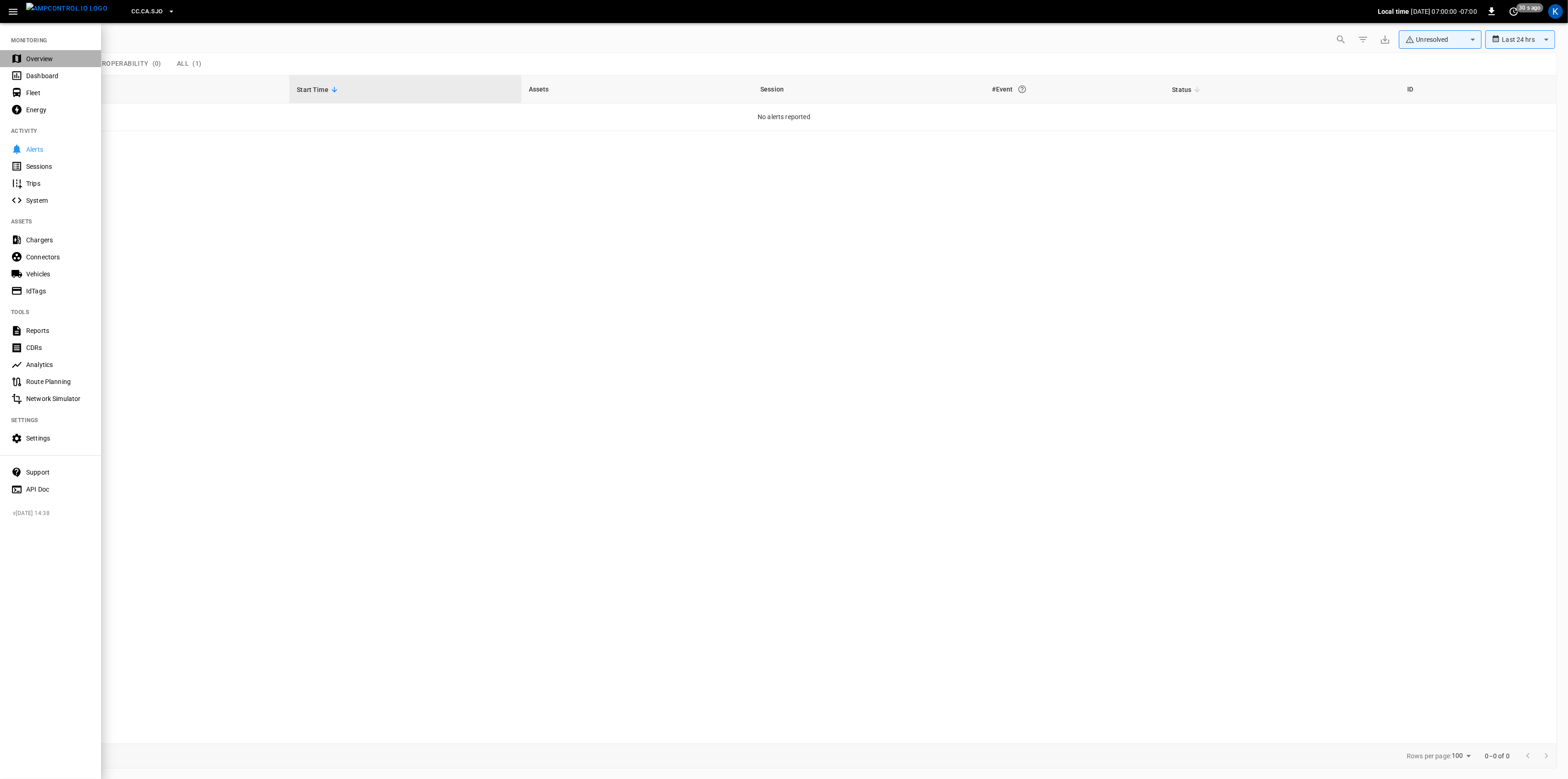
click at [38, 55] on div "Overview" at bounding box center [58, 58] width 64 height 9
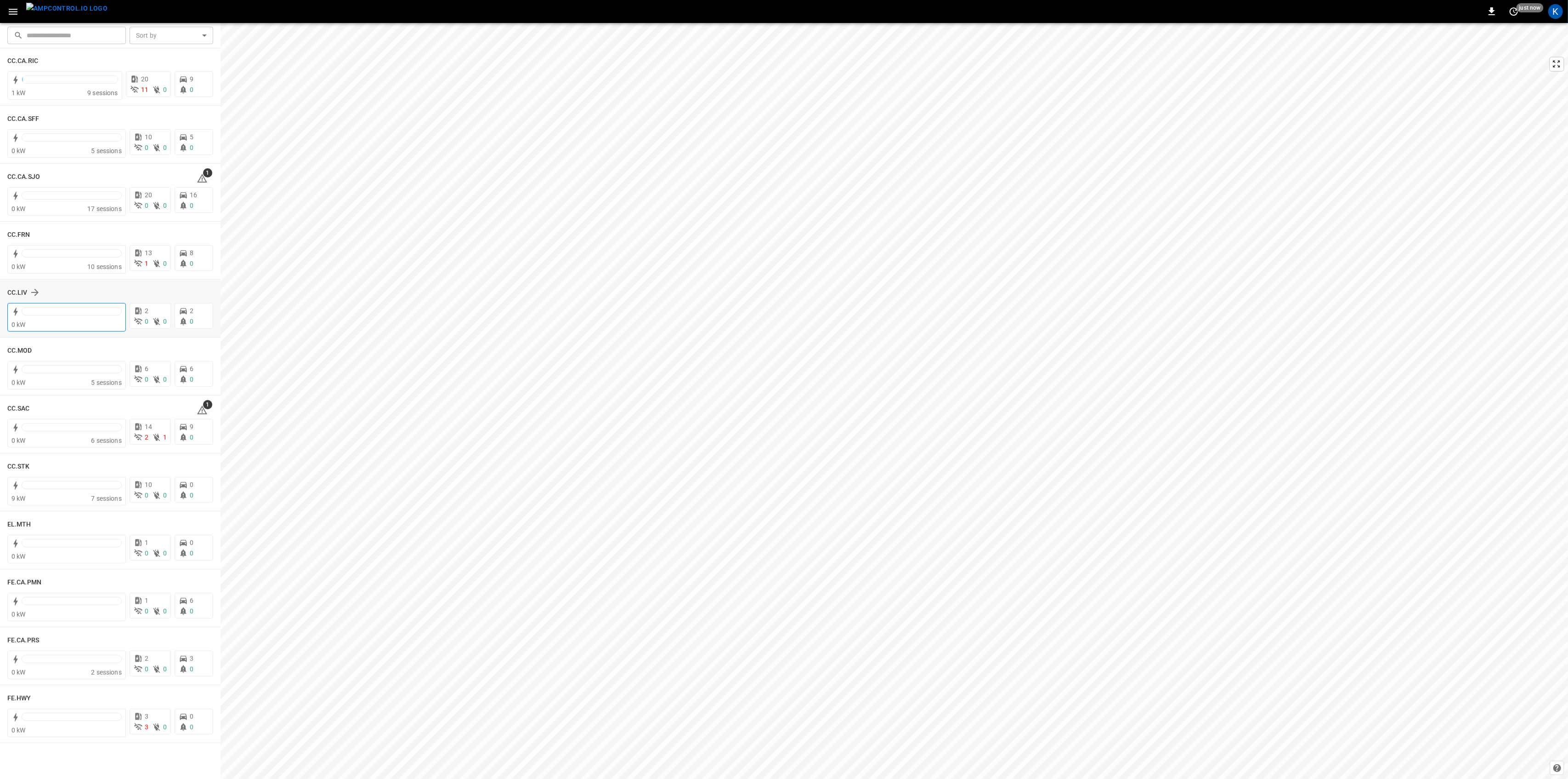
scroll to position [368, 0]
click at [198, 173] on icon at bounding box center [202, 172] width 11 height 11
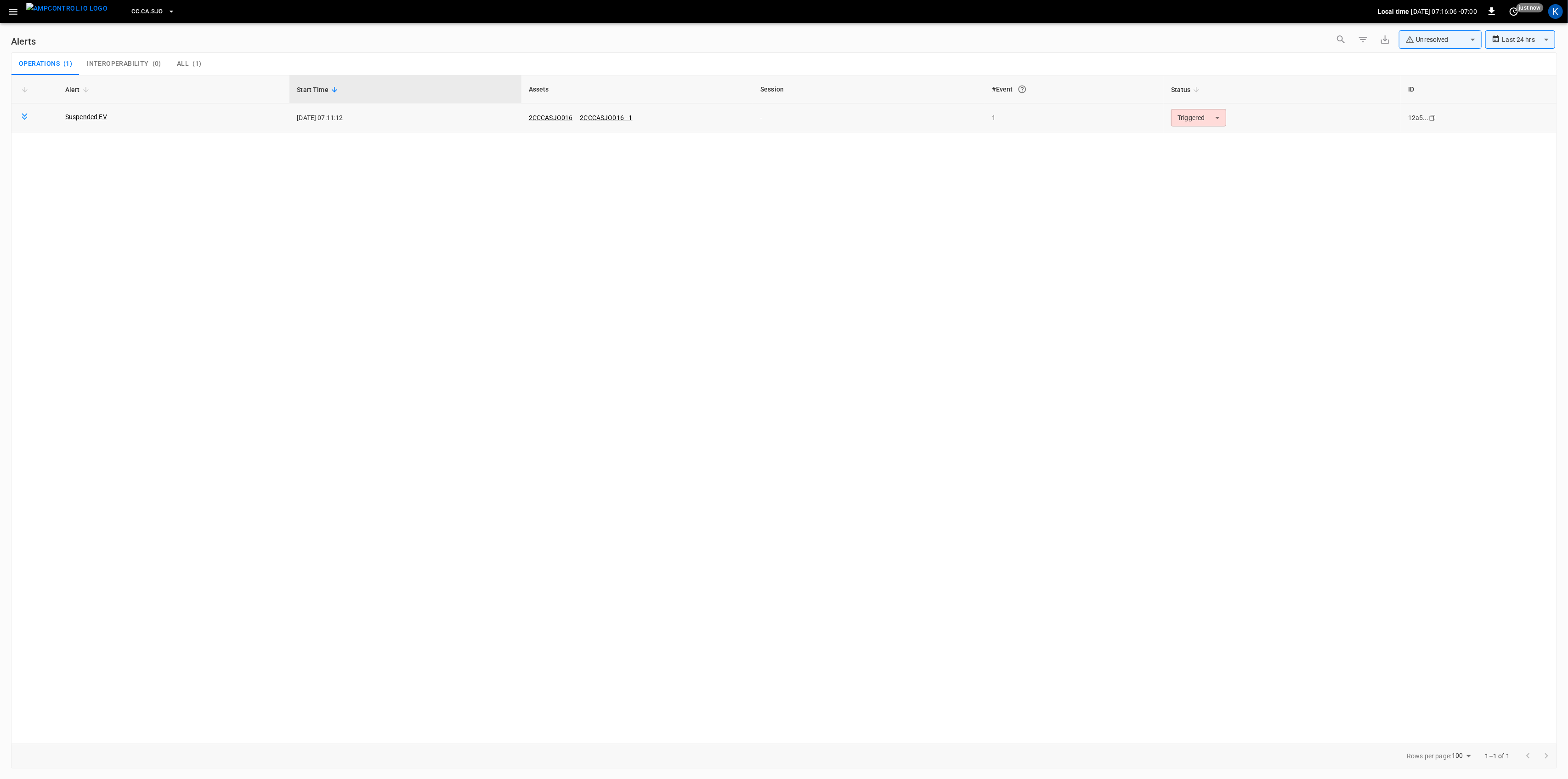
click at [1205, 115] on body "**********" at bounding box center [784, 387] width 1568 height 775
drag, startPoint x: 1195, startPoint y: 133, endPoint x: 1190, endPoint y: 136, distance: 5.8
click at [1195, 132] on li "Resolved" at bounding box center [1197, 140] width 58 height 16
click at [9, 11] on icon "button" at bounding box center [13, 12] width 12 height 12
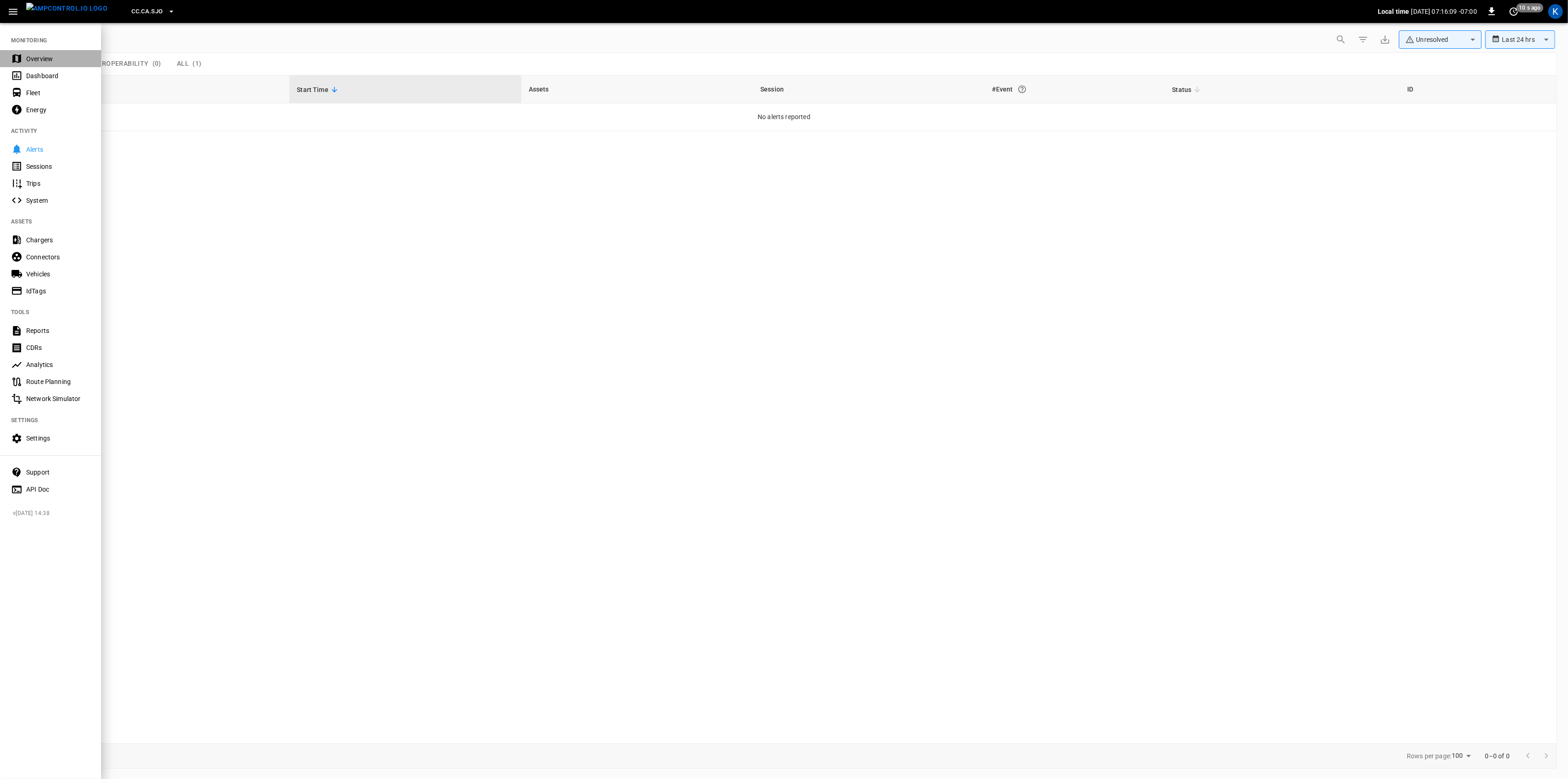
click at [28, 54] on div "Overview" at bounding box center [51, 58] width 101 height 17
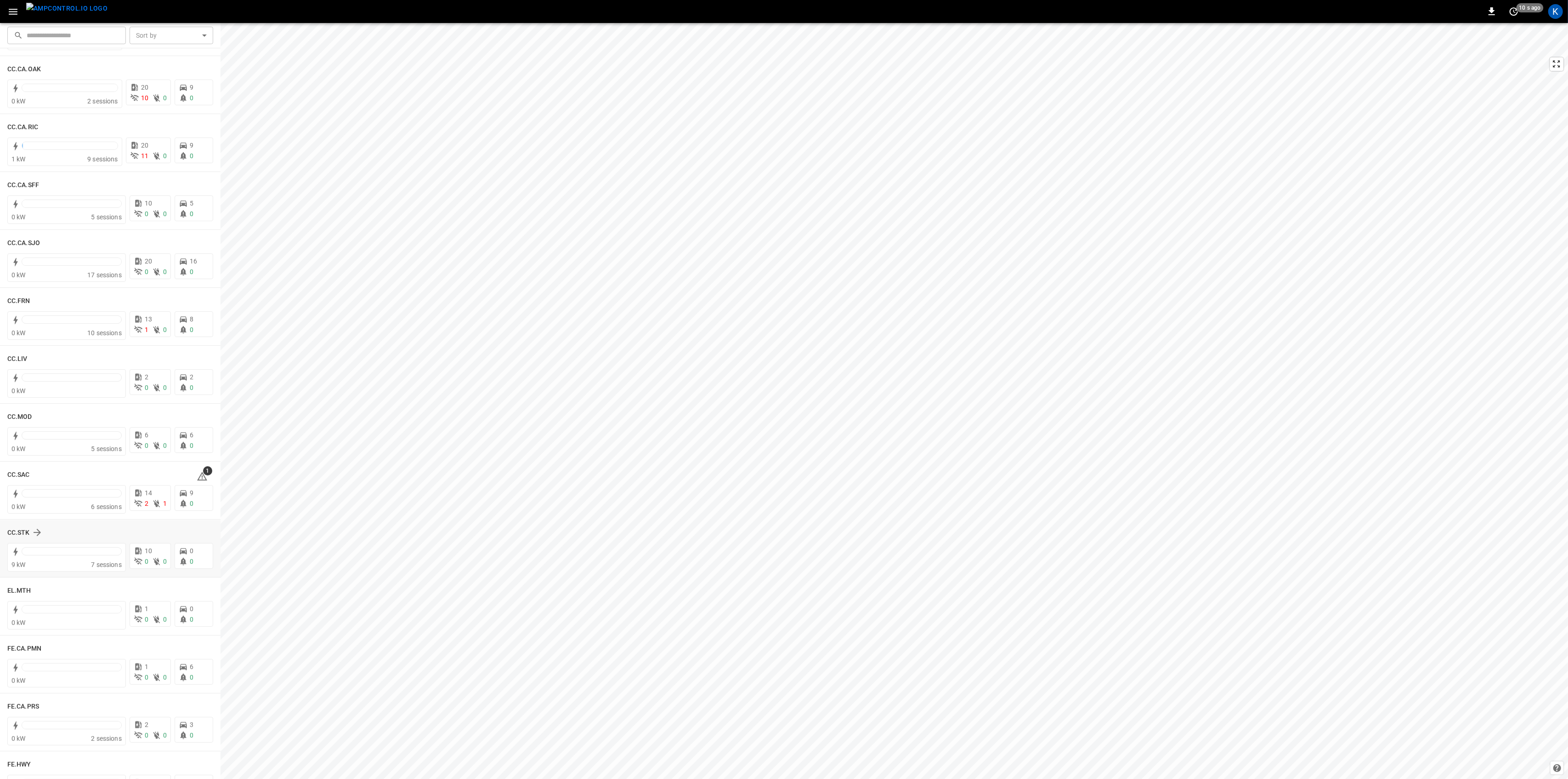
scroll to position [306, 0]
click at [197, 462] on icon at bounding box center [202, 465] width 10 height 9
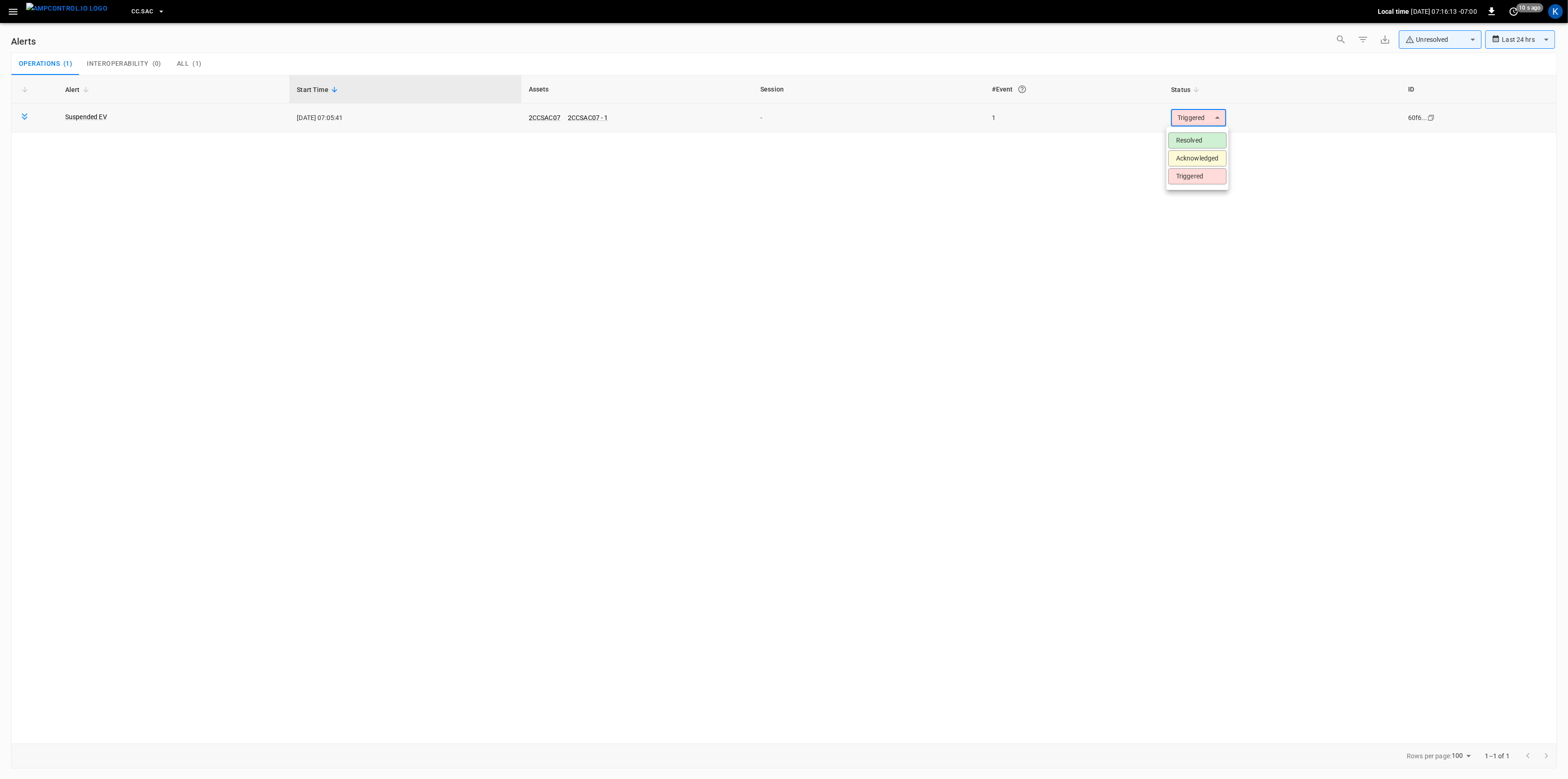
click at [1201, 120] on body "**********" at bounding box center [784, 387] width 1568 height 775
click at [1197, 138] on li "Resolved" at bounding box center [1197, 140] width 58 height 16
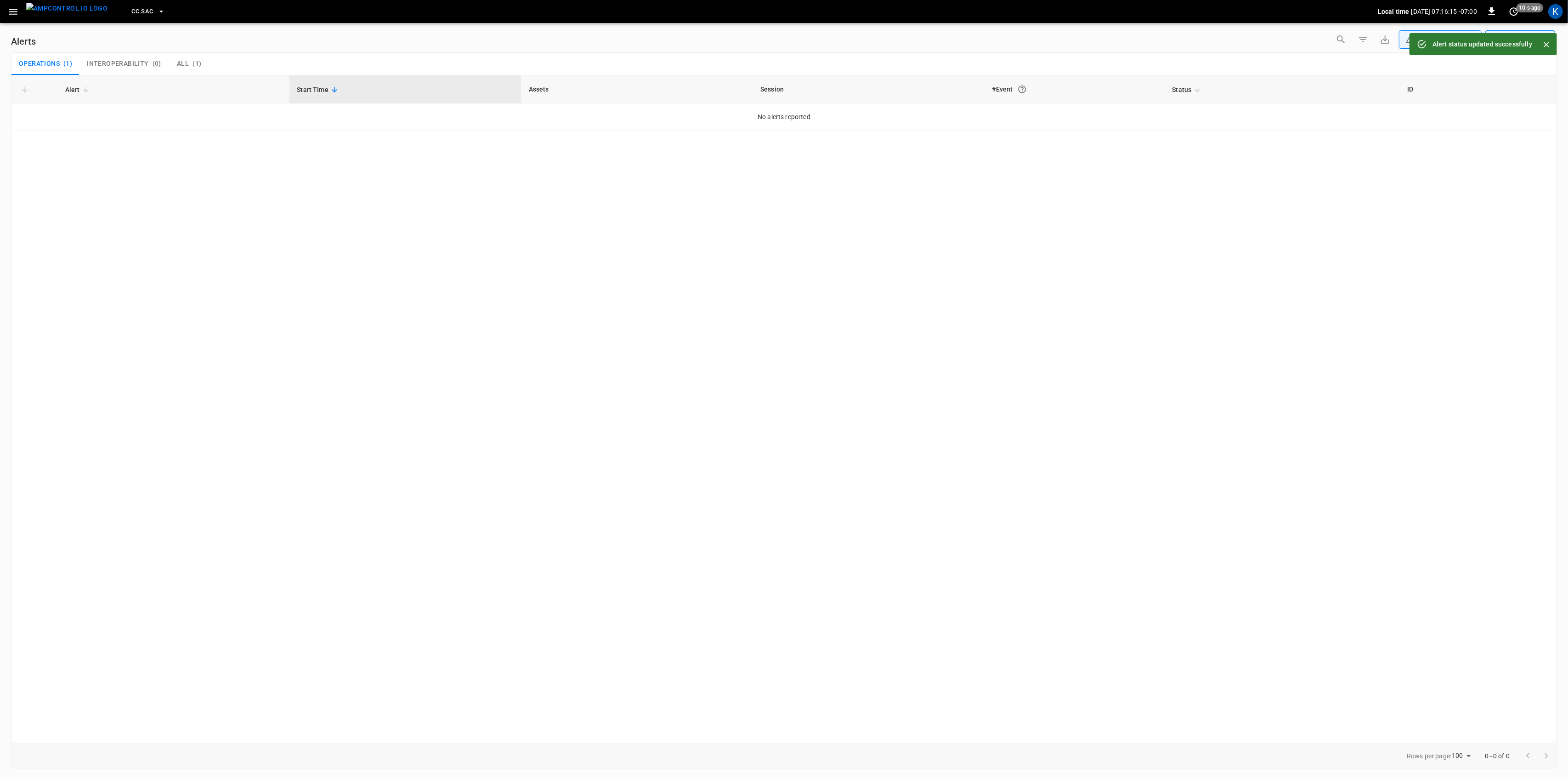
click at [13, 10] on icon "button" at bounding box center [13, 12] width 12 height 12
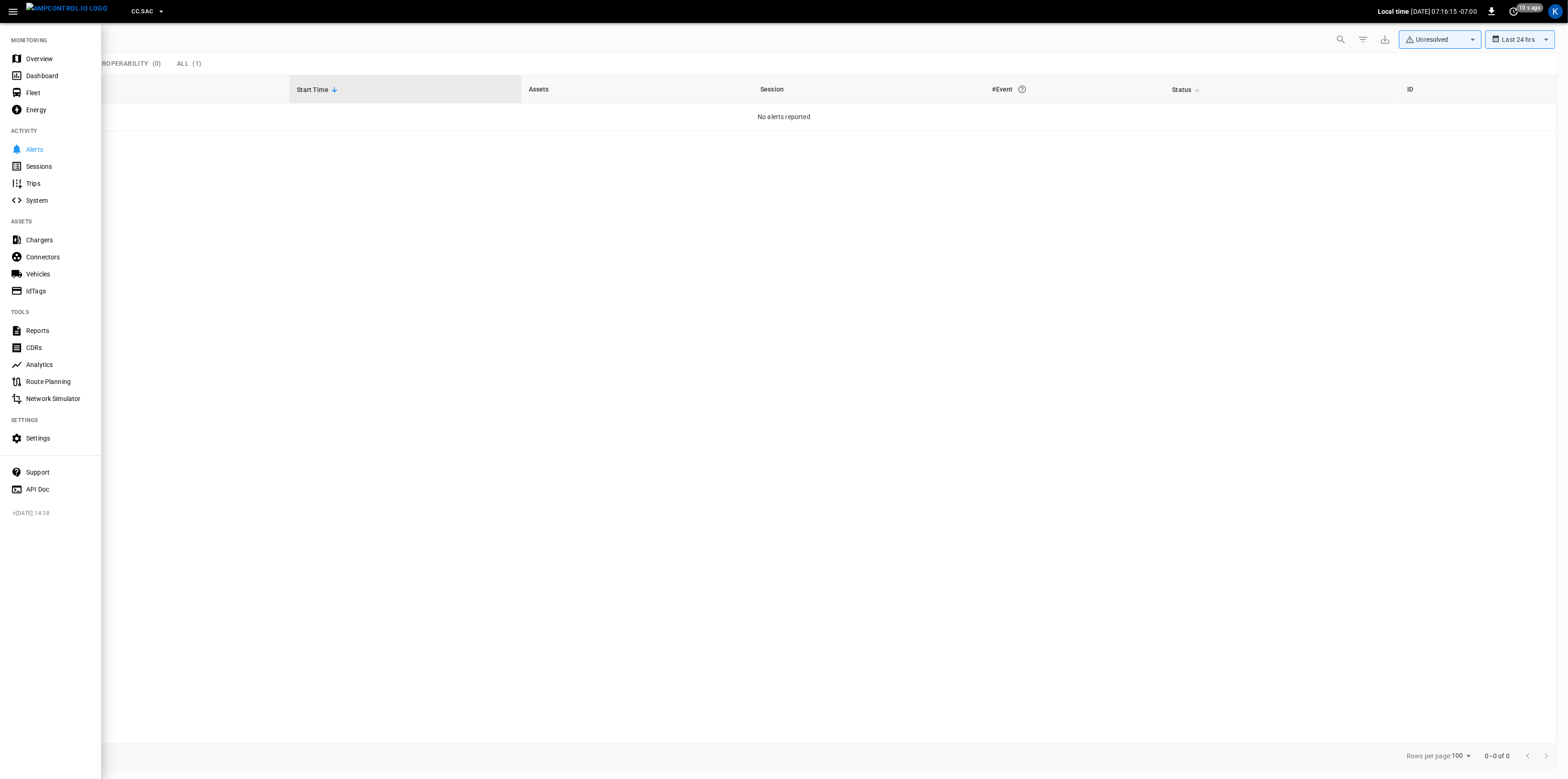
drag, startPoint x: 24, startPoint y: 54, endPoint x: 43, endPoint y: 54, distance: 19.0
click at [25, 54] on div "Overview" at bounding box center [51, 58] width 101 height 17
